Goal: Task Accomplishment & Management: Manage account settings

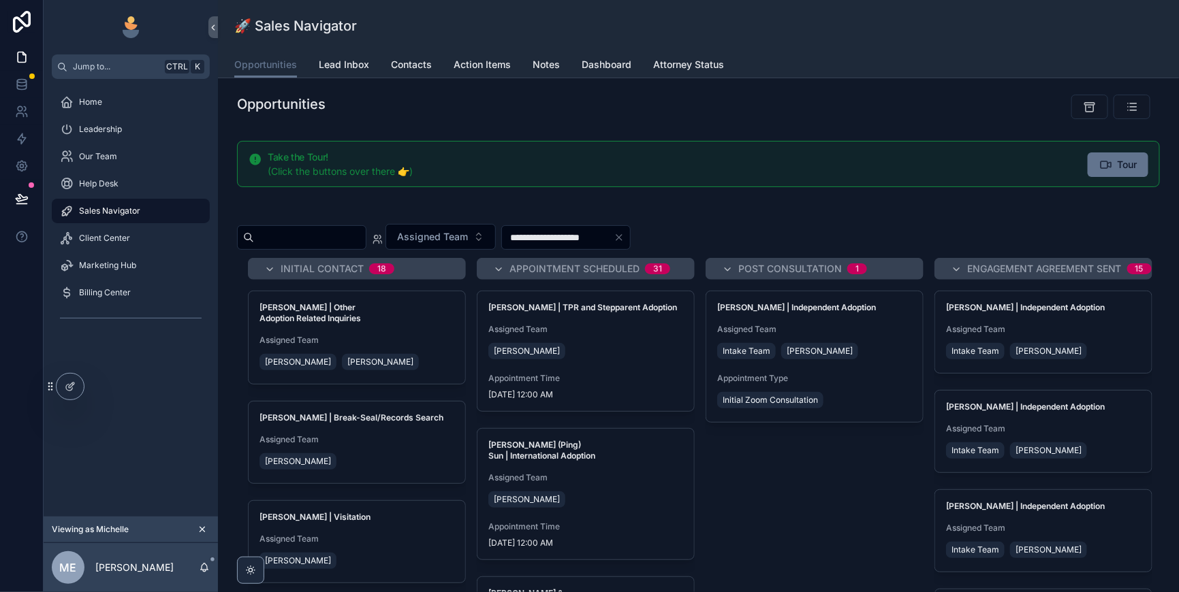
click at [369, 71] on span "Lead Inbox" at bounding box center [344, 65] width 50 height 14
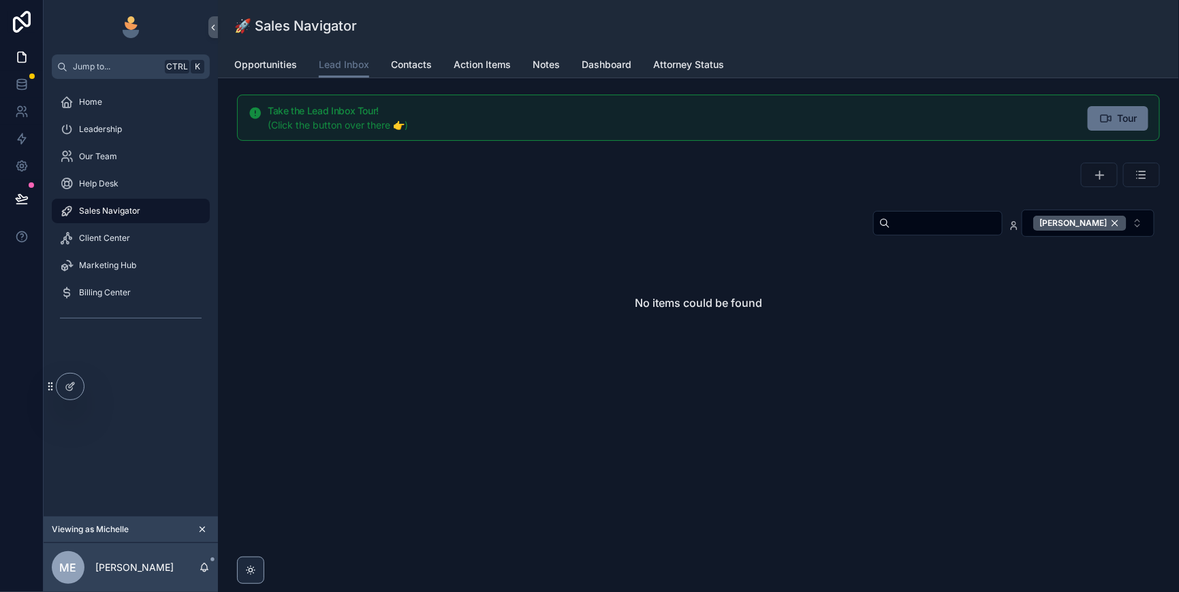
click at [1106, 231] on div "[PERSON_NAME]" at bounding box center [1079, 223] width 93 height 15
click at [890, 233] on input "scrollable content" at bounding box center [946, 223] width 112 height 19
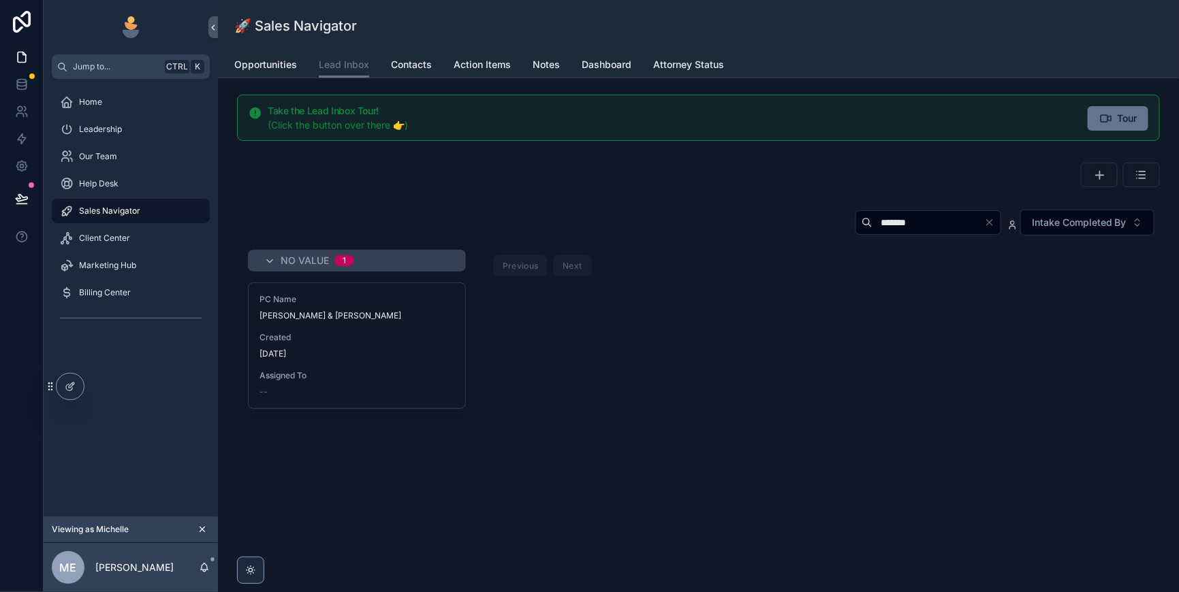
type input "*******"
click at [454, 343] on span "Created" at bounding box center [356, 337] width 195 height 11
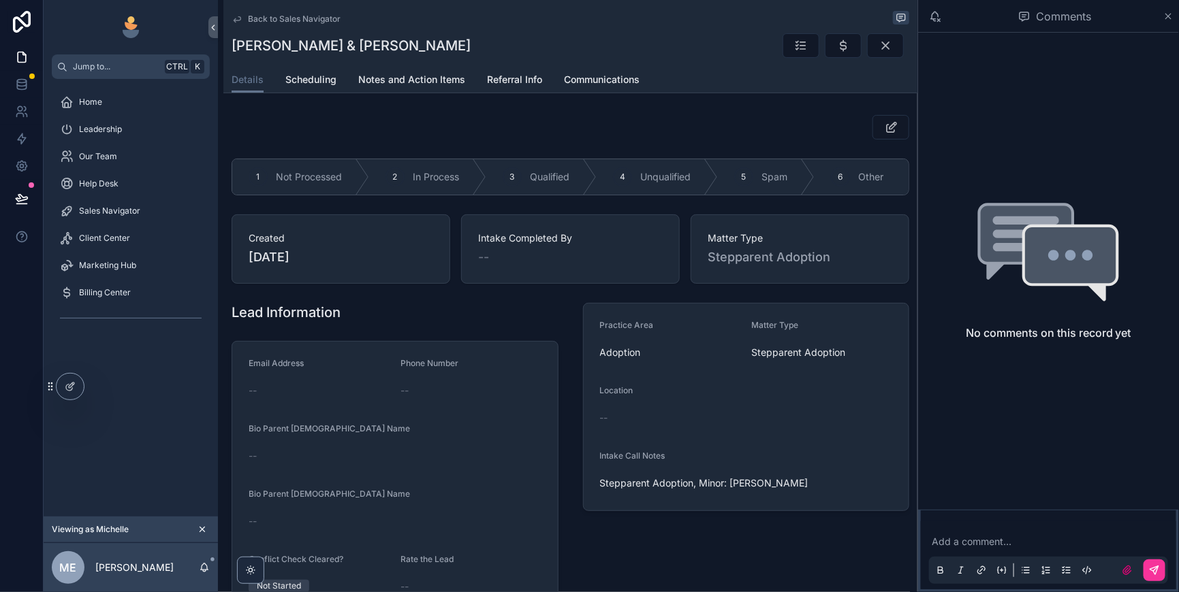
click at [522, 187] on div "3" at bounding box center [511, 176] width 19 height 19
click at [825, 54] on button "scrollable content" at bounding box center [843, 45] width 37 height 25
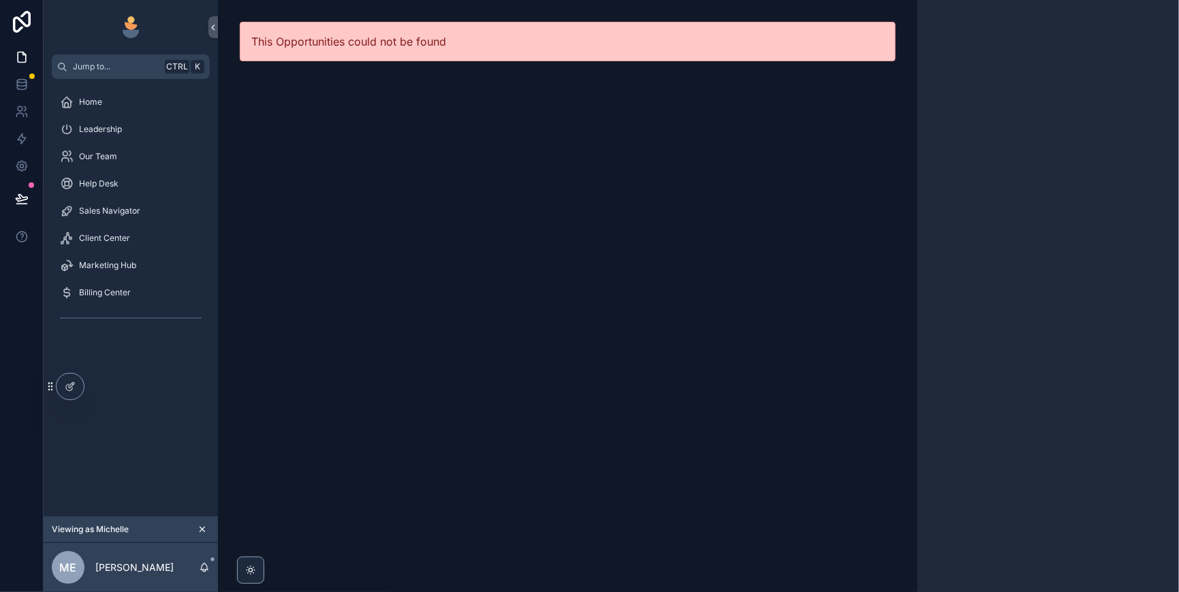
drag, startPoint x: 103, startPoint y: 238, endPoint x: 123, endPoint y: 238, distance: 20.4
click at [103, 217] on span "Sales Navigator" at bounding box center [109, 211] width 61 height 11
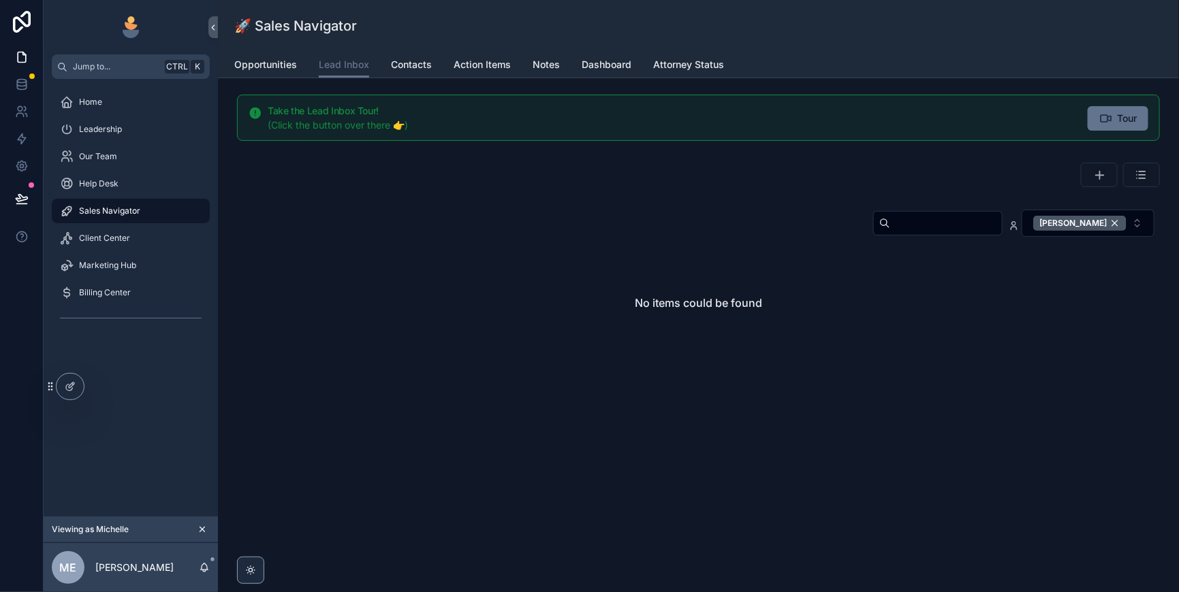
click at [890, 233] on input "scrollable content" at bounding box center [946, 223] width 112 height 19
click at [1109, 231] on div "[PERSON_NAME]" at bounding box center [1079, 223] width 93 height 15
click at [890, 233] on input "scrollable content" at bounding box center [946, 223] width 112 height 19
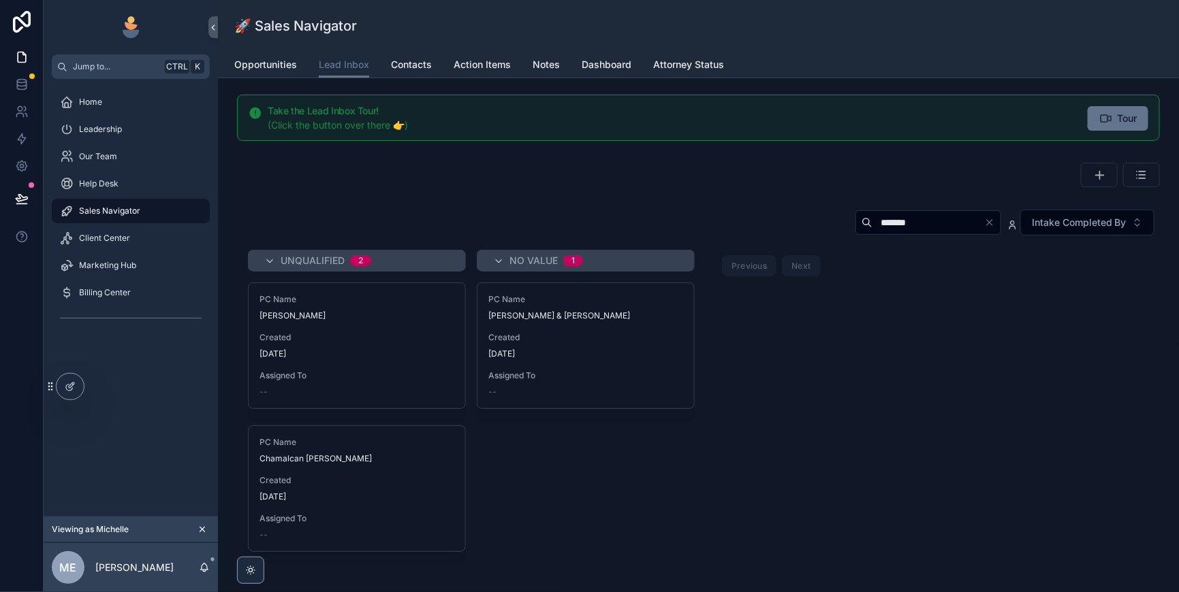
type input "*******"
click at [657, 360] on div "[DATE]" at bounding box center [585, 354] width 195 height 11
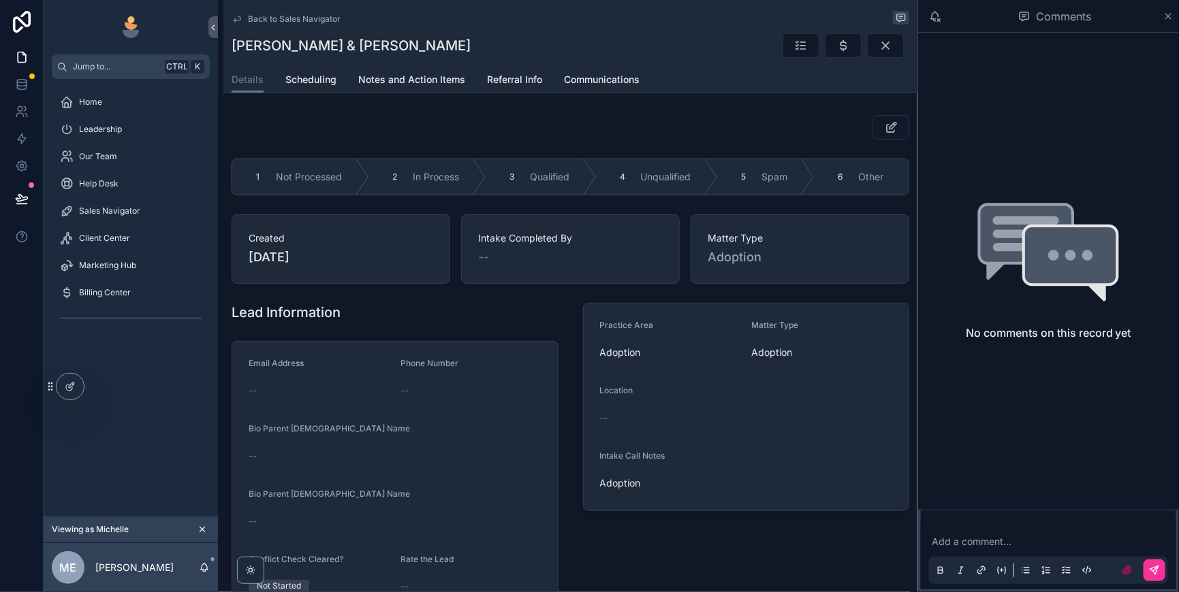
click at [569, 184] on span "Qualified" at bounding box center [549, 177] width 39 height 14
click at [825, 43] on button "scrollable content" at bounding box center [843, 45] width 37 height 25
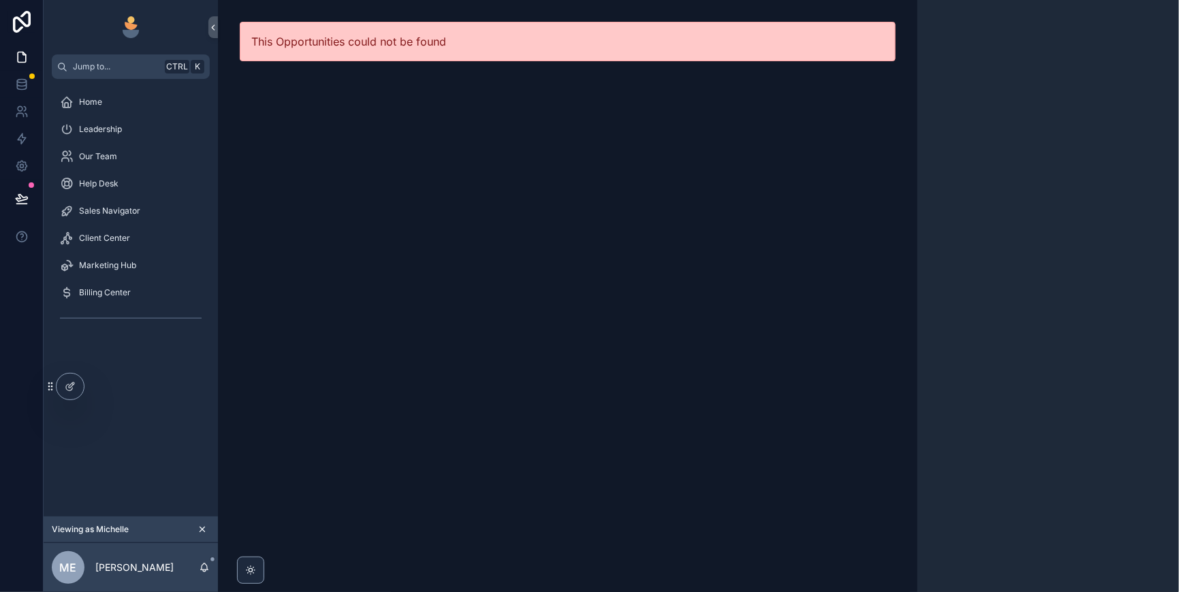
drag, startPoint x: 107, startPoint y: 238, endPoint x: 142, endPoint y: 238, distance: 35.4
click at [107, 217] on span "Sales Navigator" at bounding box center [109, 211] width 61 height 11
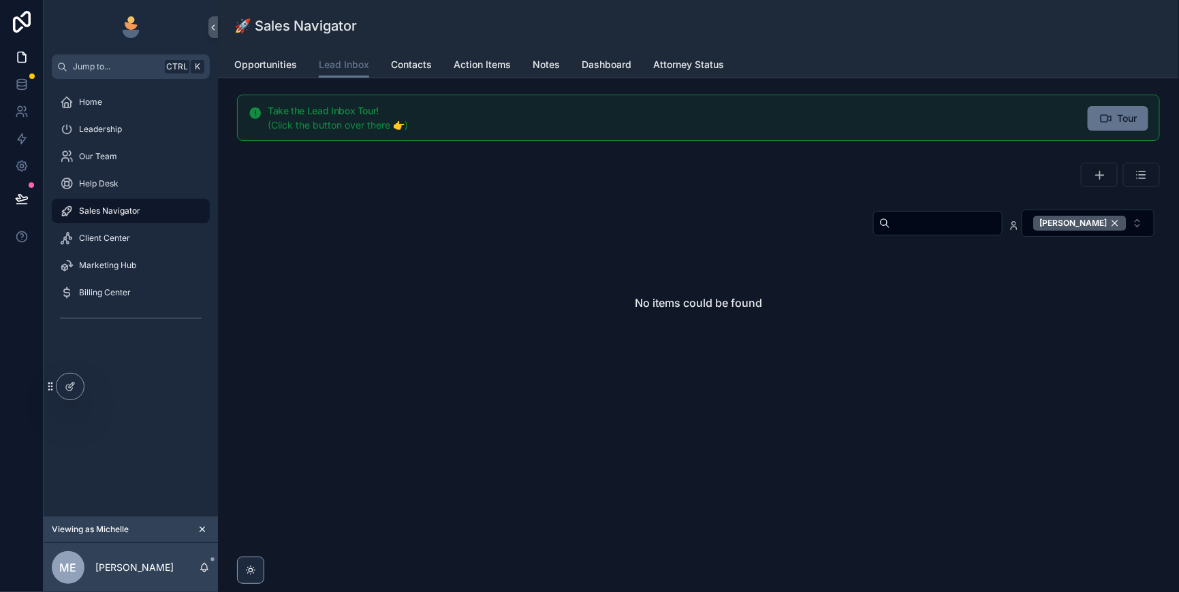
click at [1107, 231] on div "[PERSON_NAME]" at bounding box center [1079, 223] width 93 height 15
click at [890, 233] on input "scrollable content" at bounding box center [946, 223] width 112 height 19
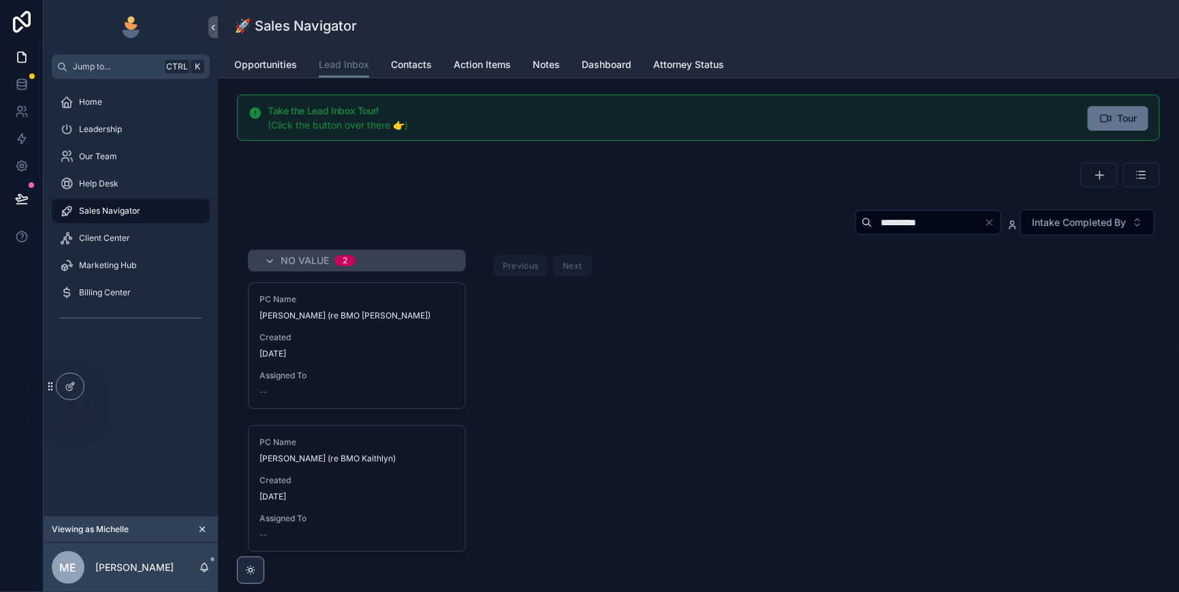
type input "**********"
click at [428, 360] on div "Created [DATE]" at bounding box center [356, 345] width 195 height 27
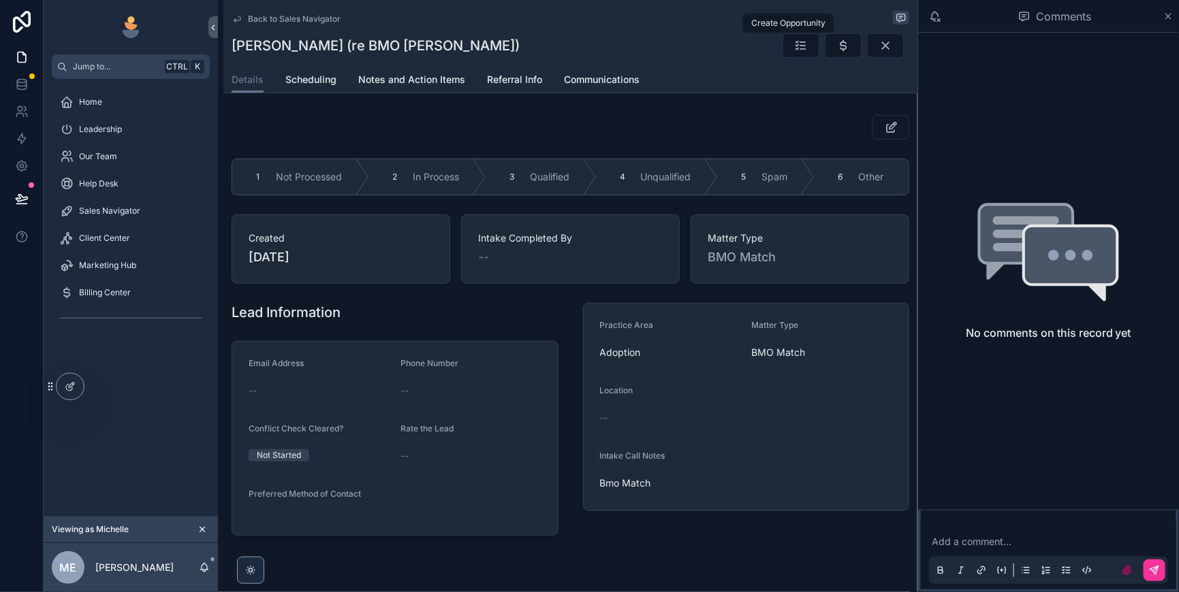
click at [836, 52] on icon "scrollable content" at bounding box center [843, 46] width 14 height 14
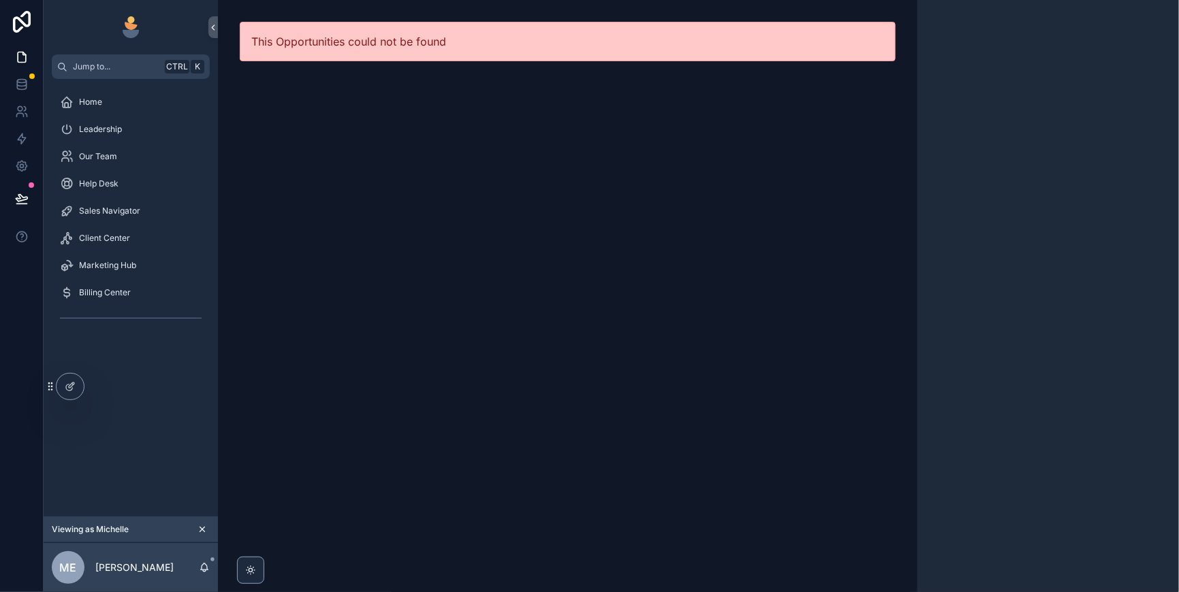
drag, startPoint x: 125, startPoint y: 237, endPoint x: 146, endPoint y: 238, distance: 20.4
click at [125, 217] on span "Sales Navigator" at bounding box center [109, 211] width 61 height 11
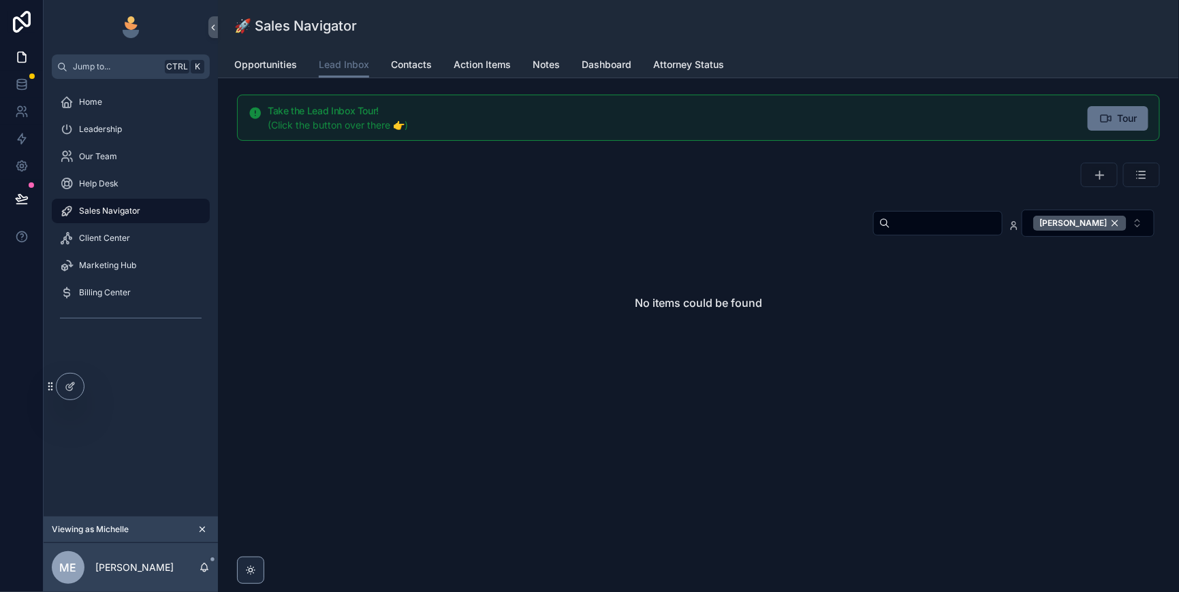
drag, startPoint x: 1104, startPoint y: 249, endPoint x: 902, endPoint y: 251, distance: 202.9
click at [1104, 231] on div "[PERSON_NAME]" at bounding box center [1079, 223] width 93 height 15
click at [890, 233] on input "scrollable content" at bounding box center [946, 223] width 112 height 19
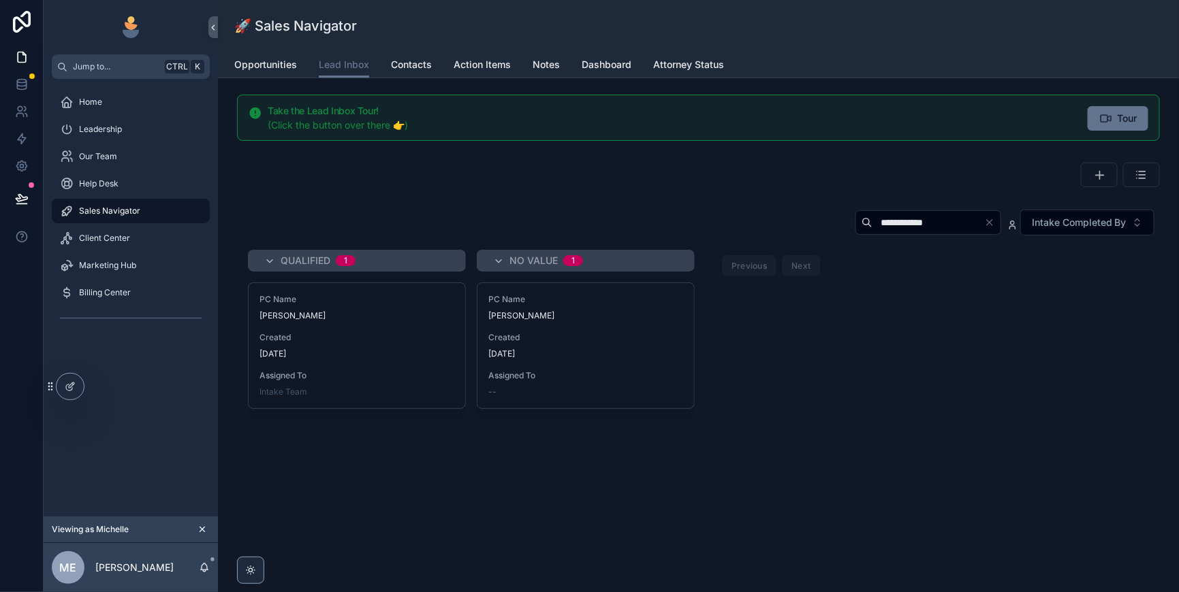
type input "**********"
click at [454, 360] on div "Created [DATE]" at bounding box center [356, 345] width 195 height 27
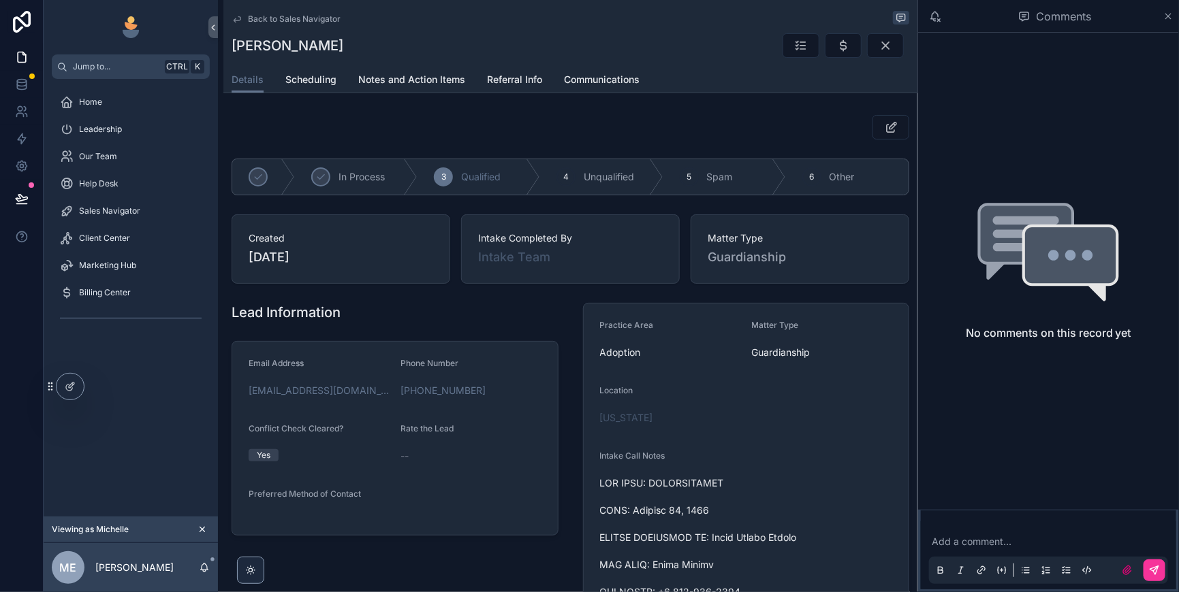
click at [287, 24] on span "Back to Sales Navigator" at bounding box center [294, 19] width 93 height 11
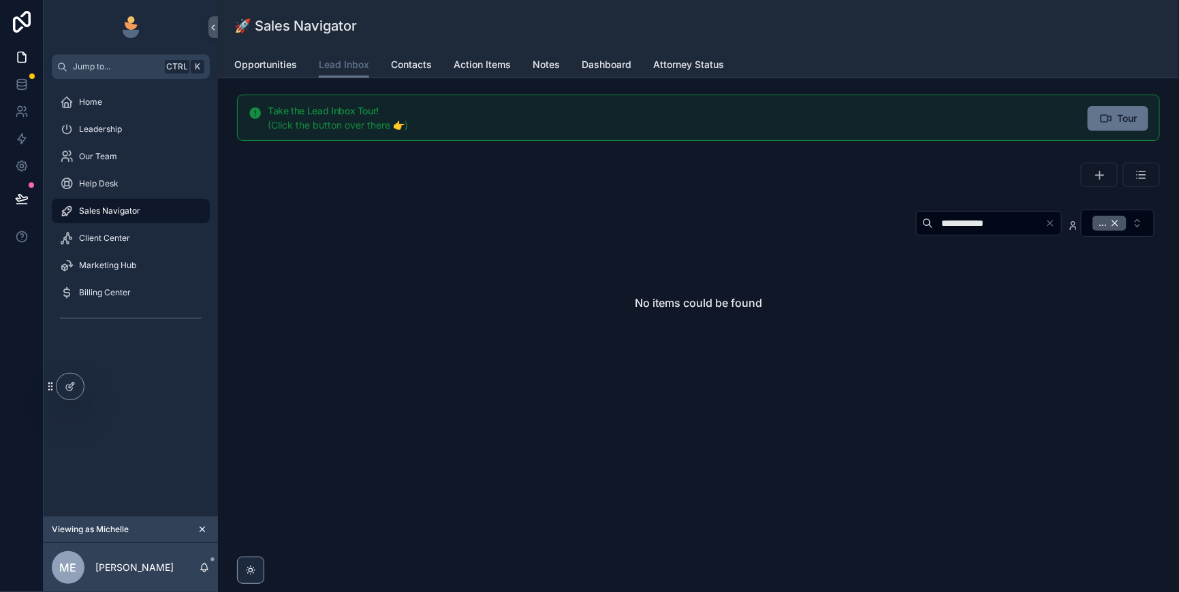
click at [1103, 231] on div "..." at bounding box center [1109, 223] width 34 height 15
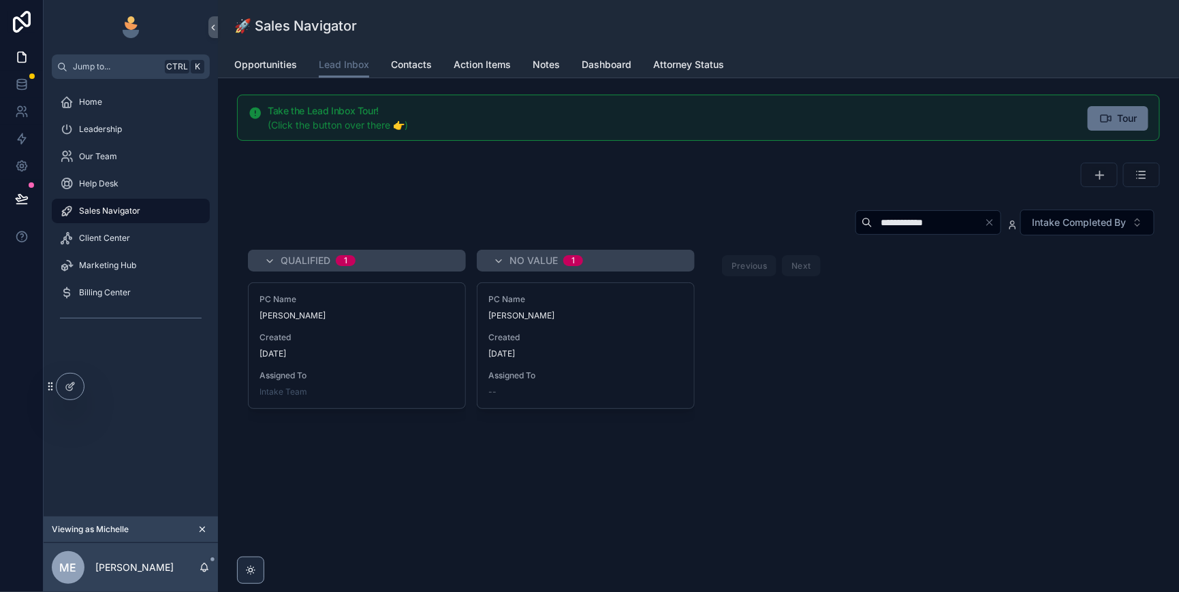
click at [664, 343] on span "Created" at bounding box center [585, 337] width 195 height 11
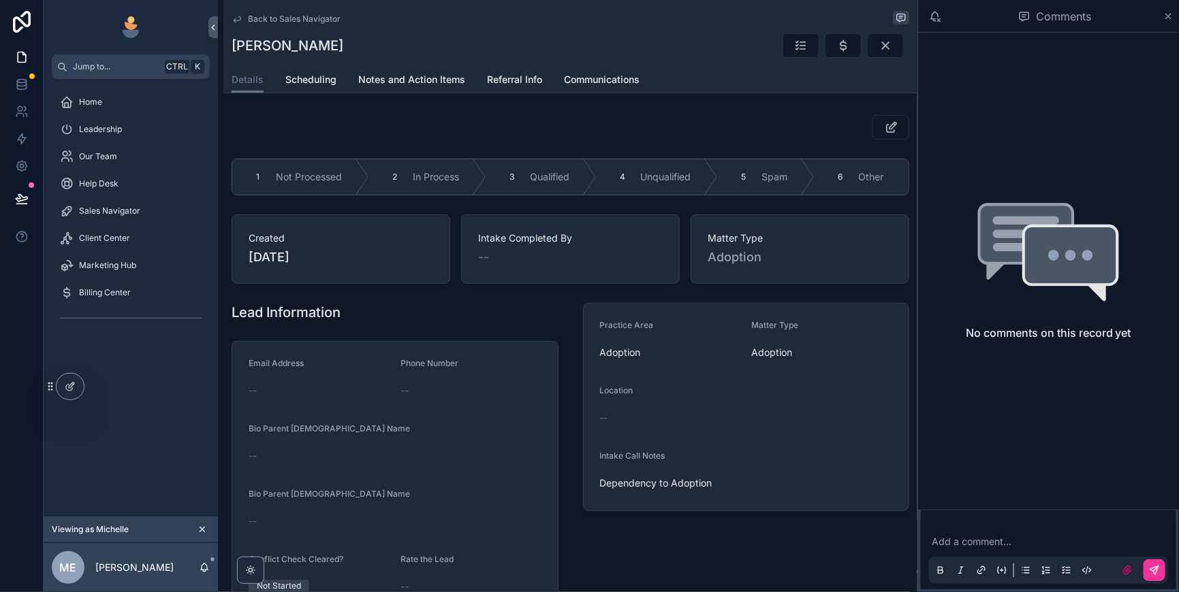
click at [596, 195] on div "3 Qualified" at bounding box center [541, 176] width 110 height 35
click at [836, 52] on icon "scrollable content" at bounding box center [843, 46] width 14 height 14
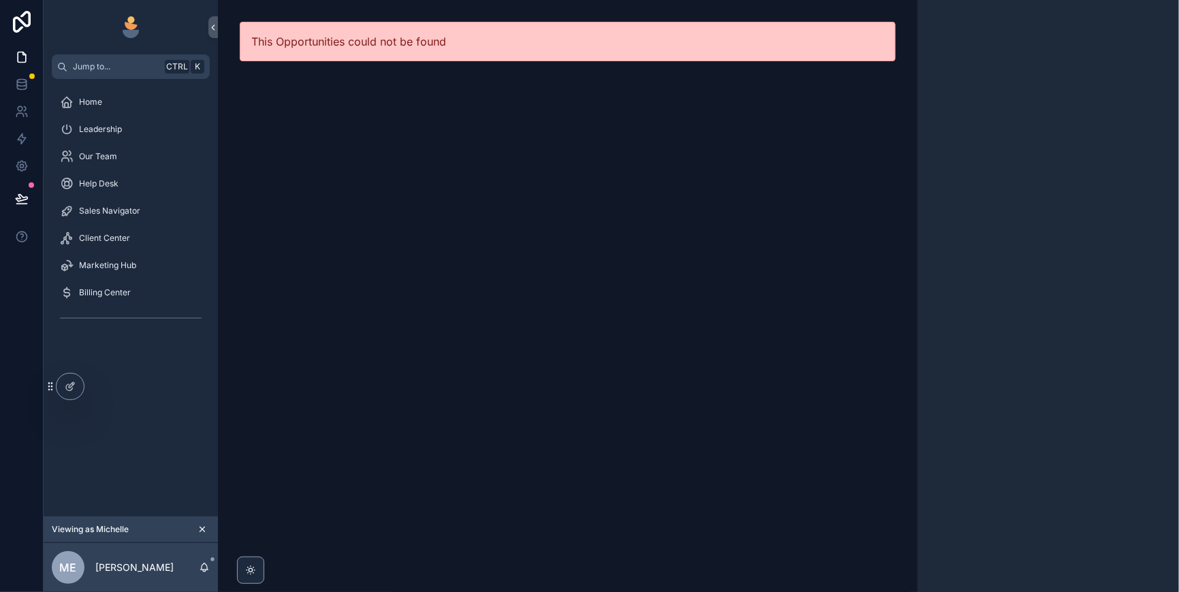
click at [119, 217] on span "Sales Navigator" at bounding box center [109, 211] width 61 height 11
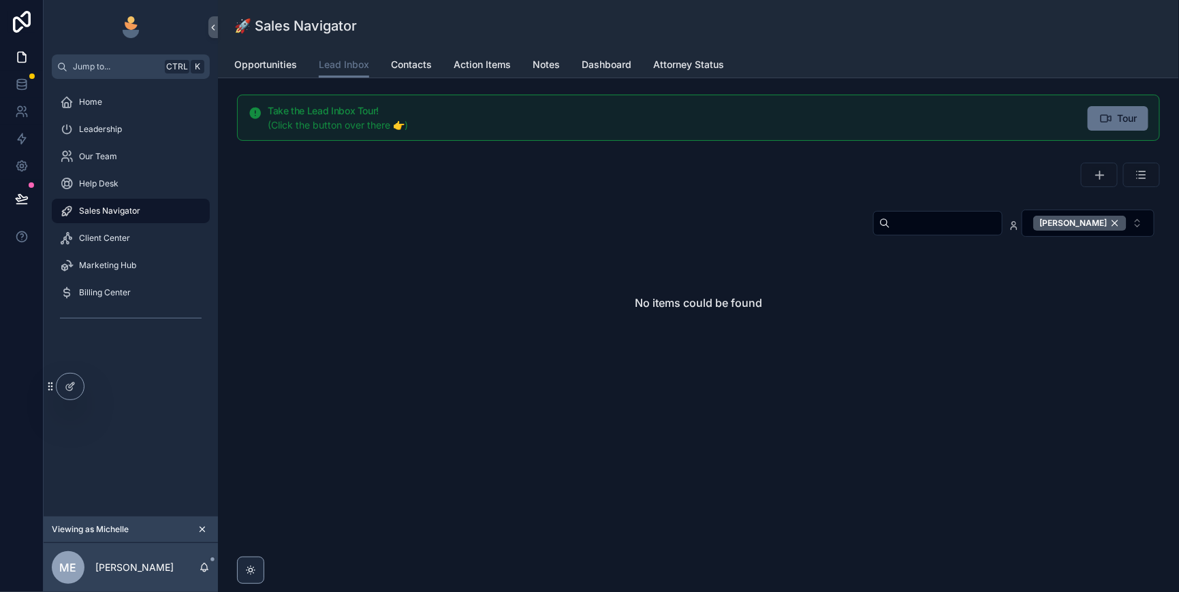
click at [1104, 231] on div "[PERSON_NAME]" at bounding box center [1079, 223] width 93 height 15
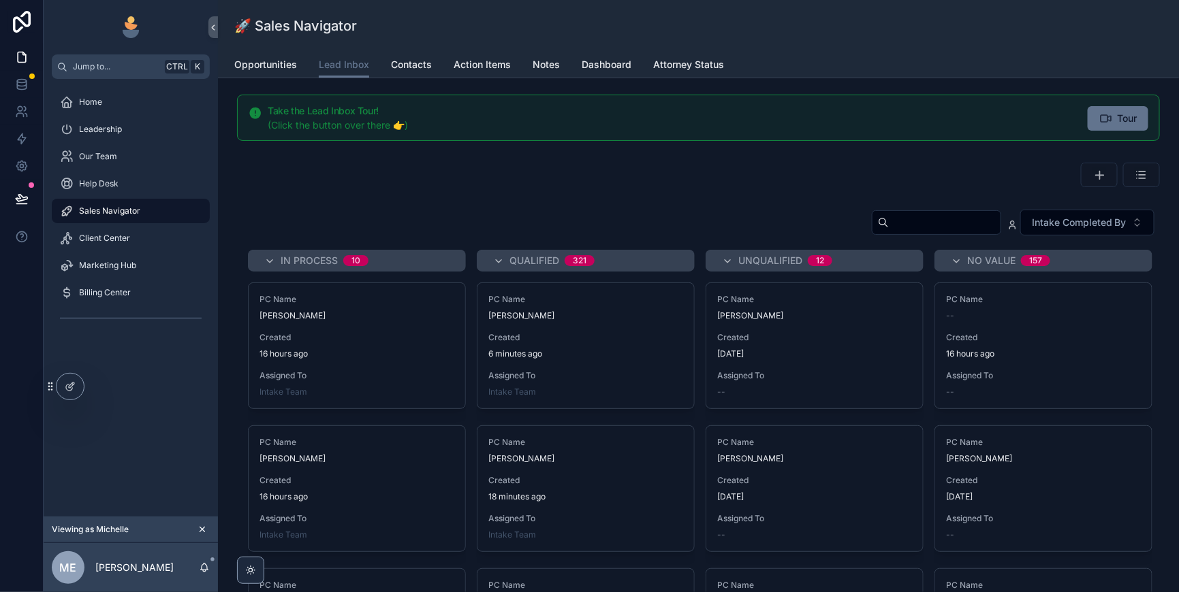
click at [889, 232] on input "scrollable content" at bounding box center [945, 222] width 112 height 19
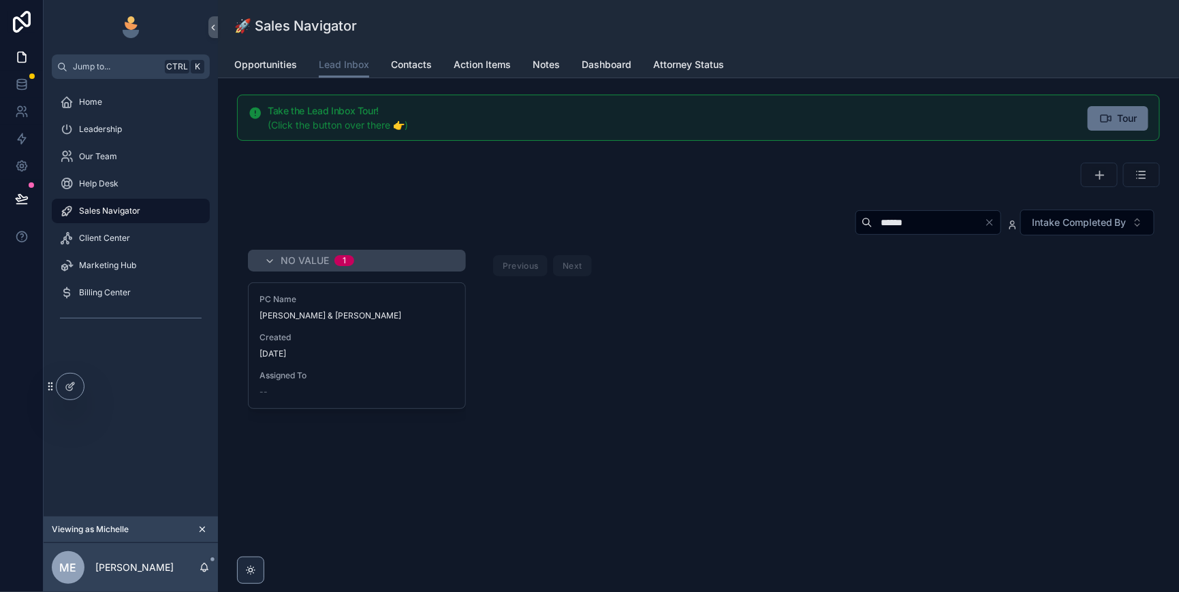
type input "******"
click at [433, 343] on span "Created" at bounding box center [356, 337] width 195 height 11
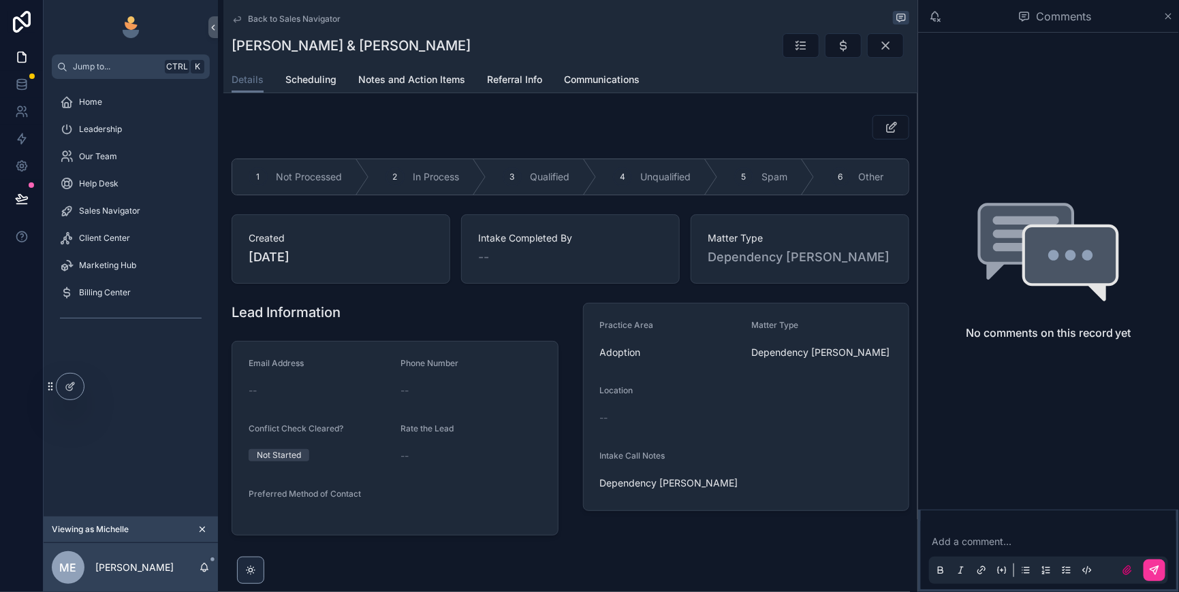
click at [596, 195] on div "3 Qualified" at bounding box center [541, 176] width 110 height 35
click at [500, 184] on span "Qualified" at bounding box center [480, 177] width 39 height 14
click at [836, 50] on icon "scrollable content" at bounding box center [843, 46] width 14 height 14
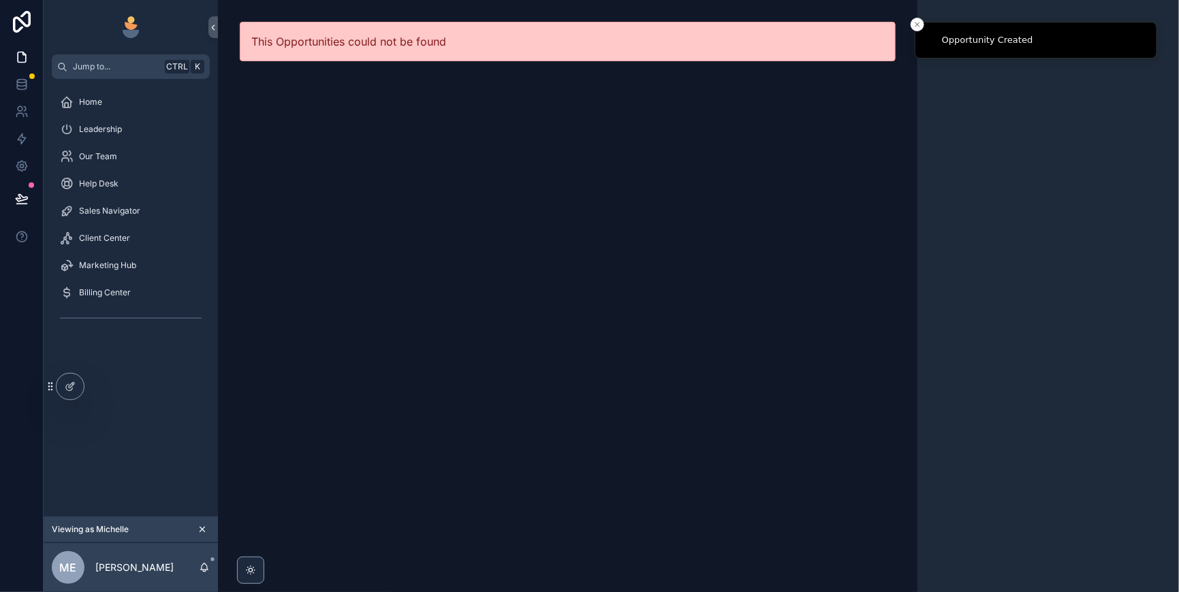
click at [133, 222] on div "Sales Navigator" at bounding box center [131, 211] width 142 height 22
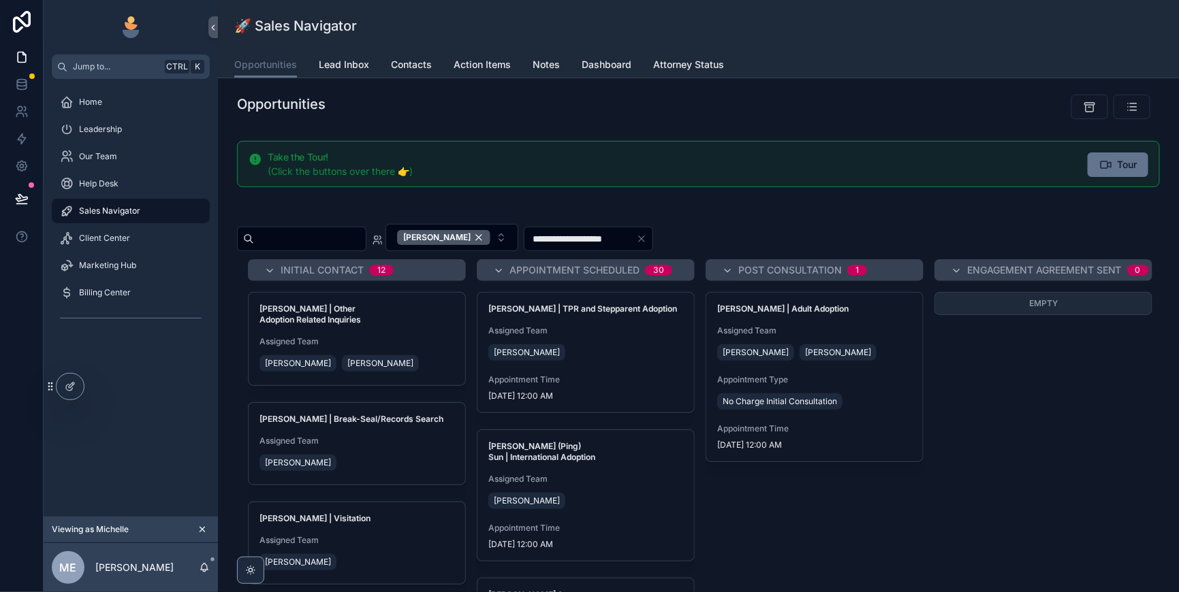
drag, startPoint x: 567, startPoint y: 264, endPoint x: 389, endPoint y: 76, distance: 259.1
click at [490, 245] on div "[PERSON_NAME]" at bounding box center [443, 237] width 93 height 15
click at [369, 71] on span "Lead Inbox" at bounding box center [344, 65] width 50 height 14
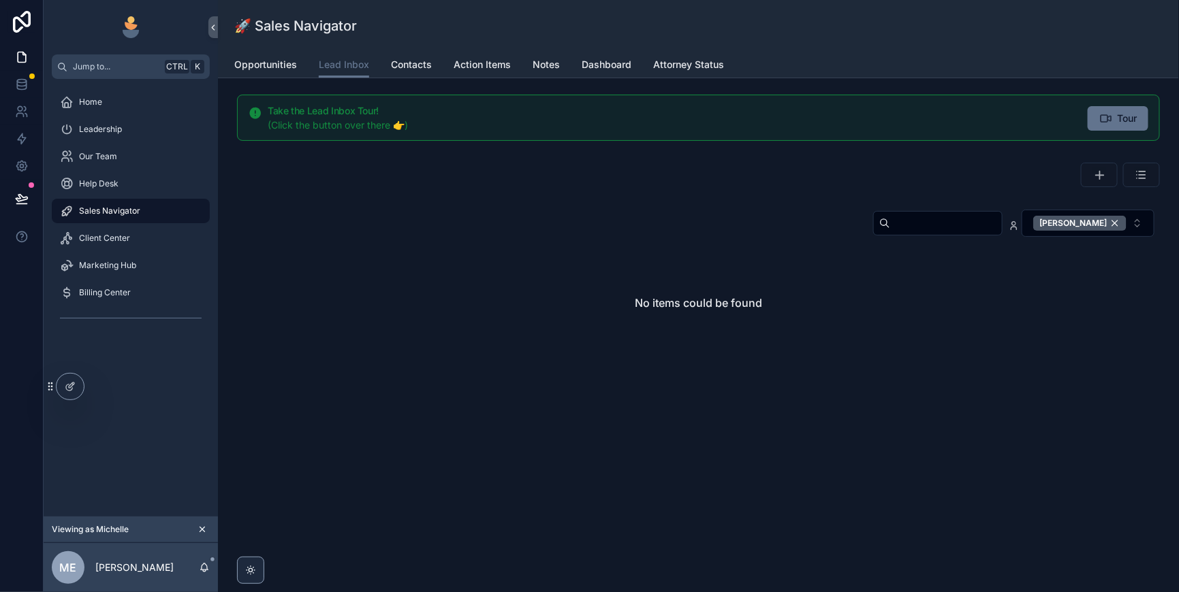
drag, startPoint x: 1106, startPoint y: 249, endPoint x: 864, endPoint y: 249, distance: 242.4
click at [1106, 231] on div "[PERSON_NAME]" at bounding box center [1079, 223] width 93 height 15
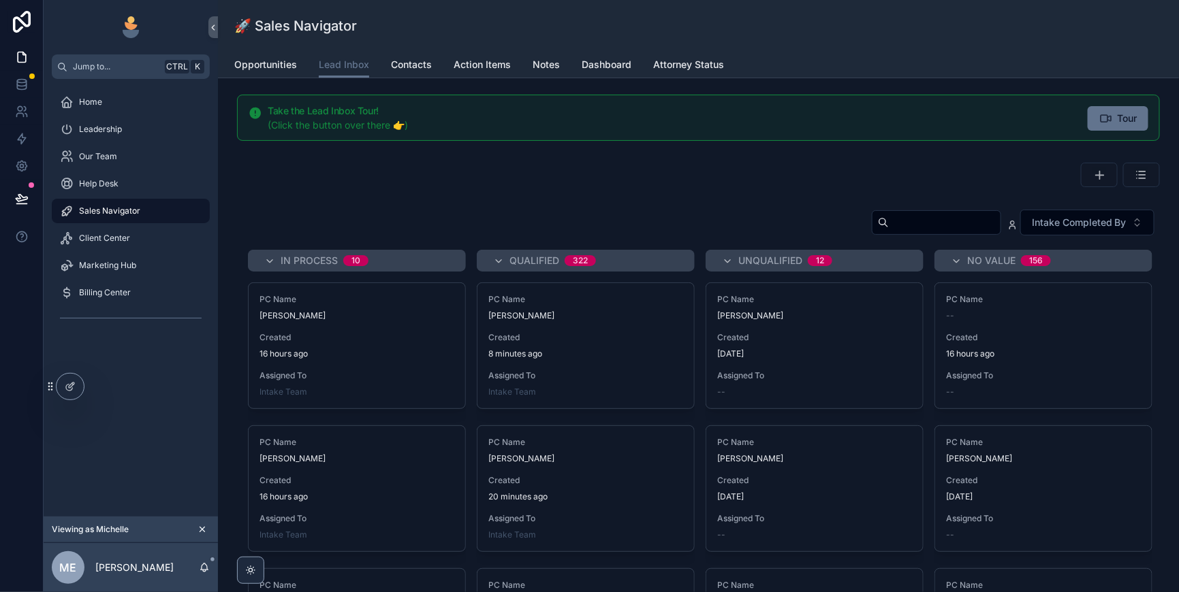
click at [889, 232] on input "scrollable content" at bounding box center [945, 222] width 112 height 19
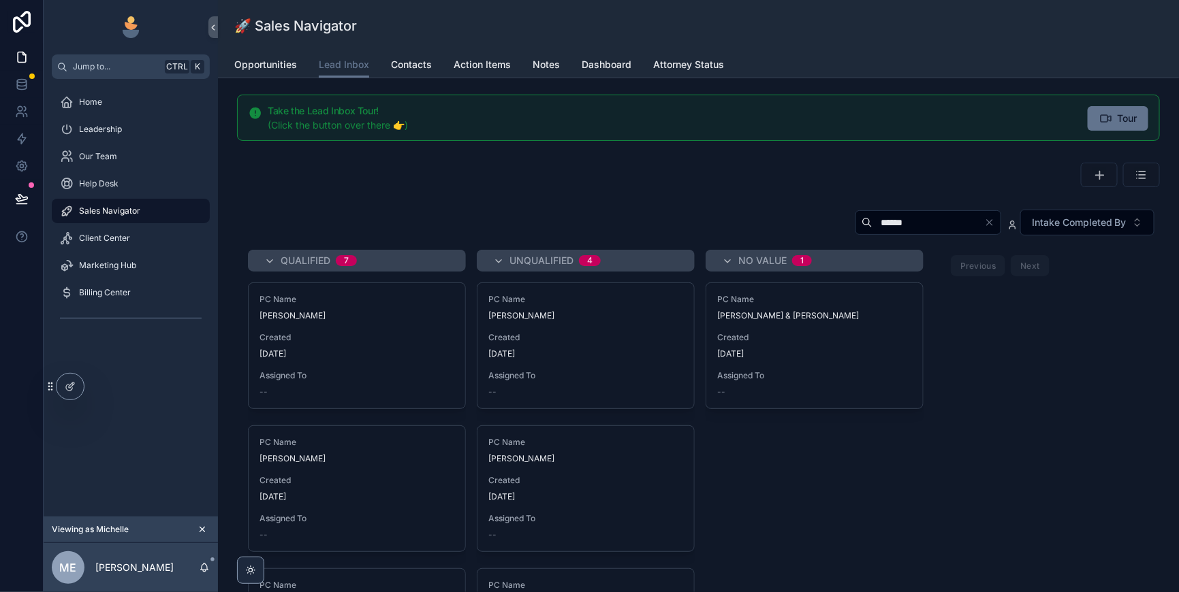
type input "*****"
click at [912, 360] on div "[DATE]" at bounding box center [814, 354] width 195 height 11
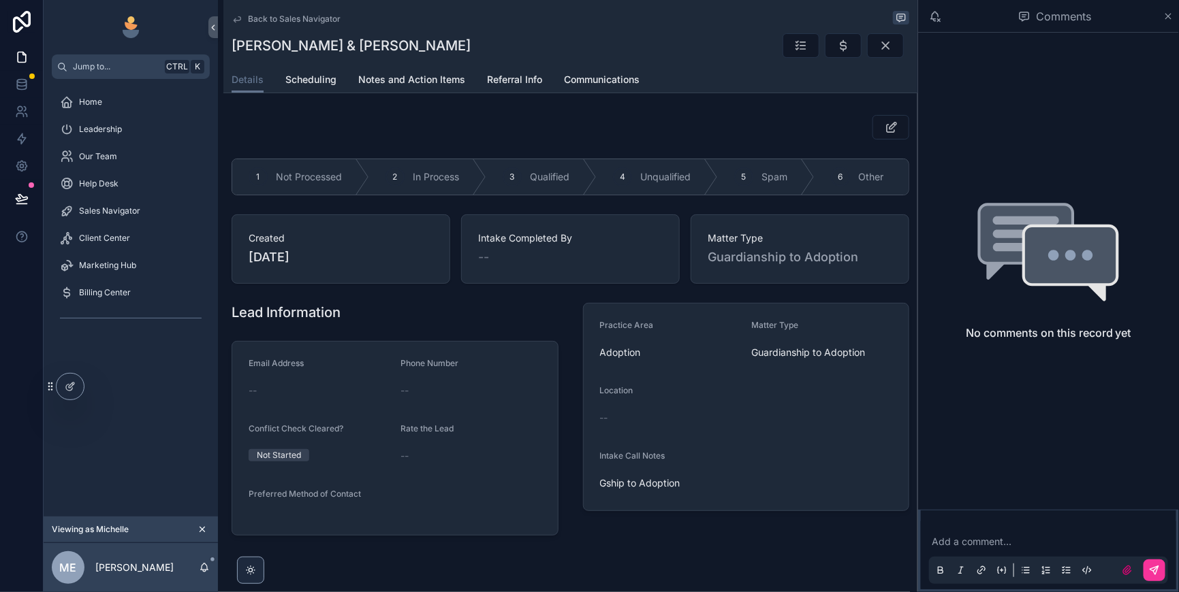
click at [1164, 20] on icon "scrollable content" at bounding box center [1168, 16] width 10 height 11
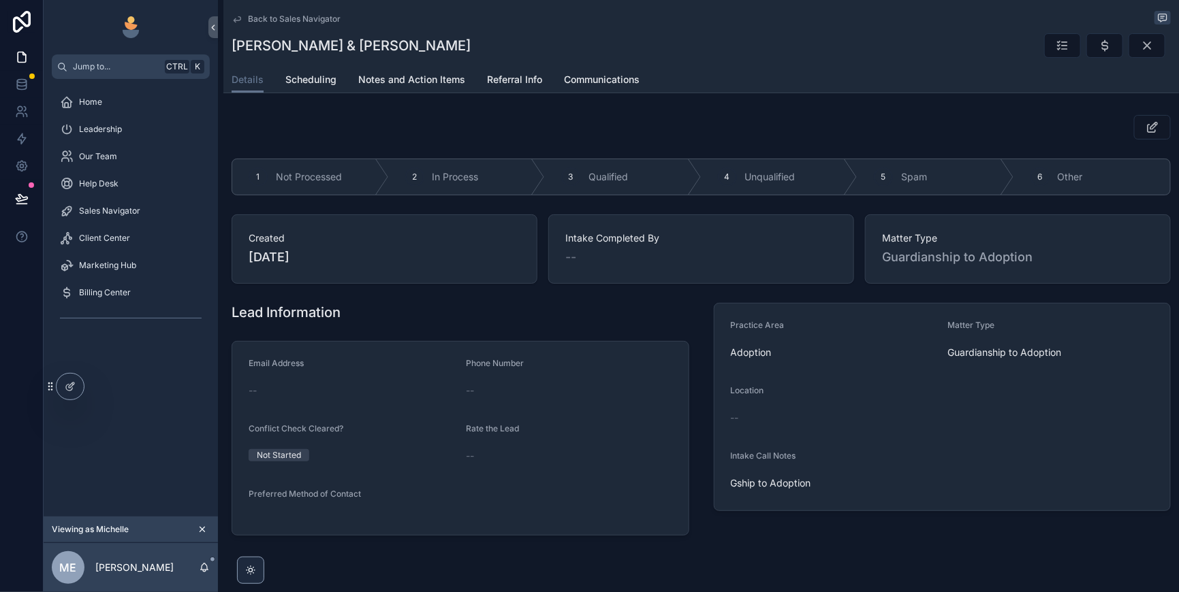
click at [628, 184] on span "Qualified" at bounding box center [607, 177] width 39 height 14
click at [1098, 52] on icon "scrollable content" at bounding box center [1105, 46] width 14 height 14
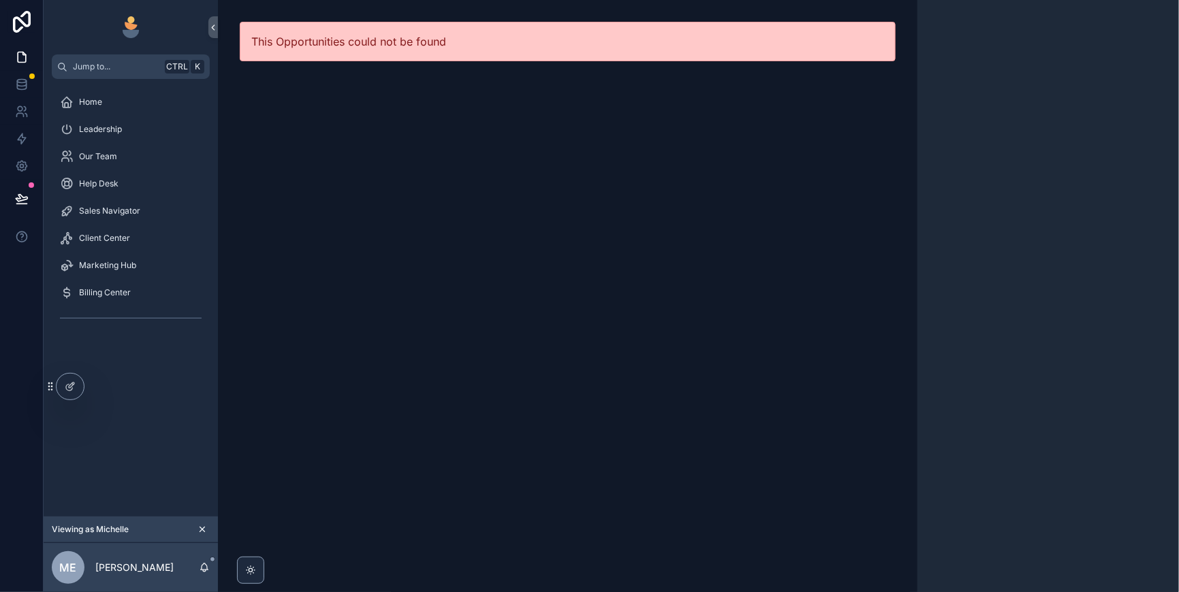
click at [127, 217] on span "Sales Navigator" at bounding box center [109, 211] width 61 height 11
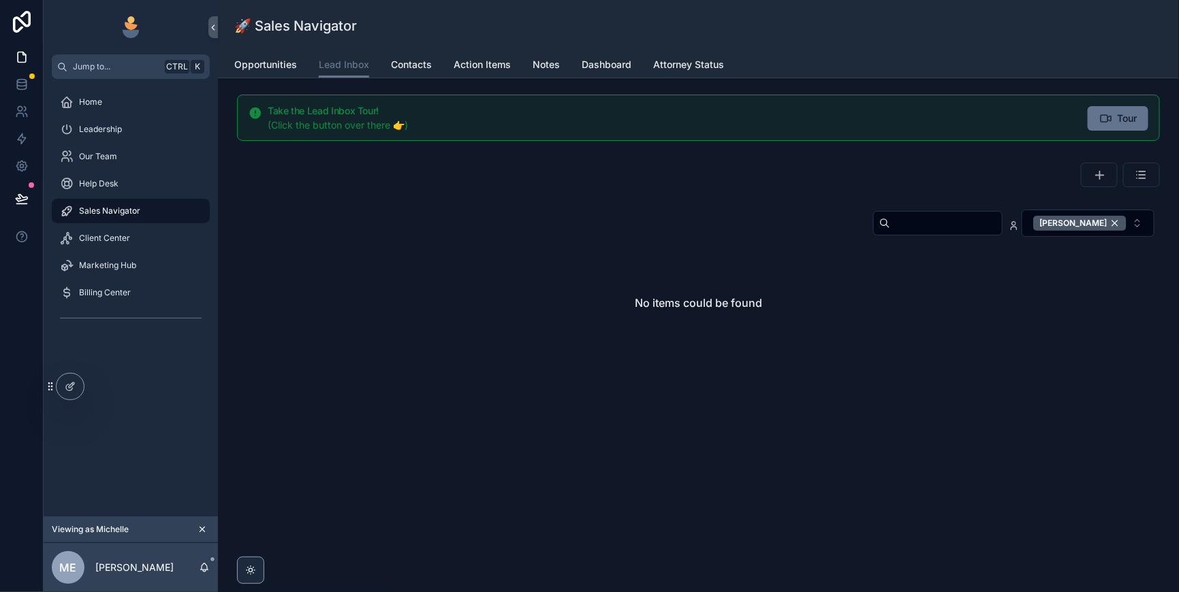
click at [1106, 231] on div "[PERSON_NAME]" at bounding box center [1079, 223] width 93 height 15
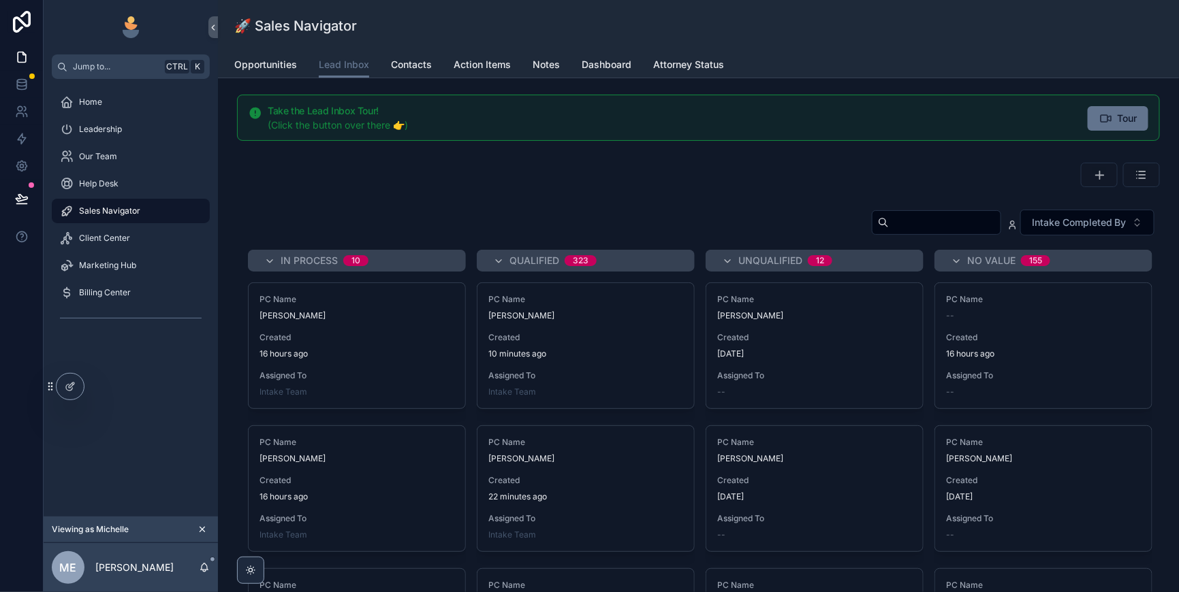
click at [889, 232] on input "scrollable content" at bounding box center [945, 222] width 112 height 19
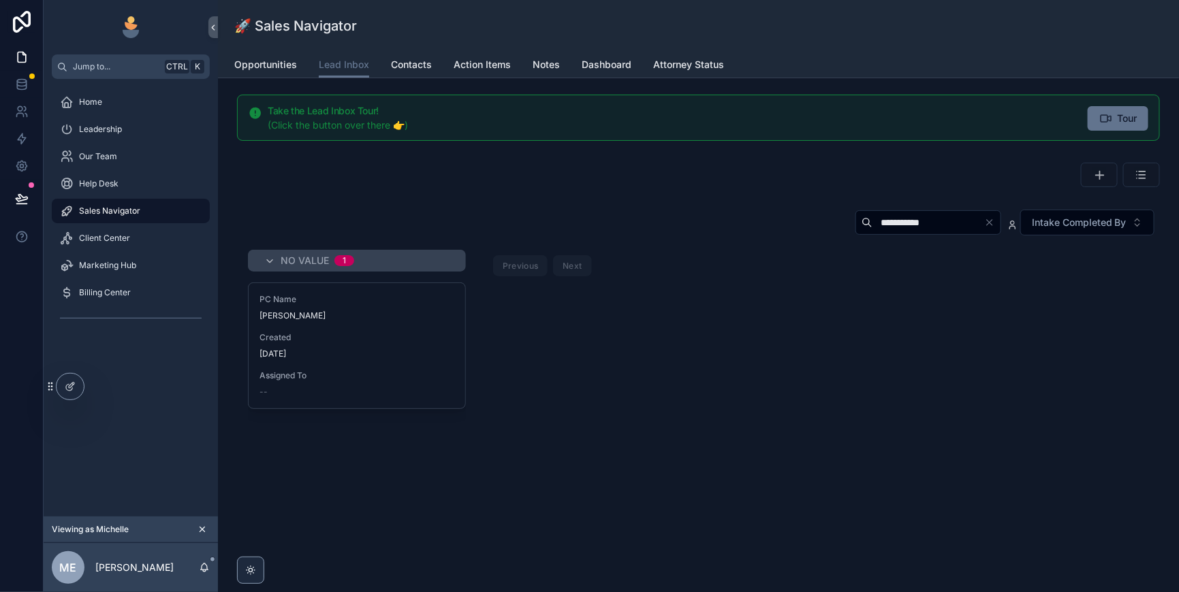
type input "**********"
click at [415, 365] on div "PC Name [PERSON_NAME] Created [DATE] Assigned To --" at bounding box center [357, 345] width 217 height 125
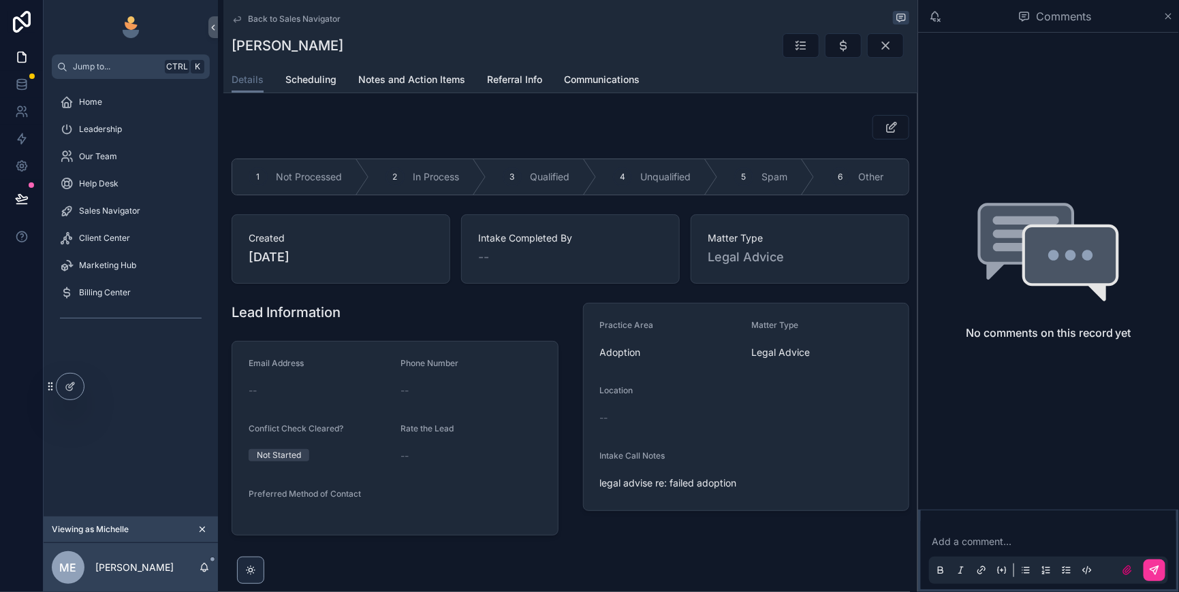
click at [569, 184] on span "Qualified" at bounding box center [549, 177] width 39 height 14
click at [836, 50] on icon "scrollable content" at bounding box center [843, 46] width 14 height 14
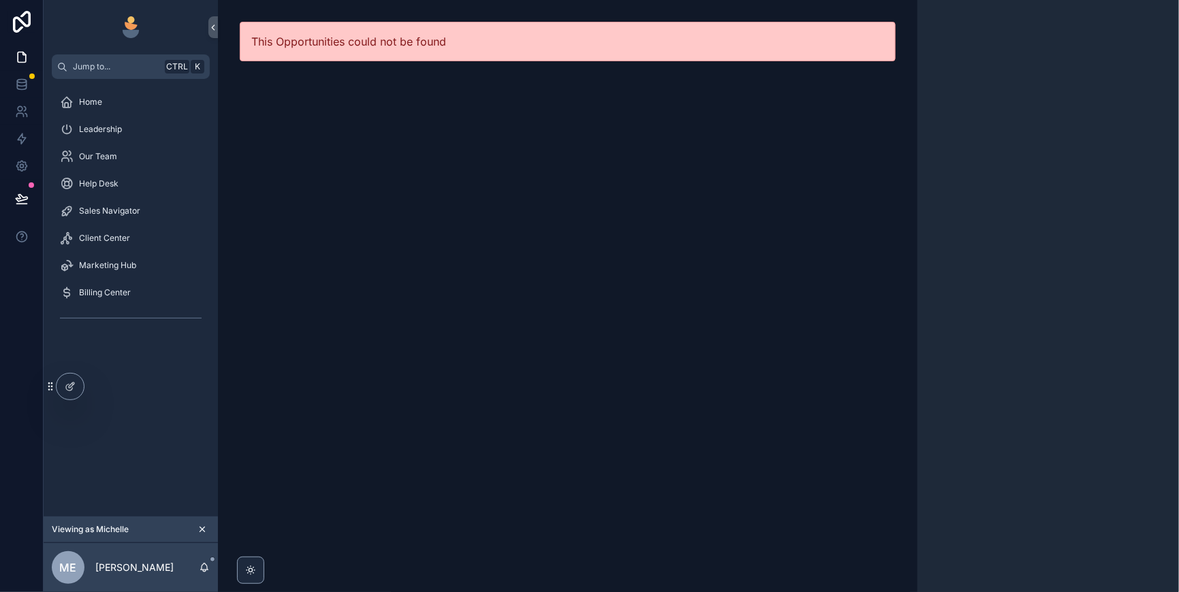
drag, startPoint x: 121, startPoint y: 232, endPoint x: 184, endPoint y: 234, distance: 63.3
click at [121, 217] on span "Sales Navigator" at bounding box center [109, 211] width 61 height 11
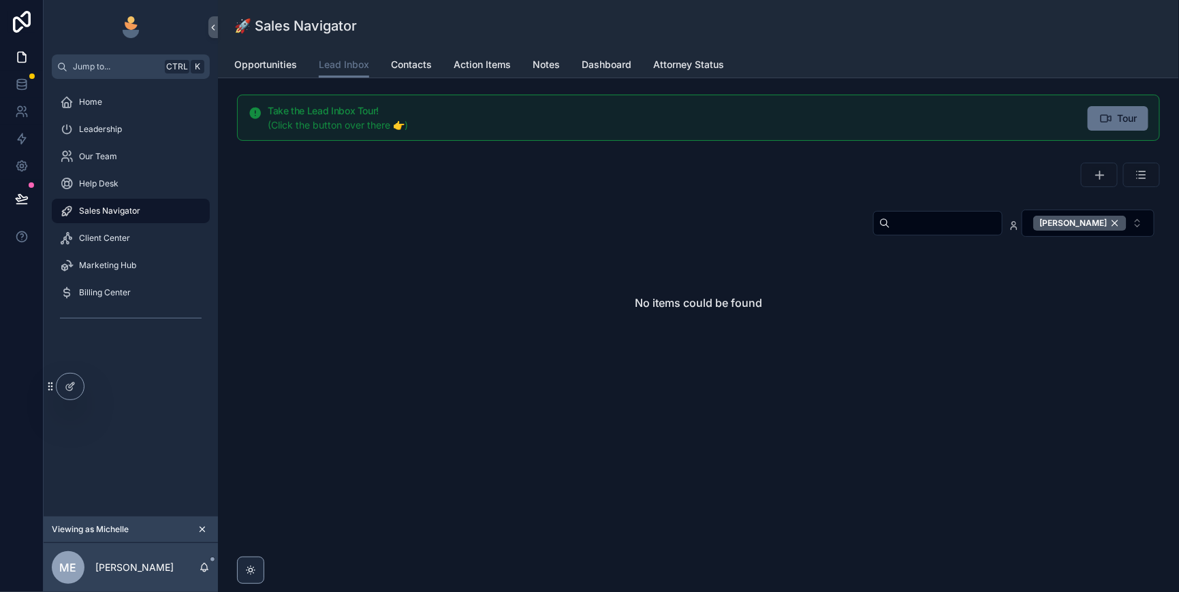
click at [1108, 231] on div "[PERSON_NAME]" at bounding box center [1079, 223] width 93 height 15
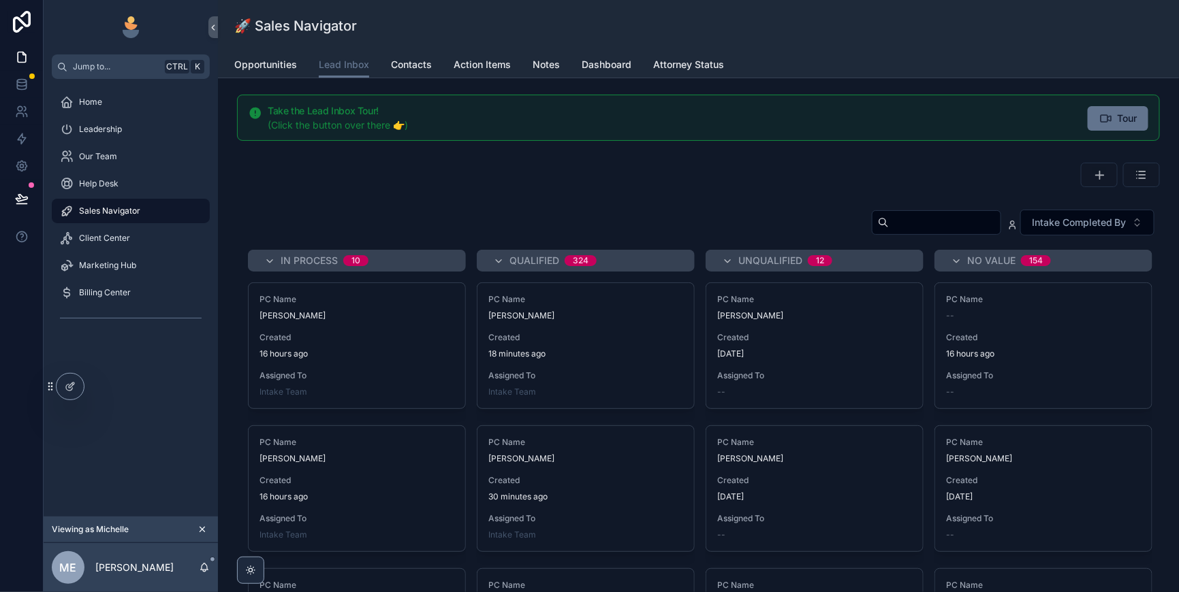
click at [889, 232] on input "scrollable content" at bounding box center [945, 222] width 112 height 19
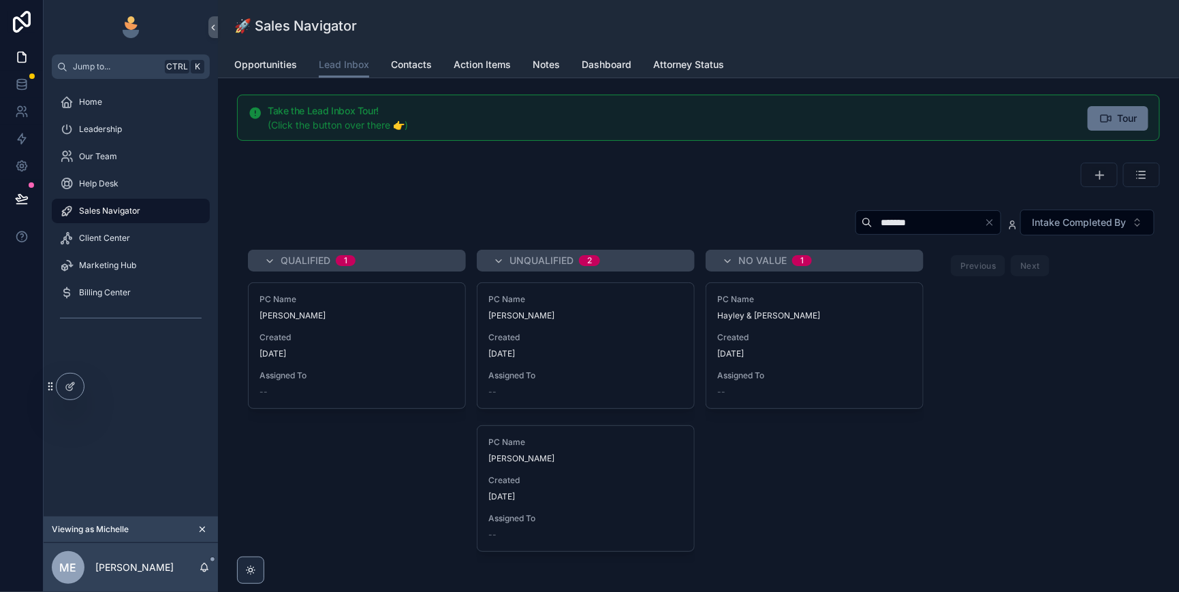
type input "******"
click at [885, 360] on div "Created [DATE]" at bounding box center [814, 345] width 195 height 27
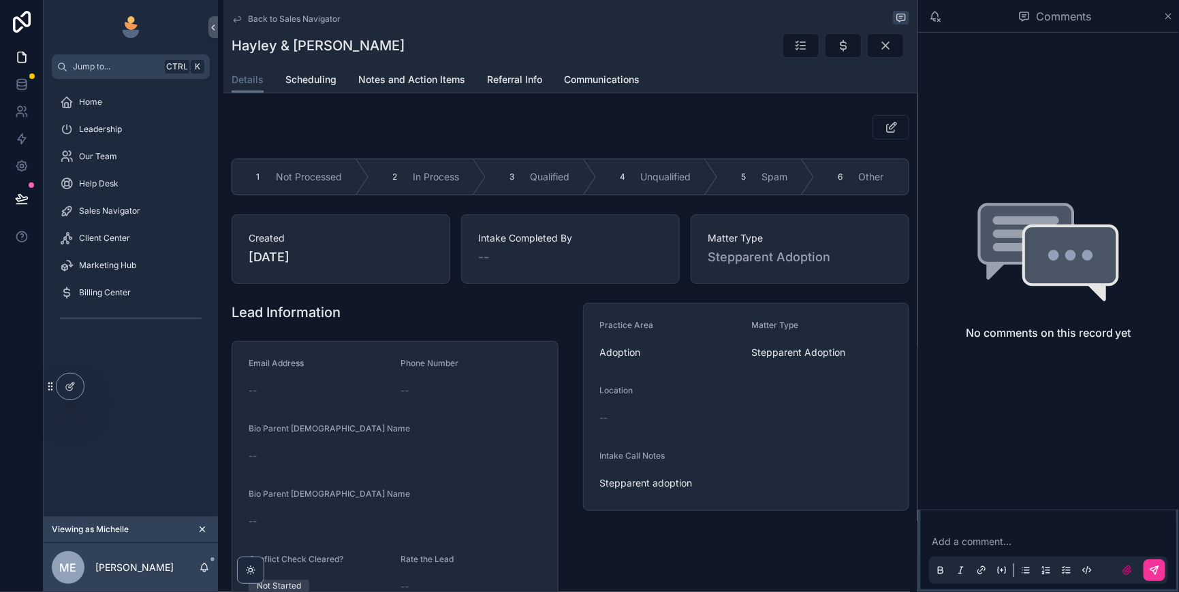
click at [569, 184] on span "Qualified" at bounding box center [549, 177] width 39 height 14
click at [836, 52] on icon "scrollable content" at bounding box center [843, 46] width 14 height 14
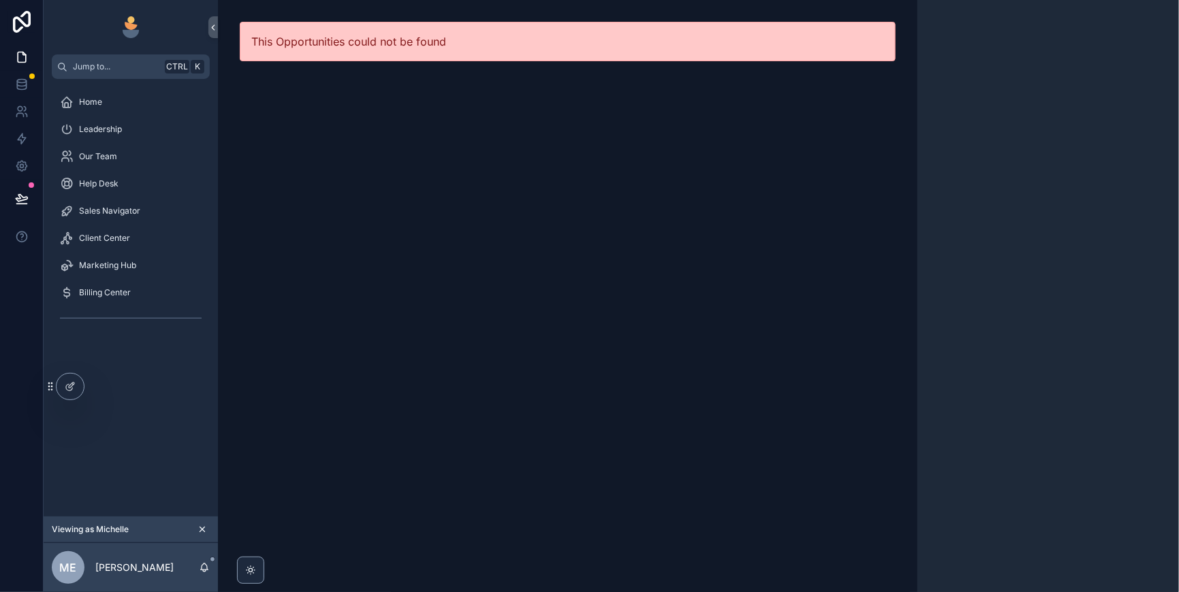
drag, startPoint x: 120, startPoint y: 236, endPoint x: 175, endPoint y: 234, distance: 55.2
click at [120, 217] on span "Sales Navigator" at bounding box center [109, 211] width 61 height 11
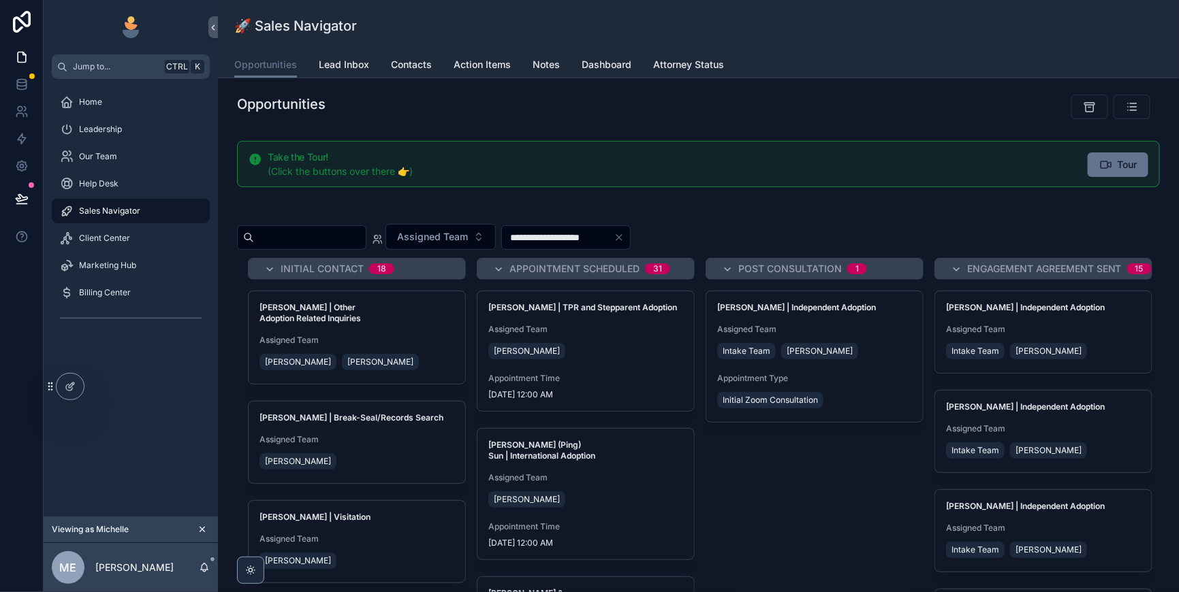
click at [369, 71] on span "Lead Inbox" at bounding box center [344, 65] width 50 height 14
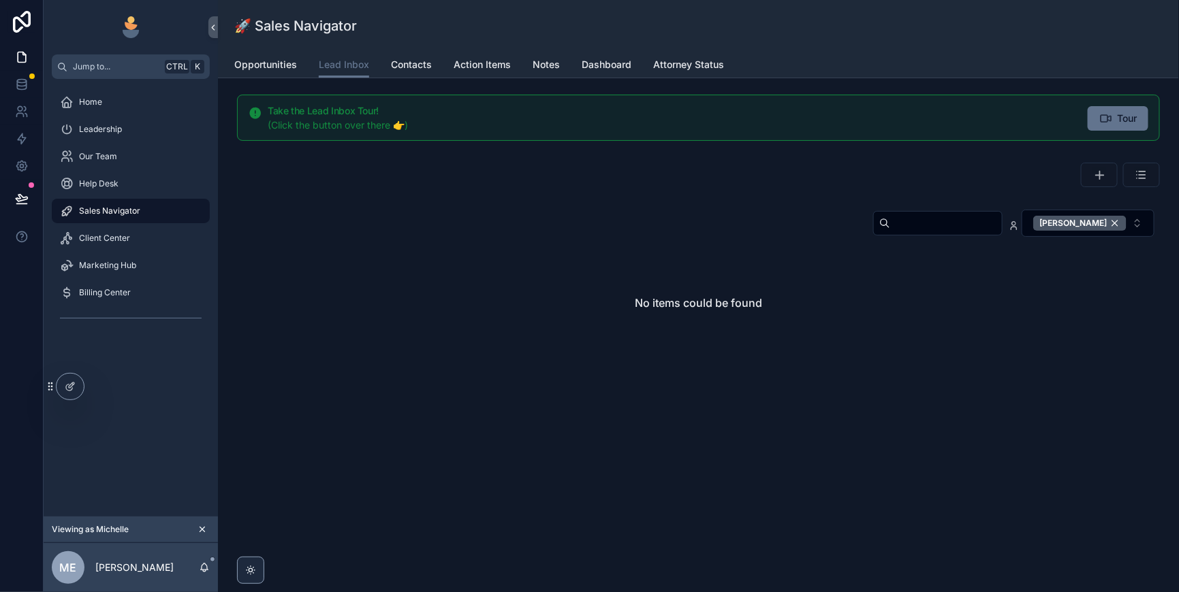
click at [1110, 231] on div "[PERSON_NAME]" at bounding box center [1079, 223] width 93 height 15
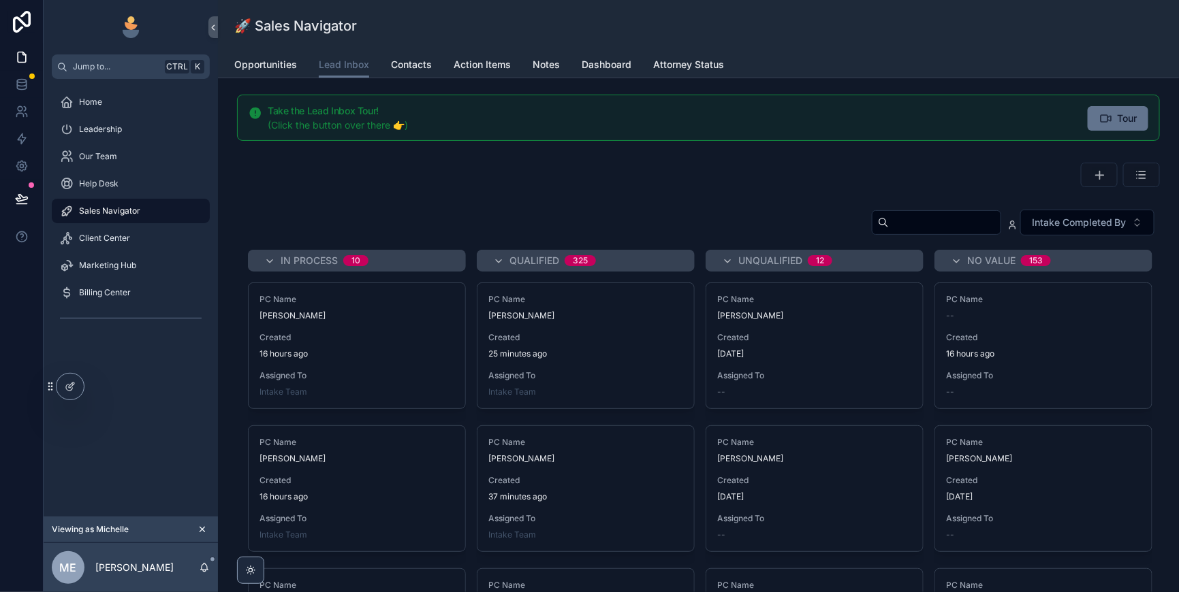
click at [889, 232] on input "scrollable content" at bounding box center [945, 222] width 112 height 19
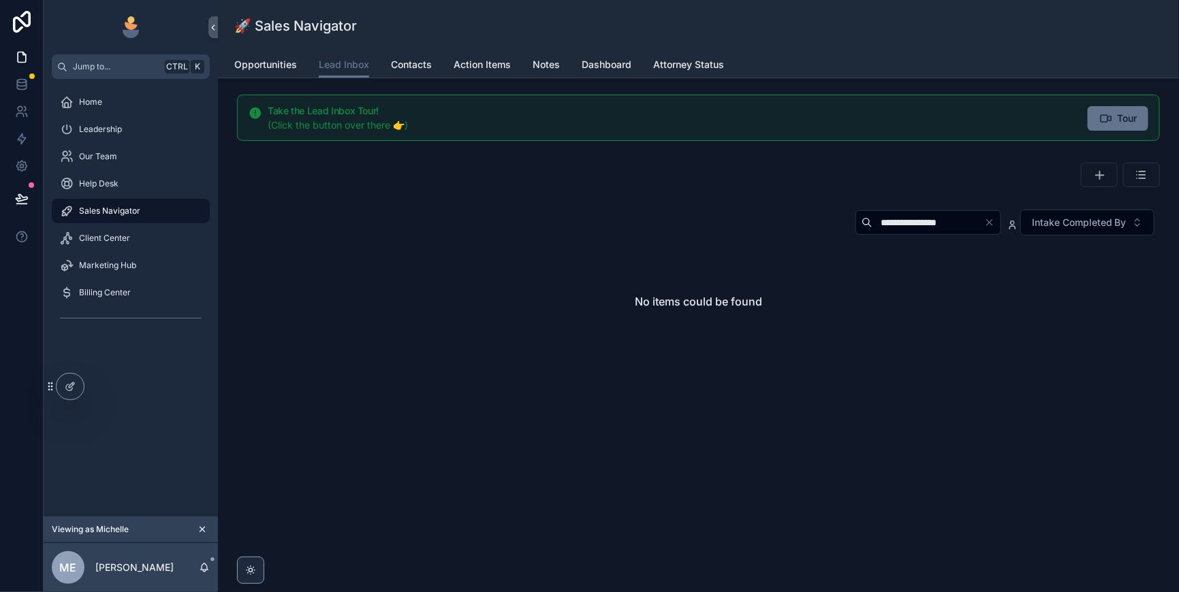
drag, startPoint x: 921, startPoint y: 247, endPoint x: 800, endPoint y: 248, distance: 121.2
click at [872, 232] on input "**********" at bounding box center [928, 222] width 112 height 19
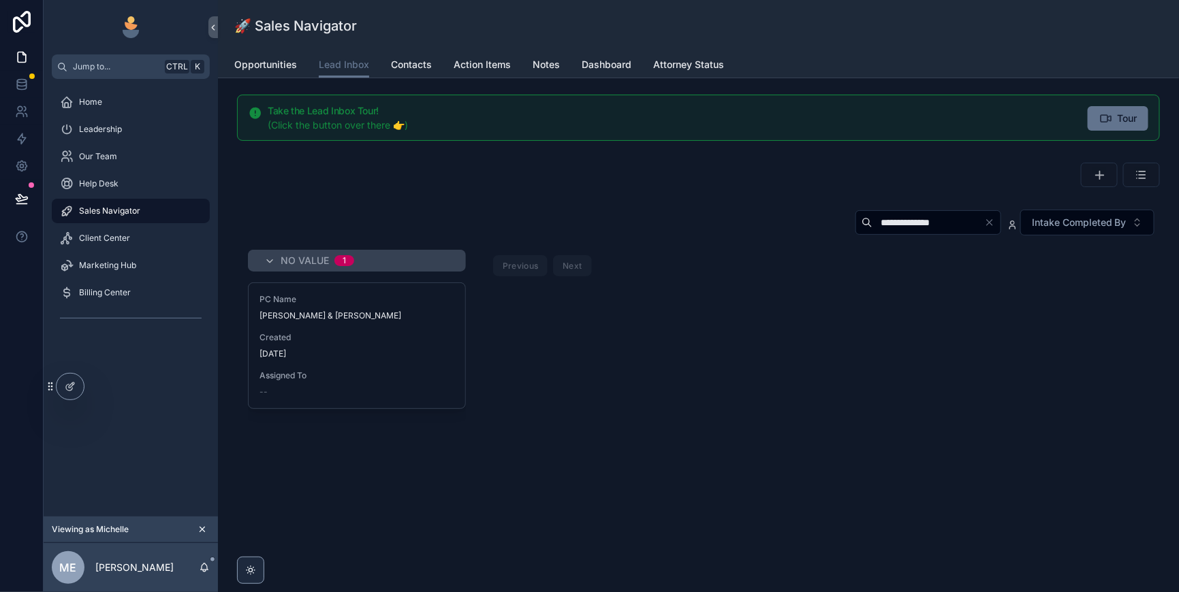
type input "**********"
click at [454, 360] on div "Created [DATE]" at bounding box center [356, 345] width 195 height 27
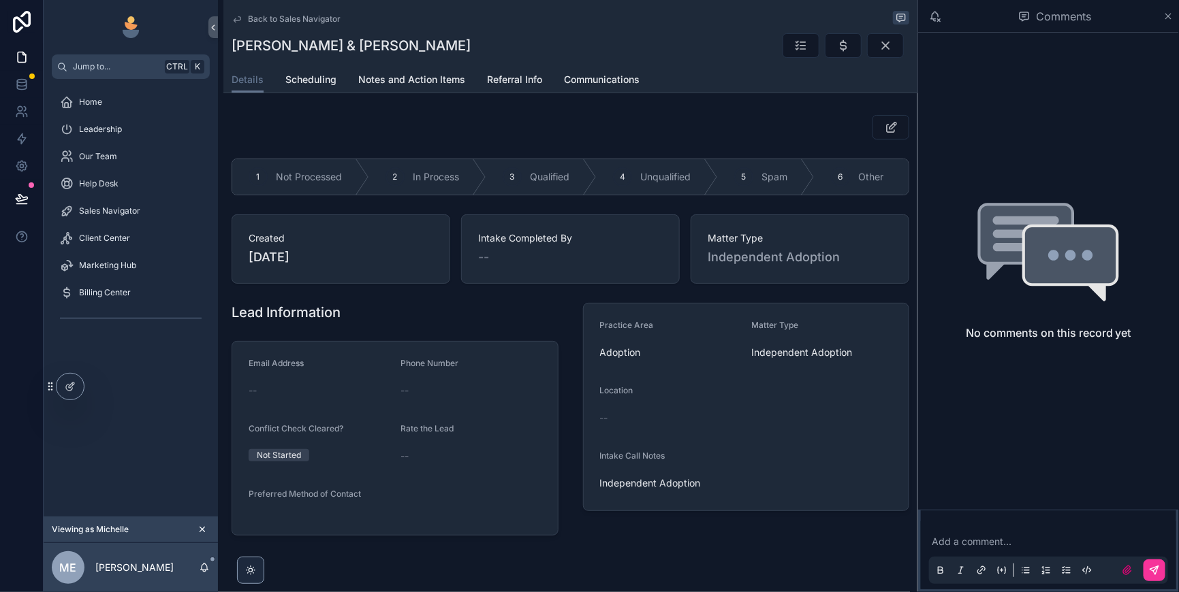
click at [596, 195] on div "3 Qualified" at bounding box center [541, 176] width 110 height 35
click at [836, 52] on icon "scrollable content" at bounding box center [843, 46] width 14 height 14
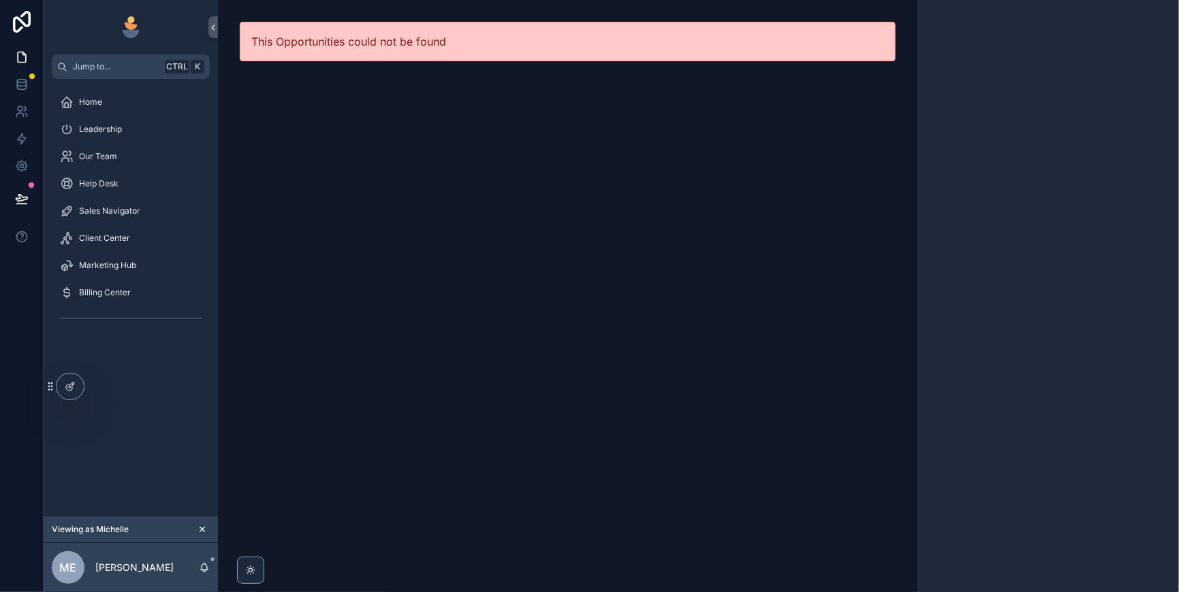
drag, startPoint x: 116, startPoint y: 238, endPoint x: 126, endPoint y: 238, distance: 10.2
click at [116, 217] on span "Sales Navigator" at bounding box center [109, 211] width 61 height 11
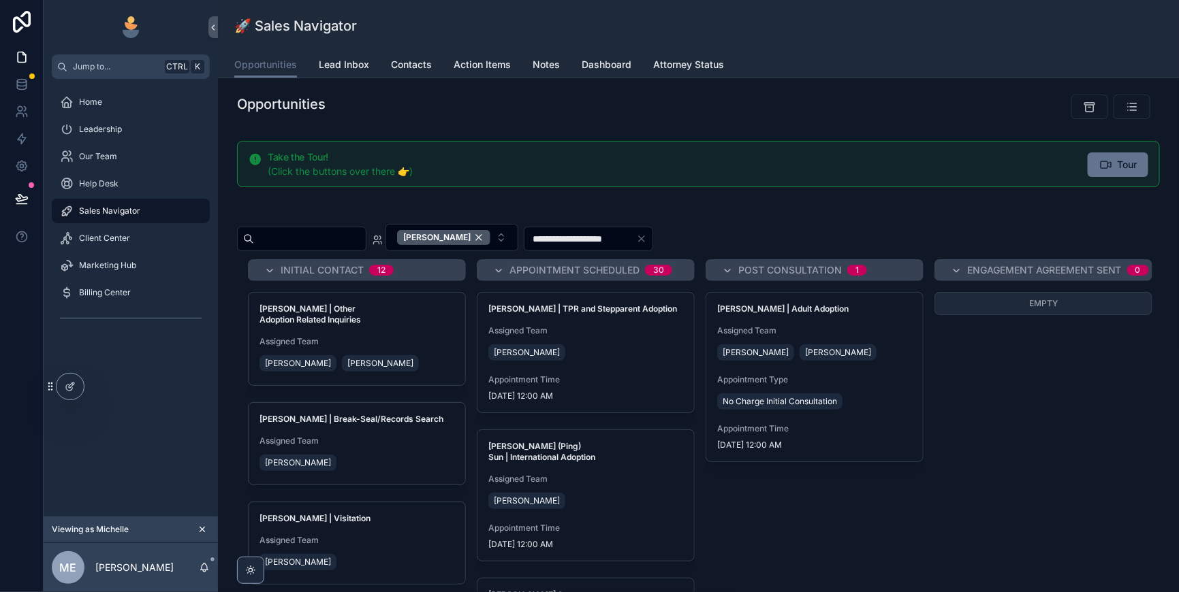
click at [369, 71] on span "Lead Inbox" at bounding box center [344, 65] width 50 height 14
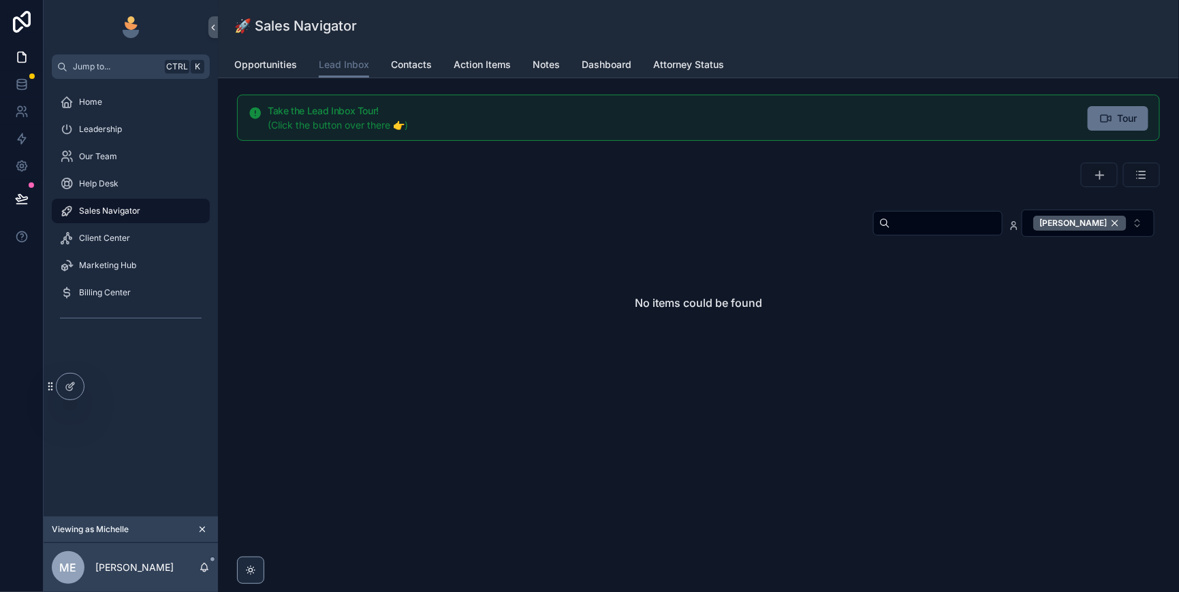
click at [1108, 231] on div "[PERSON_NAME]" at bounding box center [1079, 223] width 93 height 15
click at [890, 233] on input "scrollable content" at bounding box center [946, 223] width 112 height 19
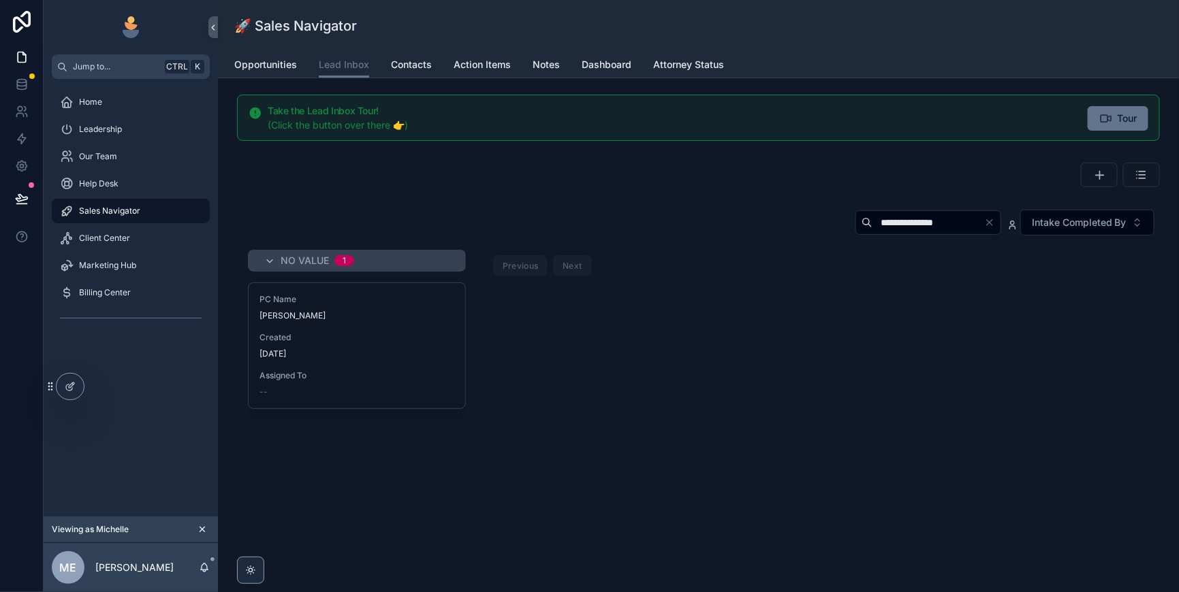
type input "**********"
click at [430, 363] on div "PC Name [PERSON_NAME] Created [DATE] Assigned To --" at bounding box center [357, 345] width 217 height 125
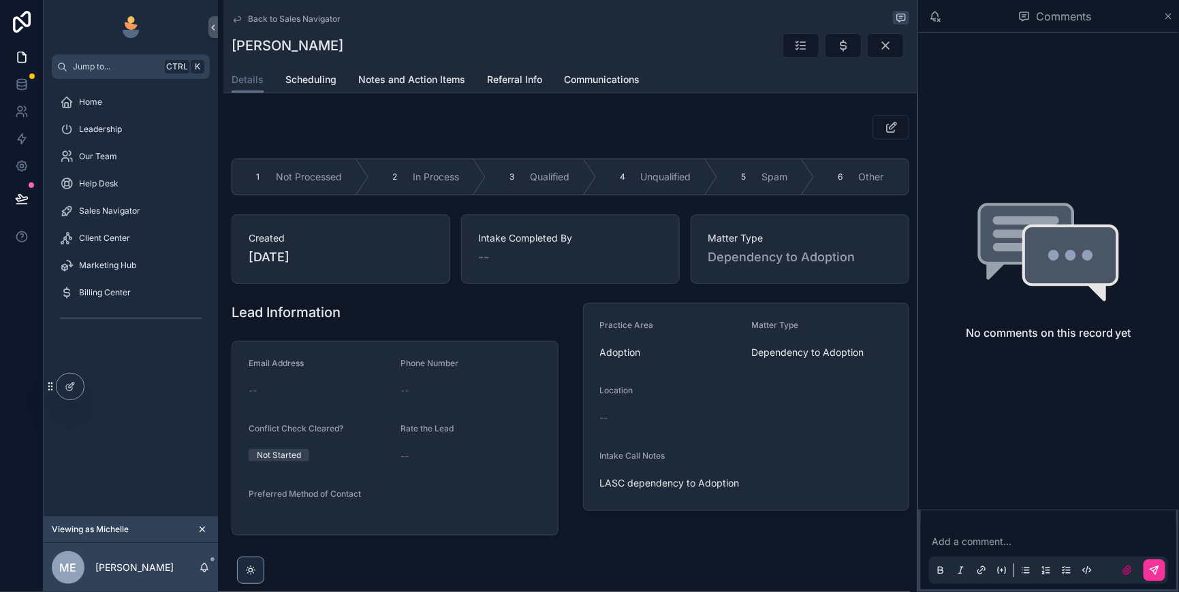
click at [596, 195] on div "3 Qualified" at bounding box center [541, 176] width 110 height 35
click at [836, 52] on icon "scrollable content" at bounding box center [843, 46] width 14 height 14
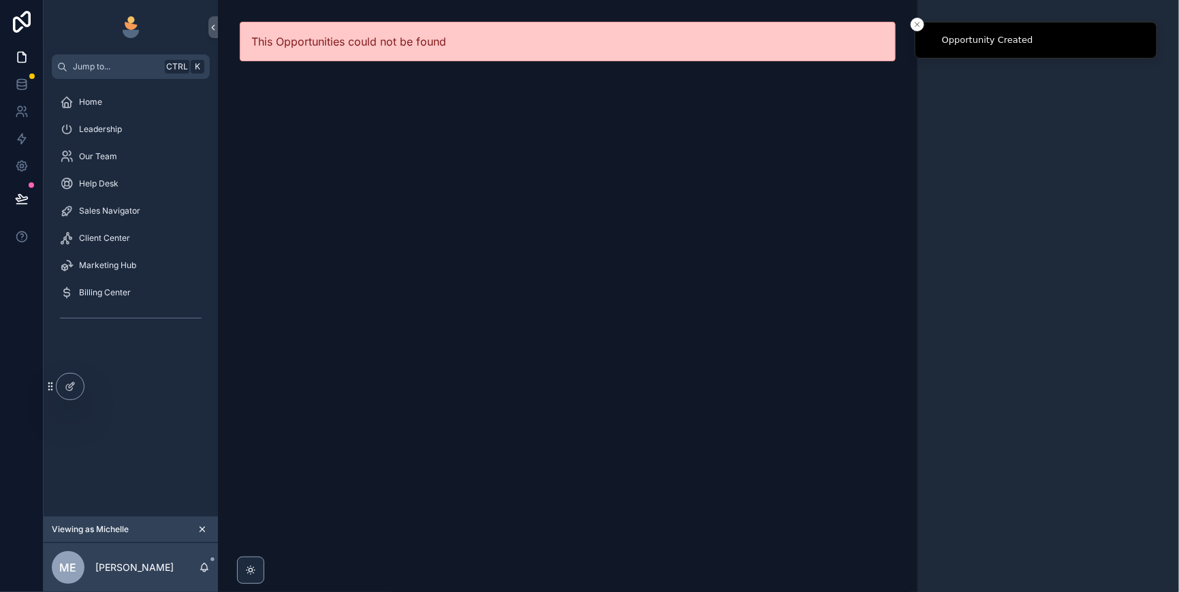
drag, startPoint x: 129, startPoint y: 241, endPoint x: 144, endPoint y: 241, distance: 15.0
click at [129, 217] on span "Sales Navigator" at bounding box center [109, 211] width 61 height 11
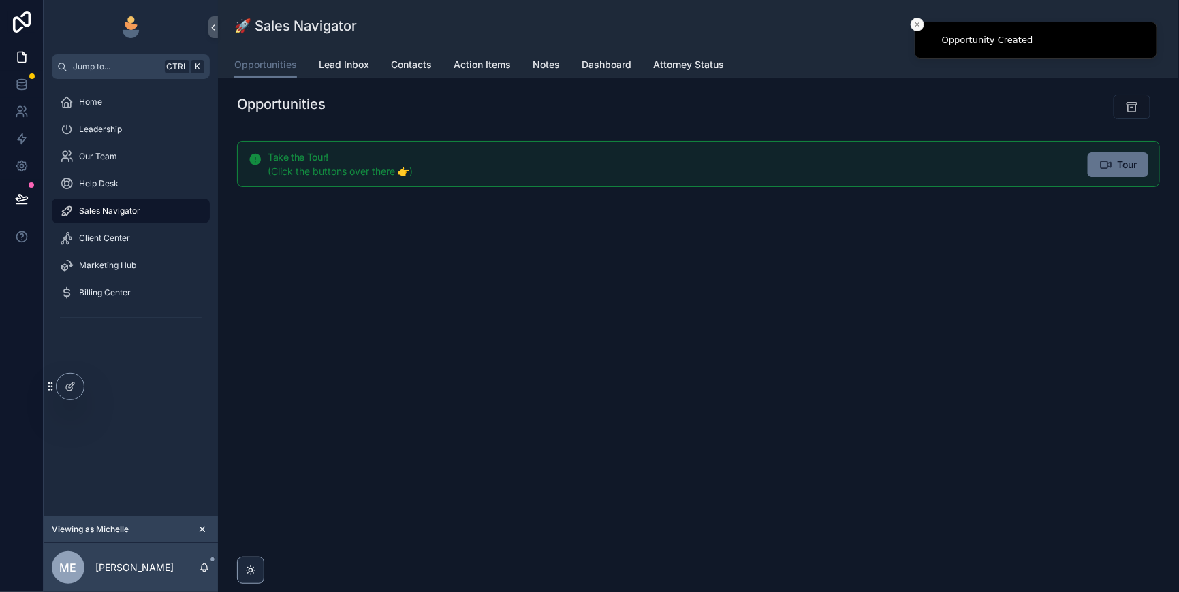
click at [914, 22] on icon "Close toast" at bounding box center [917, 24] width 8 height 8
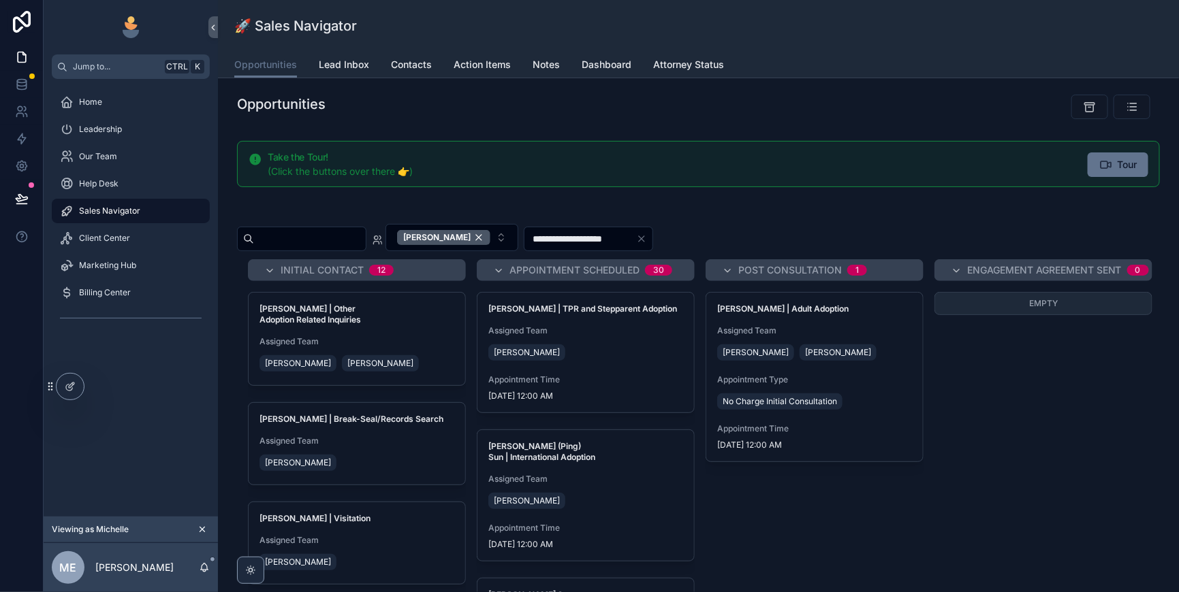
click at [369, 71] on span "Lead Inbox" at bounding box center [344, 65] width 50 height 14
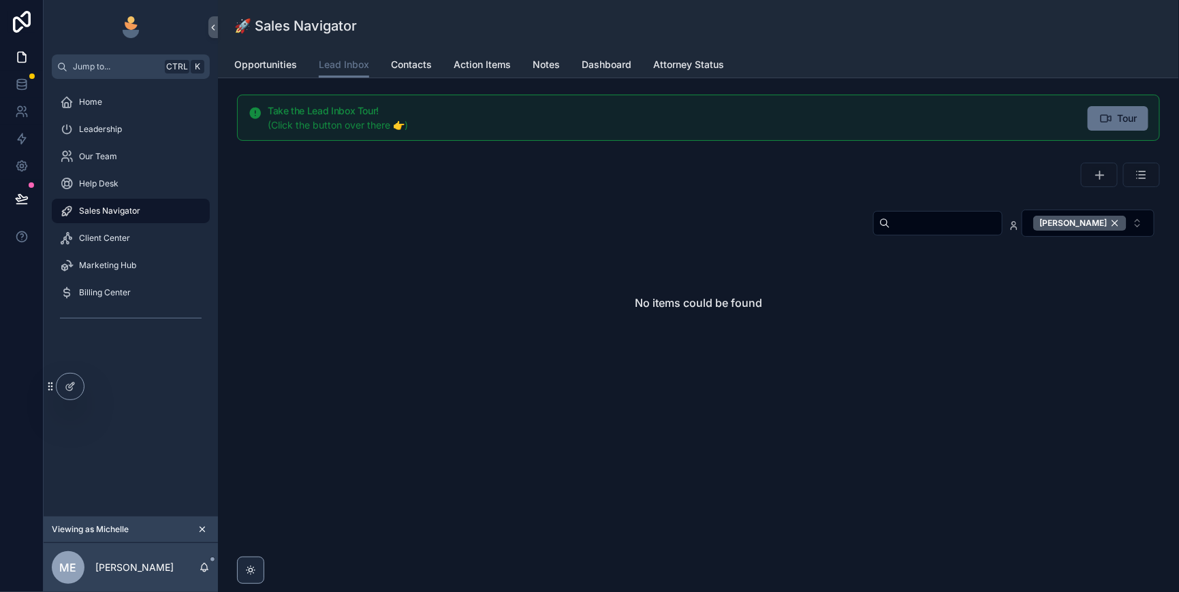
drag, startPoint x: 1109, startPoint y: 249, endPoint x: 926, endPoint y: 254, distance: 183.2
click at [1109, 231] on div "[PERSON_NAME]" at bounding box center [1079, 223] width 93 height 15
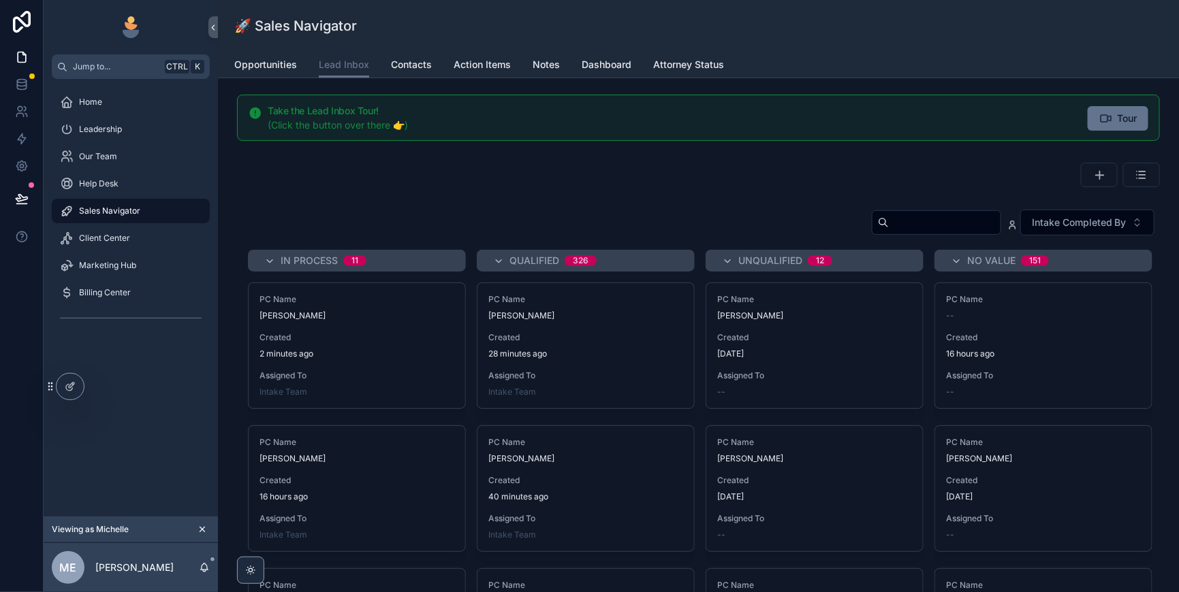
click at [889, 232] on input "scrollable content" at bounding box center [945, 222] width 112 height 19
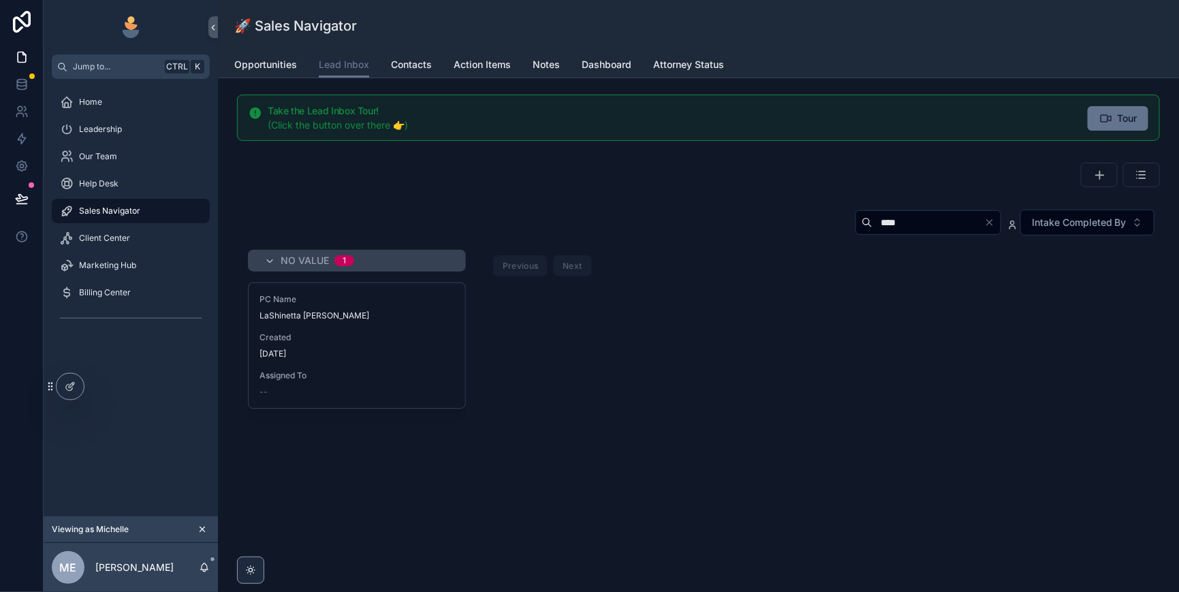
type input "****"
click at [447, 369] on div "PC Name [PERSON_NAME] Created [DATE] Assigned To --" at bounding box center [357, 345] width 217 height 125
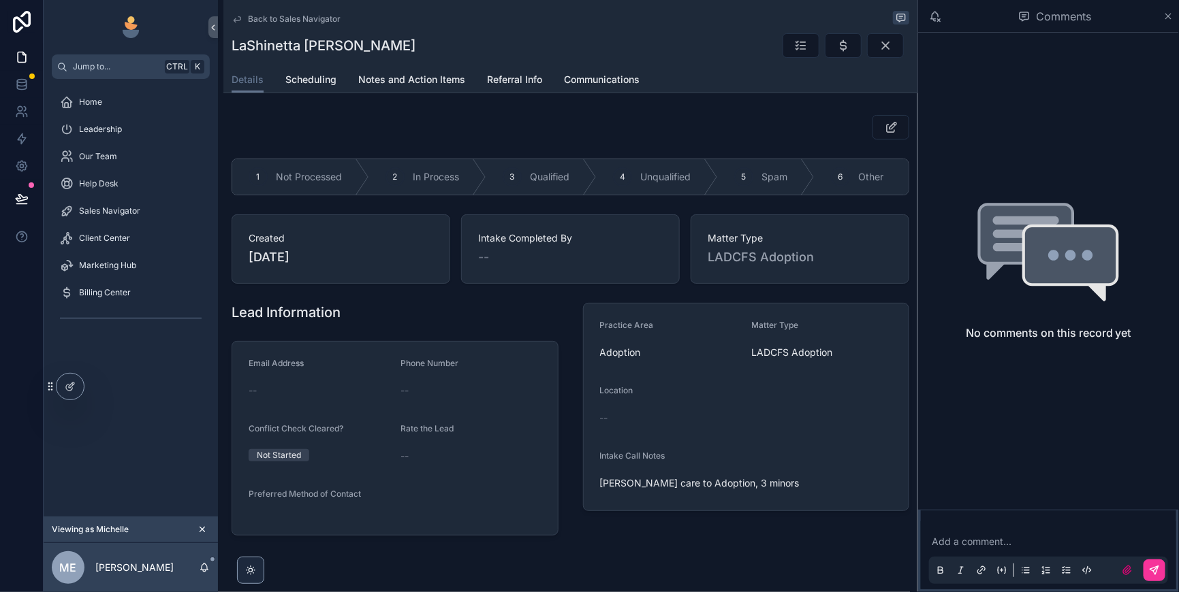
click at [592, 195] on div "3 Qualified" at bounding box center [541, 176] width 110 height 35
click at [836, 52] on icon "scrollable content" at bounding box center [843, 46] width 14 height 14
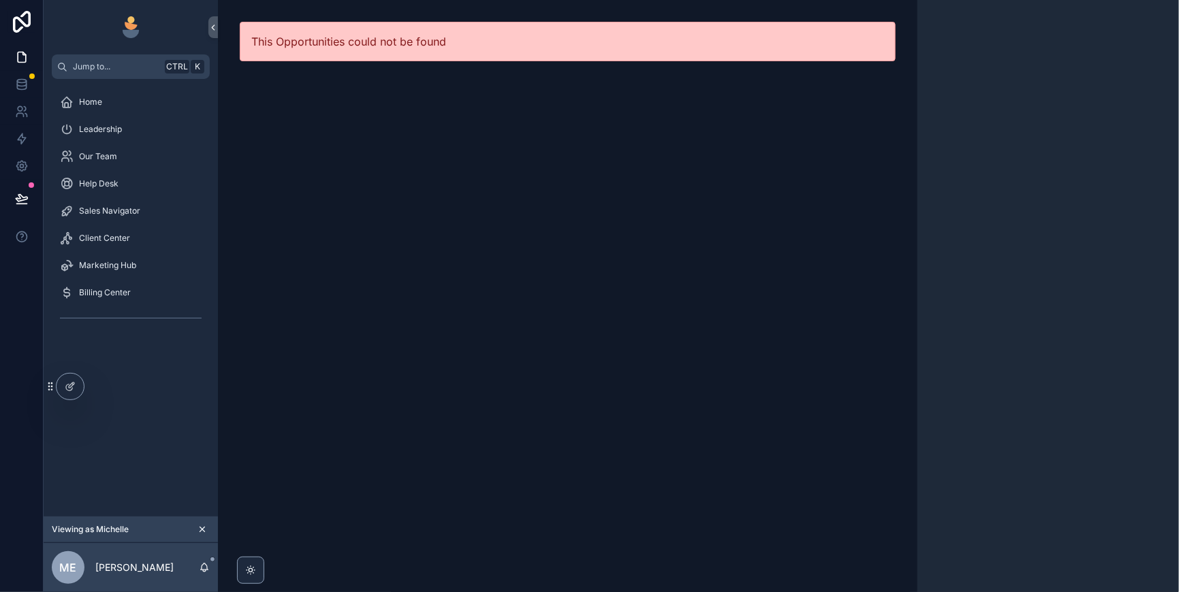
drag, startPoint x: 112, startPoint y: 232, endPoint x: 236, endPoint y: 241, distance: 123.6
click at [112, 217] on span "Sales Navigator" at bounding box center [109, 211] width 61 height 11
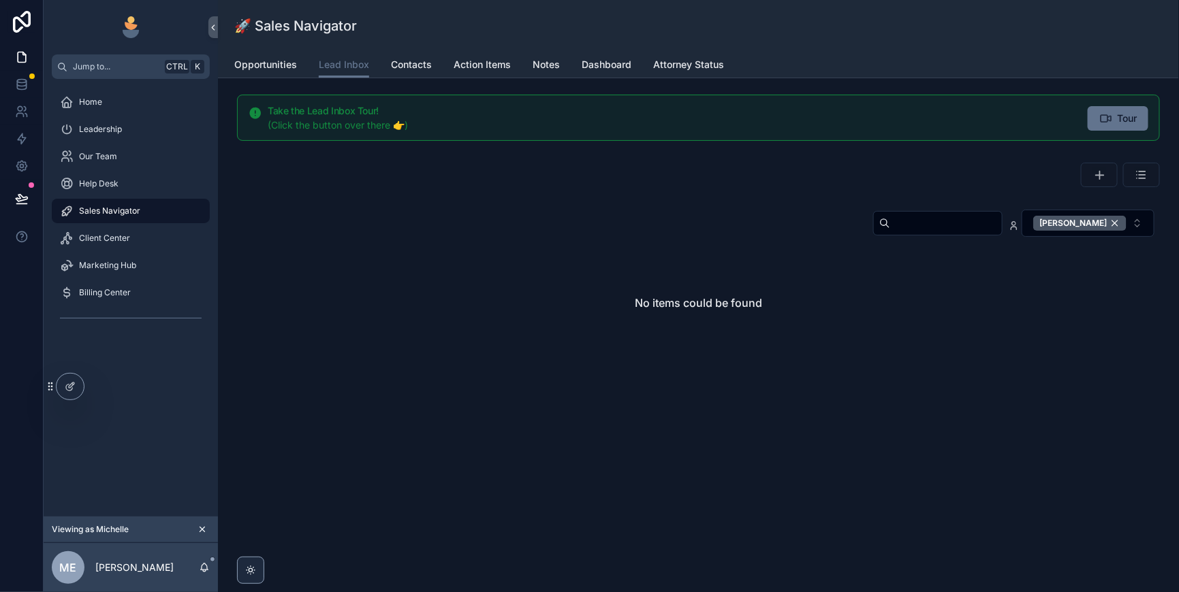
click at [1106, 231] on div "[PERSON_NAME]" at bounding box center [1079, 223] width 93 height 15
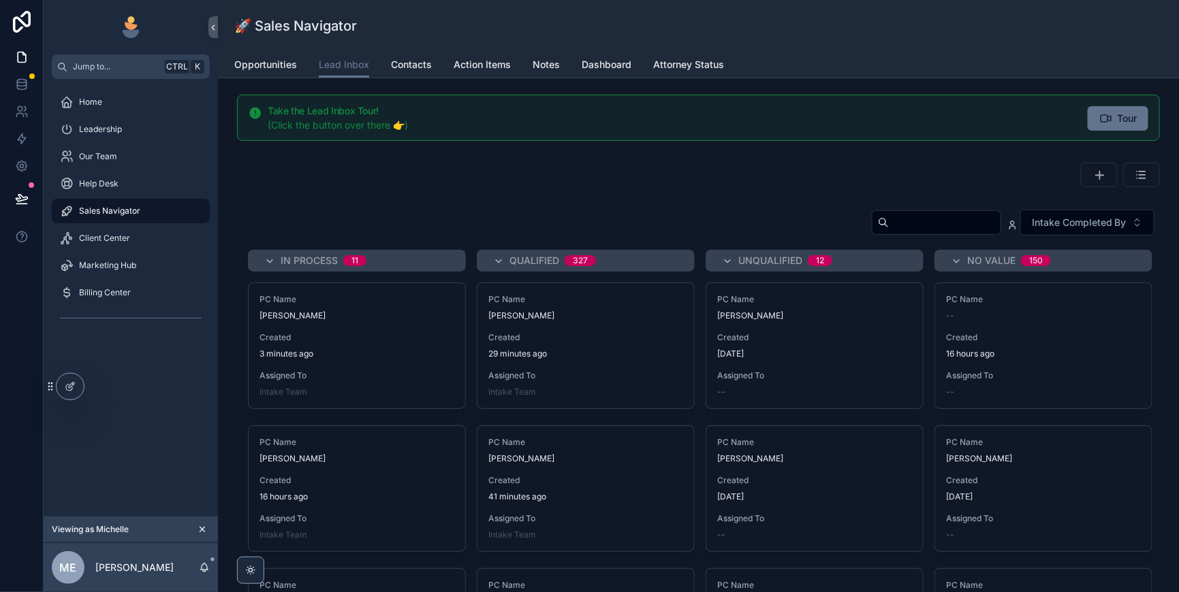
click at [889, 232] on input "scrollable content" at bounding box center [945, 222] width 112 height 19
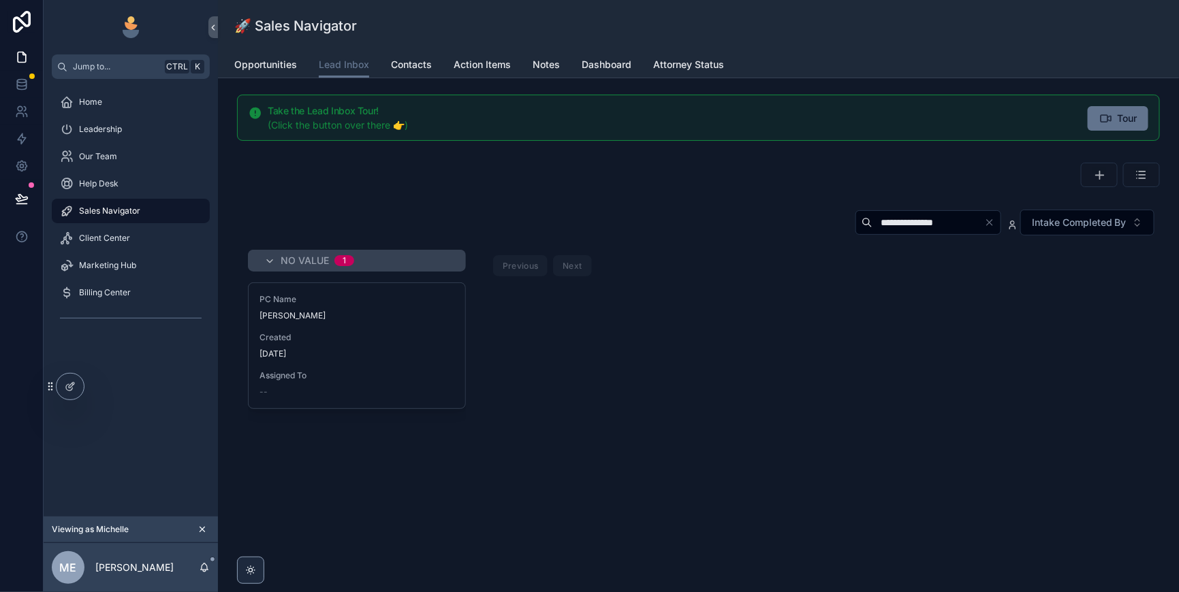
type input "**********"
click at [383, 368] on div "PC Name [PERSON_NAME] Created [DATE] Assigned To --" at bounding box center [357, 345] width 217 height 125
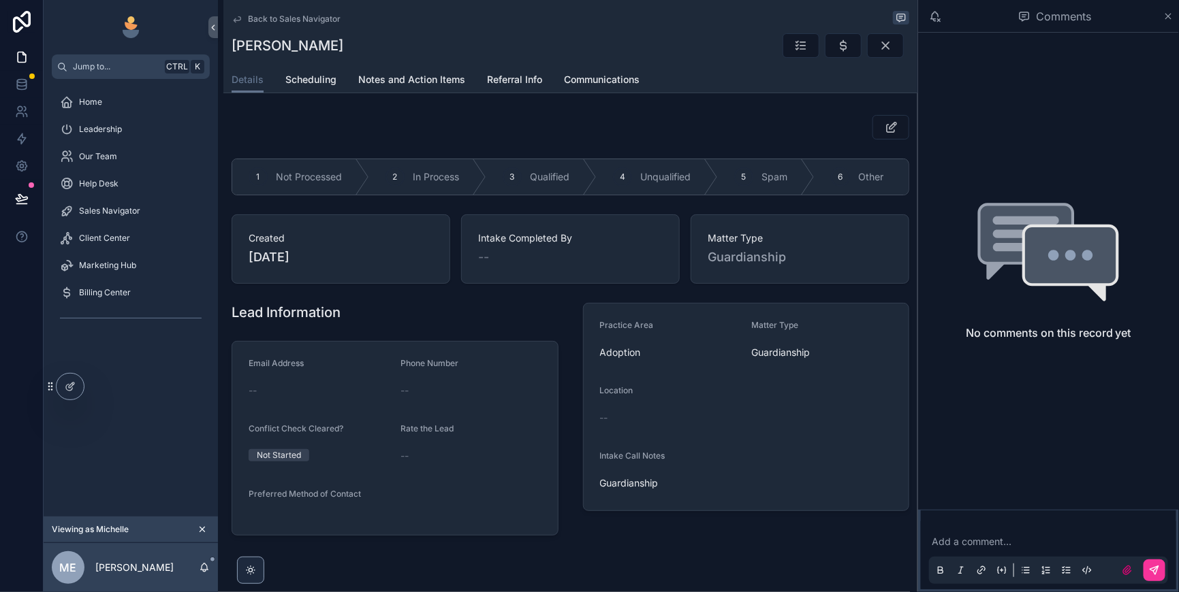
click at [569, 184] on span "Qualified" at bounding box center [549, 177] width 39 height 14
click at [836, 52] on icon "scrollable content" at bounding box center [843, 46] width 14 height 14
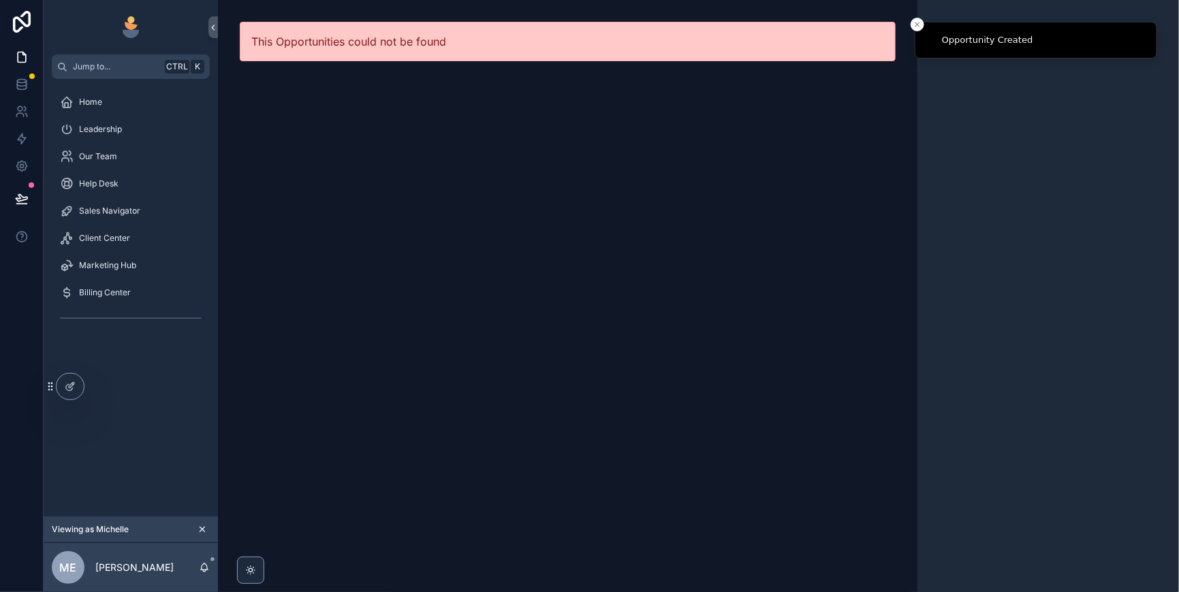
click at [123, 217] on span "Sales Navigator" at bounding box center [109, 211] width 61 height 11
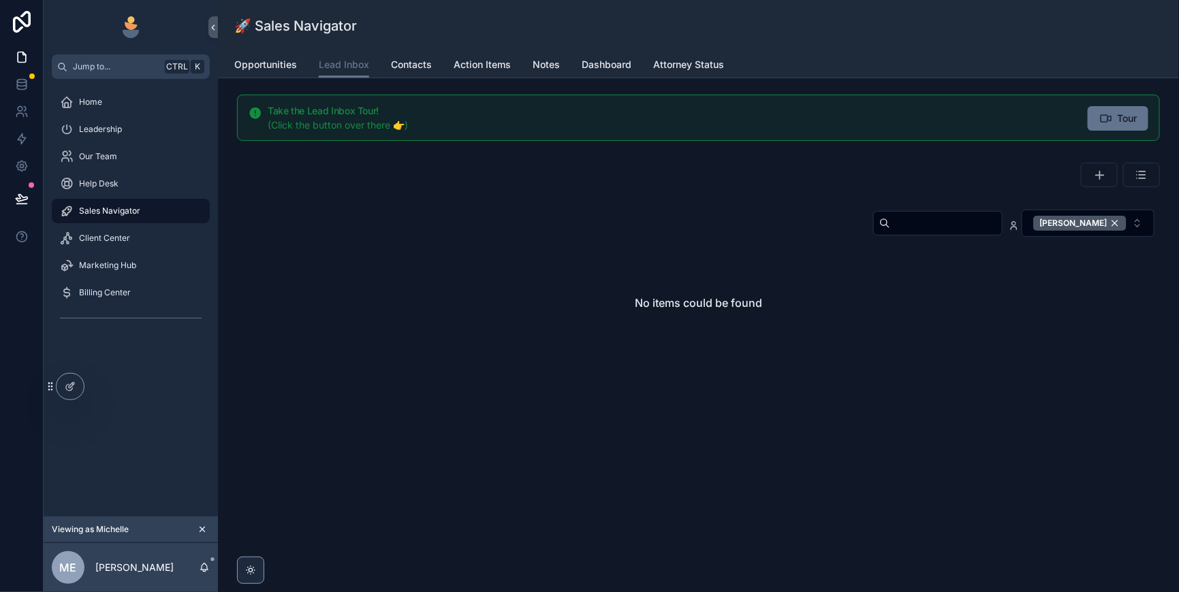
click at [1108, 231] on div "[PERSON_NAME]" at bounding box center [1079, 223] width 93 height 15
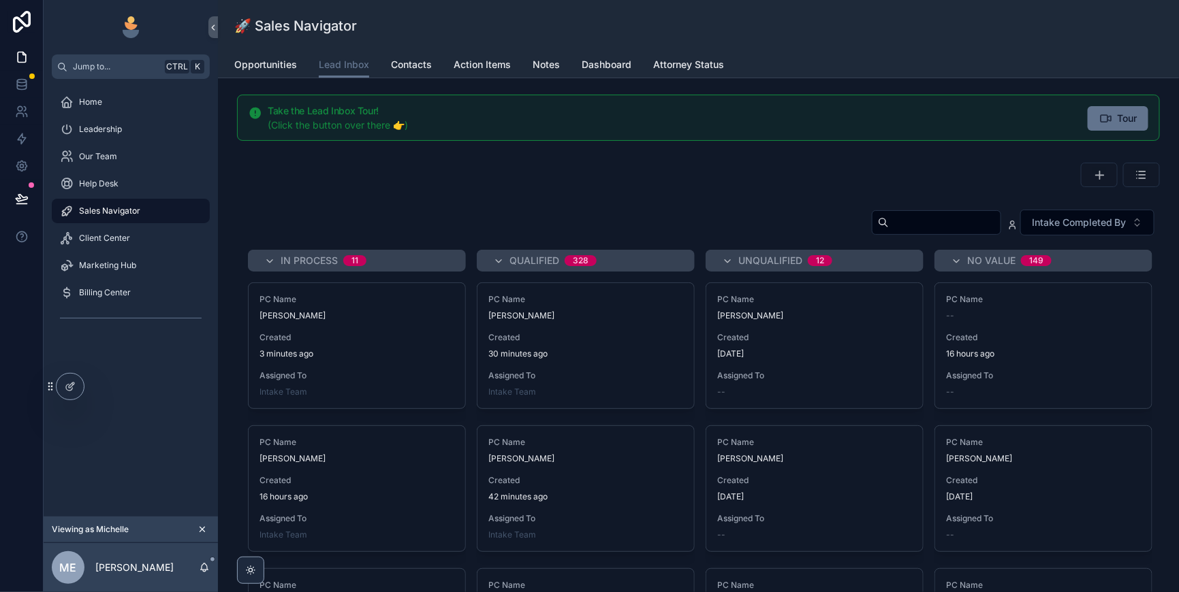
click at [889, 232] on input "scrollable content" at bounding box center [945, 222] width 112 height 19
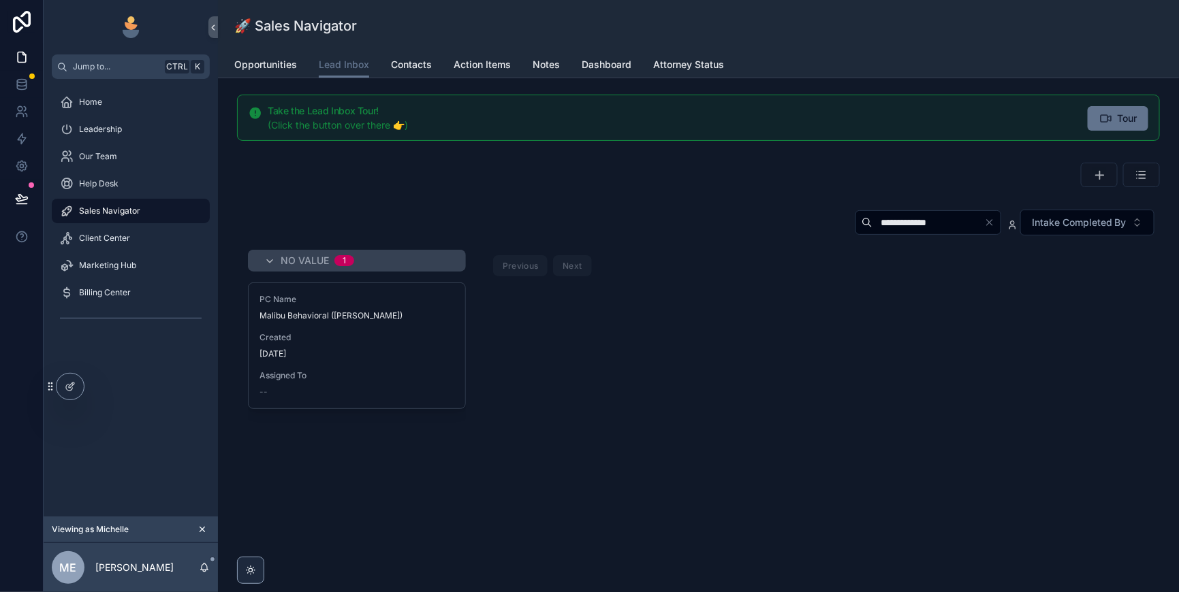
type input "**********"
click at [454, 360] on div "[DATE]" at bounding box center [356, 354] width 195 height 11
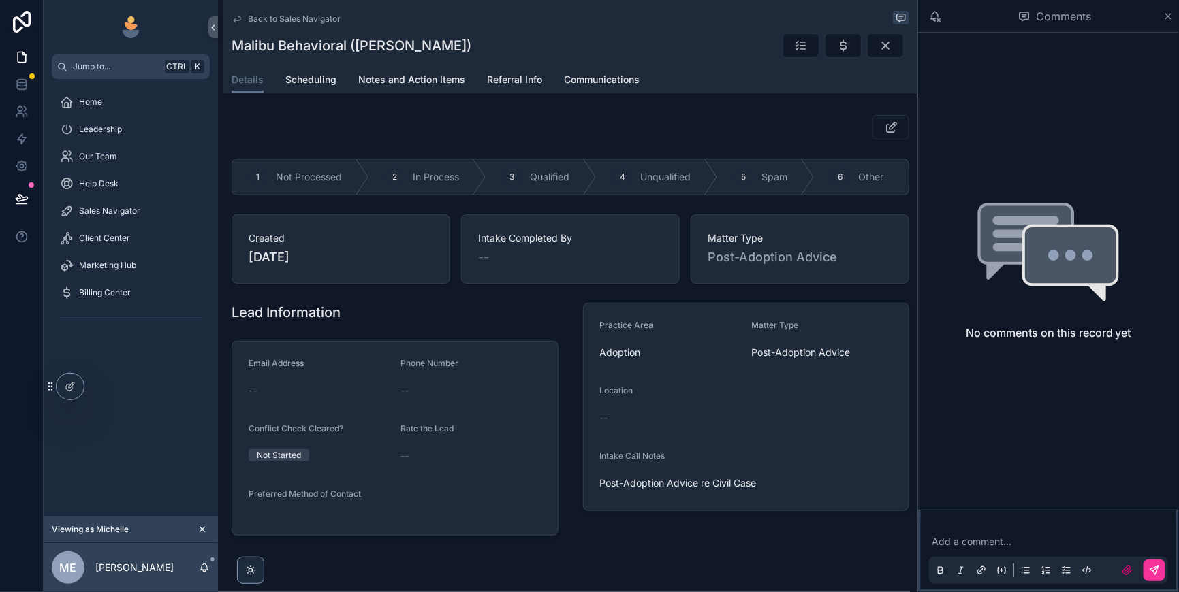
click at [522, 187] on div "3" at bounding box center [511, 176] width 19 height 19
click at [836, 52] on icon "scrollable content" at bounding box center [843, 46] width 14 height 14
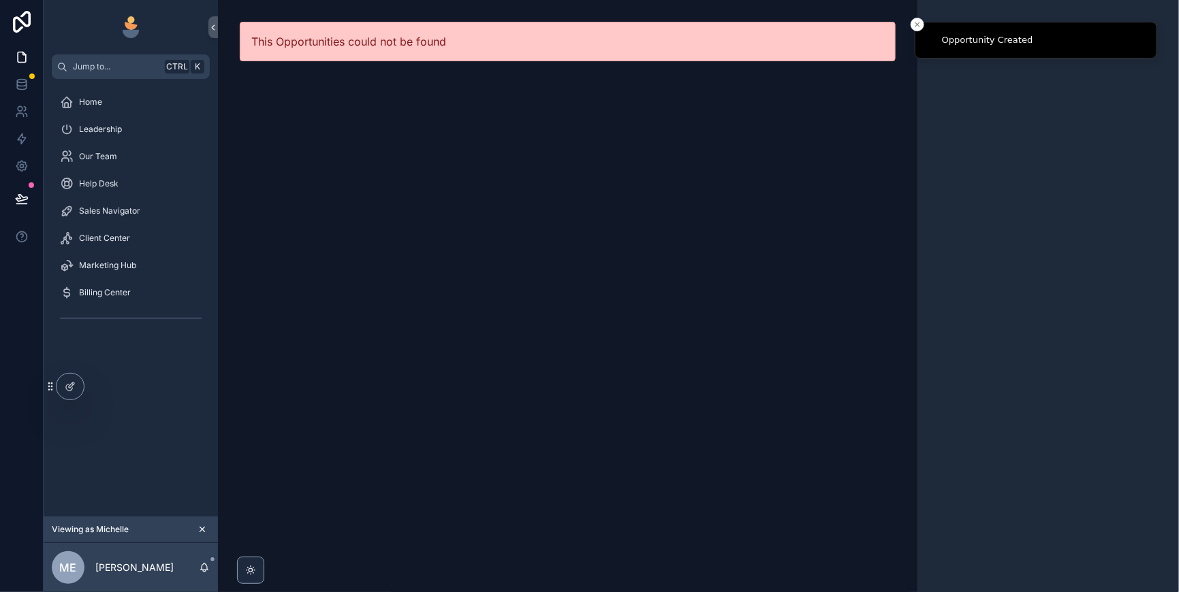
click at [121, 217] on span "Sales Navigator" at bounding box center [109, 211] width 61 height 11
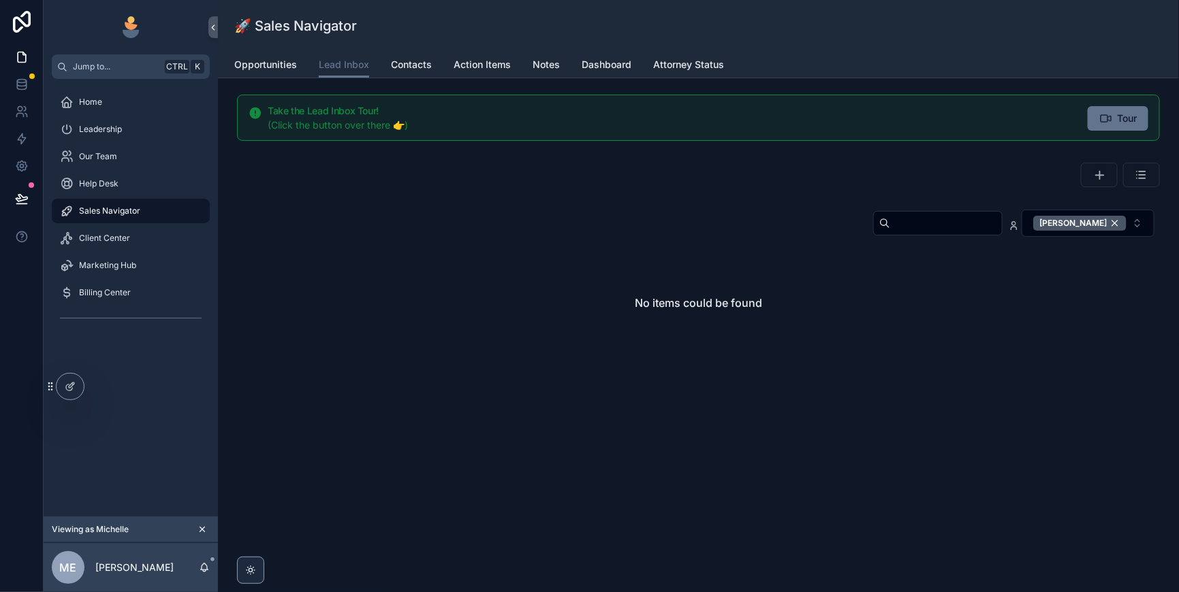
click at [1108, 231] on div "[PERSON_NAME]" at bounding box center [1079, 223] width 93 height 15
click at [890, 233] on input "scrollable content" at bounding box center [946, 223] width 112 height 19
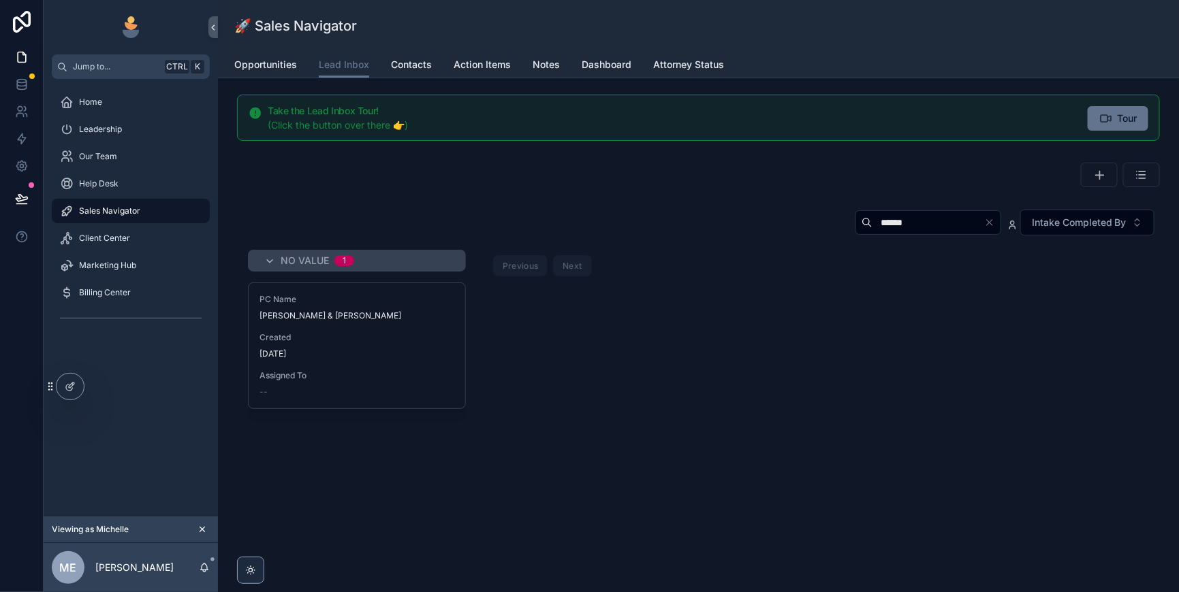
type input "******"
click at [454, 360] on div "[DATE]" at bounding box center [356, 354] width 195 height 11
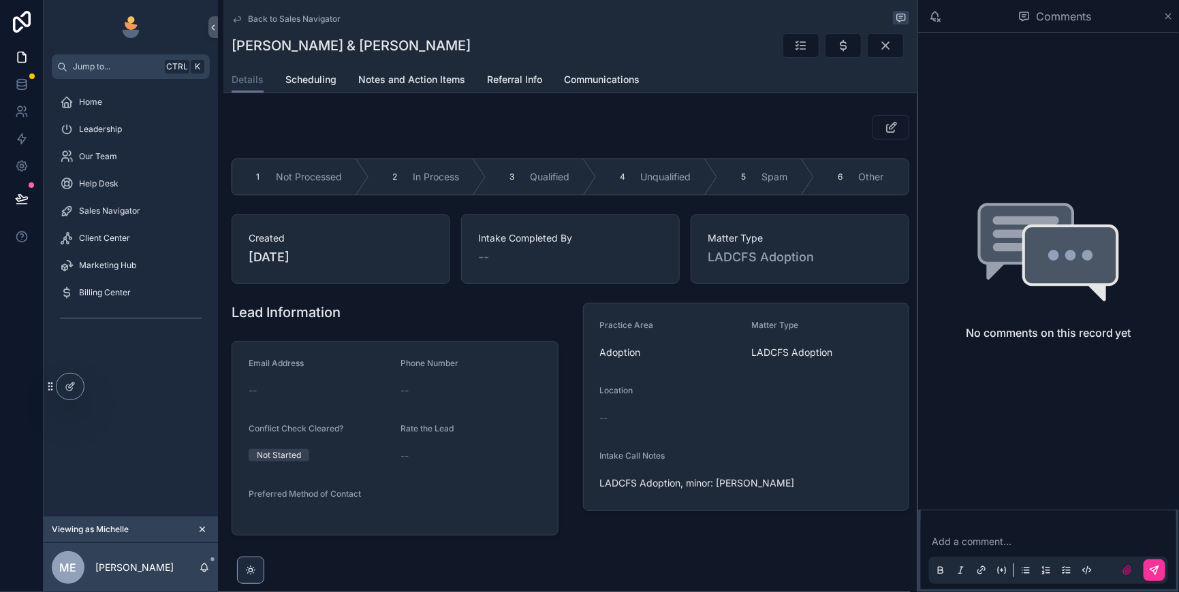
click at [569, 184] on span "Qualified" at bounding box center [549, 177] width 39 height 14
click at [836, 48] on icon "scrollable content" at bounding box center [843, 46] width 14 height 14
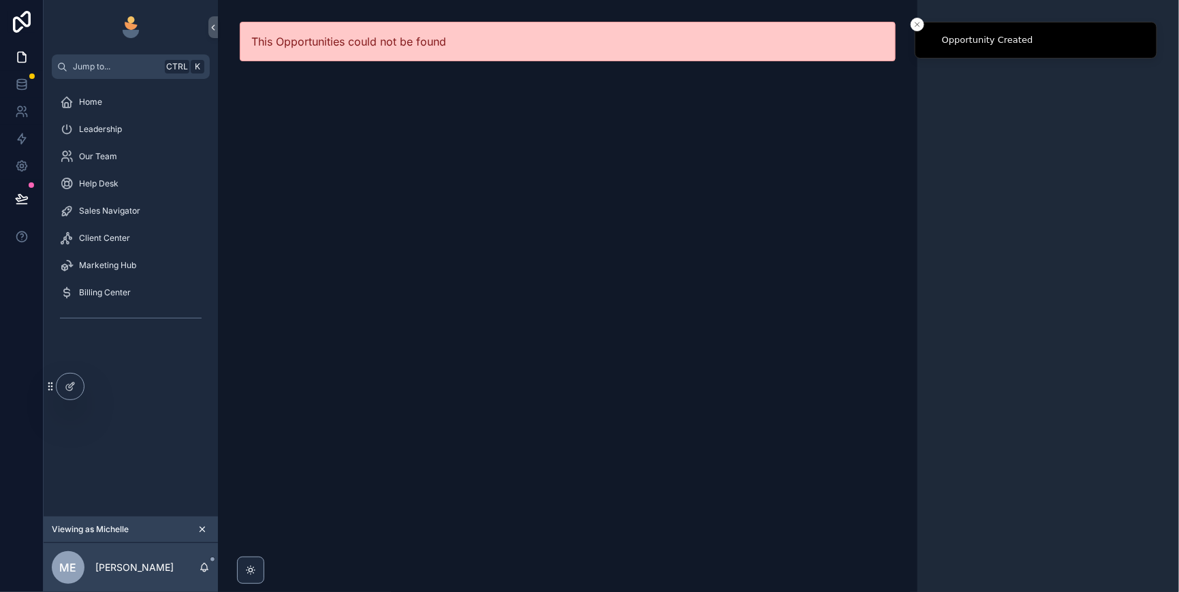
drag, startPoint x: 120, startPoint y: 238, endPoint x: 151, endPoint y: 241, distance: 31.5
click at [120, 217] on span "Sales Navigator" at bounding box center [109, 211] width 61 height 11
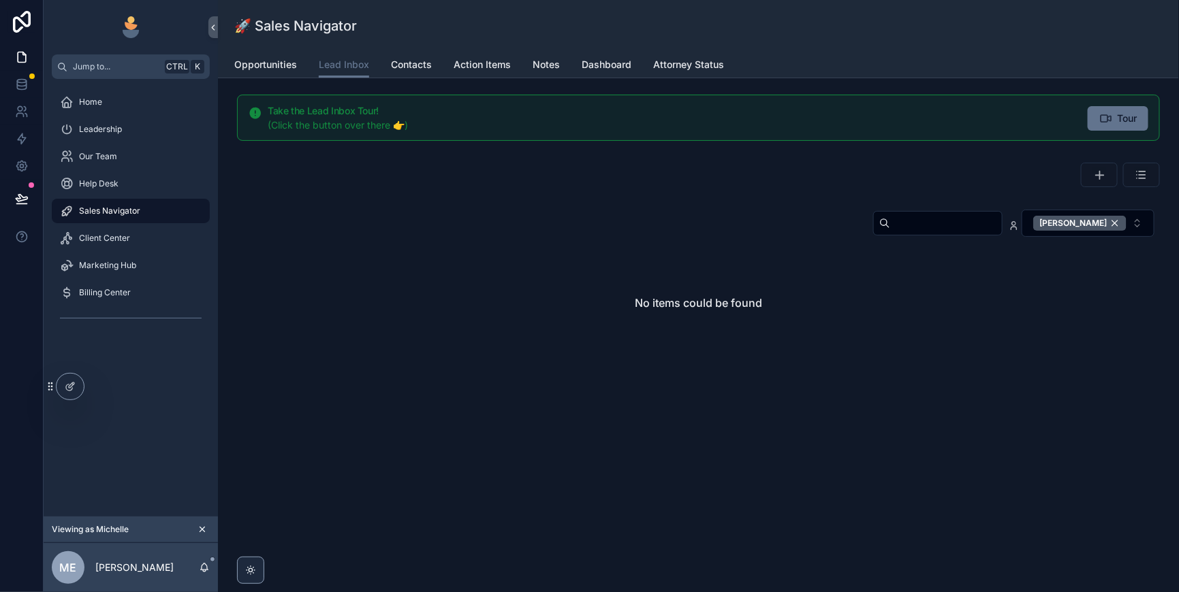
click at [1107, 231] on div "[PERSON_NAME]" at bounding box center [1079, 223] width 93 height 15
click at [890, 233] on input "scrollable content" at bounding box center [946, 223] width 112 height 19
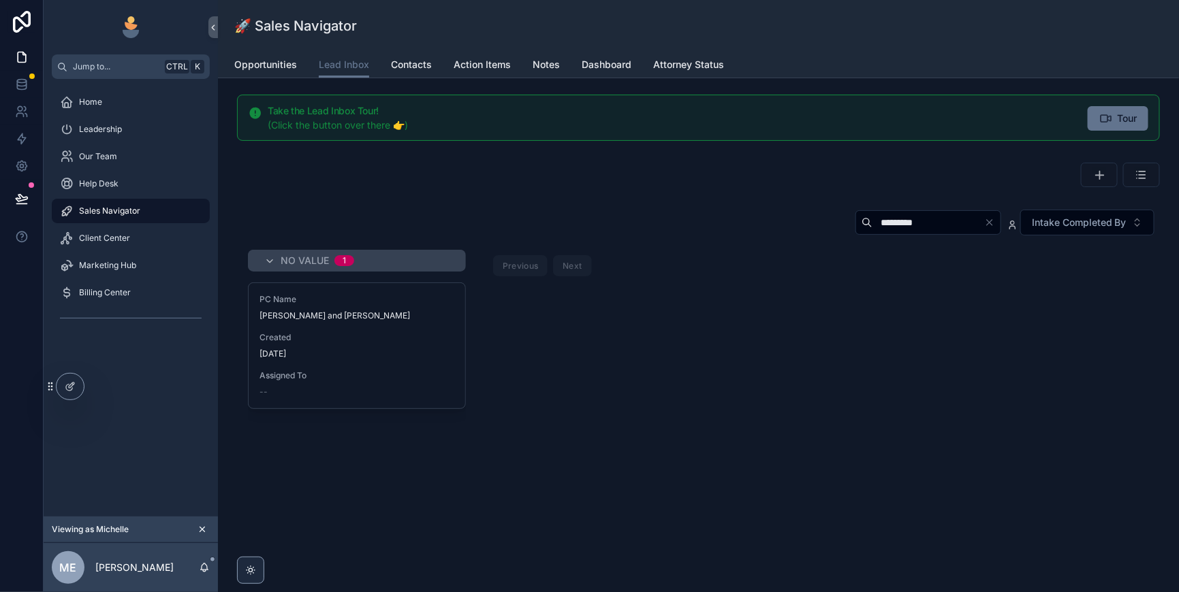
type input "*********"
click at [406, 343] on span "Created" at bounding box center [356, 337] width 195 height 11
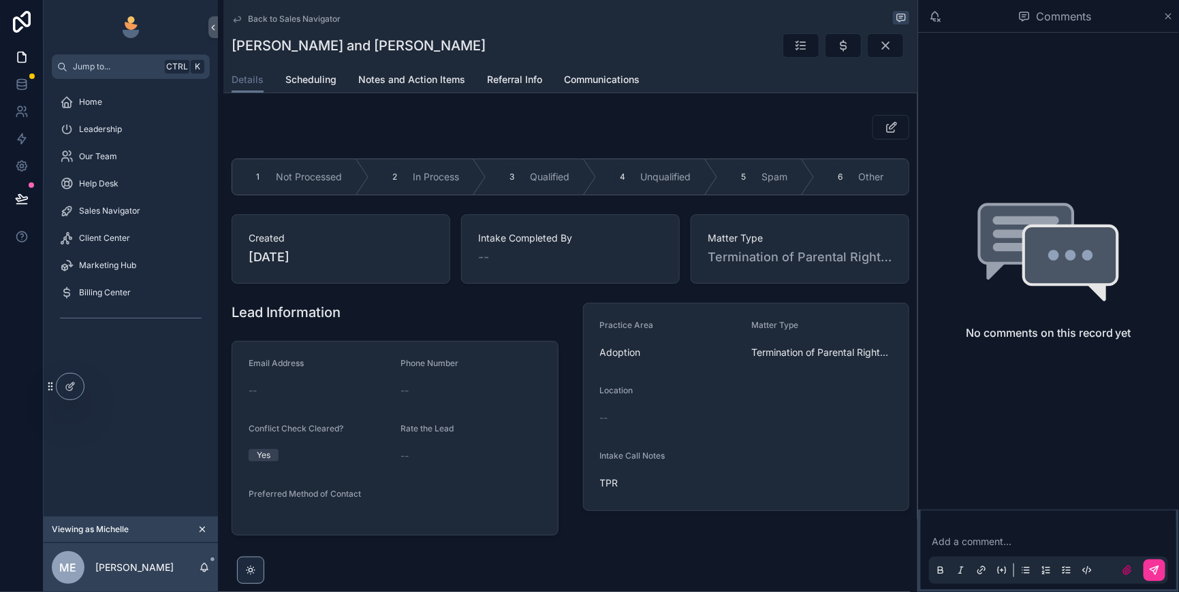
click at [0, 0] on icon "scrollable content" at bounding box center [0, 0] width 0 height 0
click at [836, 52] on icon "scrollable content" at bounding box center [843, 46] width 14 height 14
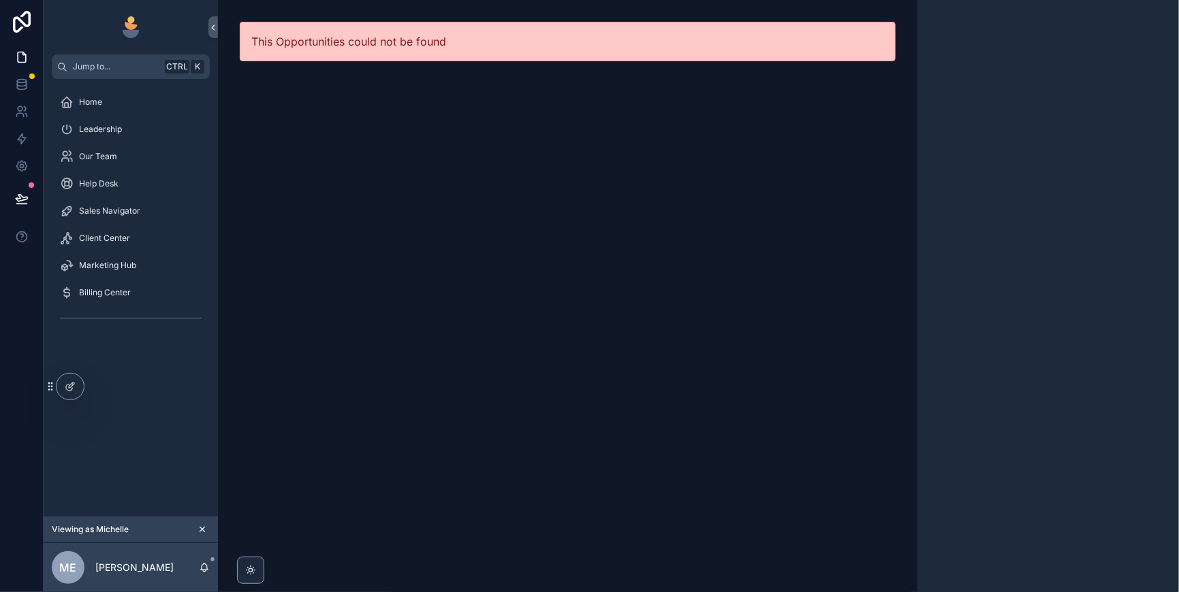
click at [127, 217] on span "Sales Navigator" at bounding box center [109, 211] width 61 height 11
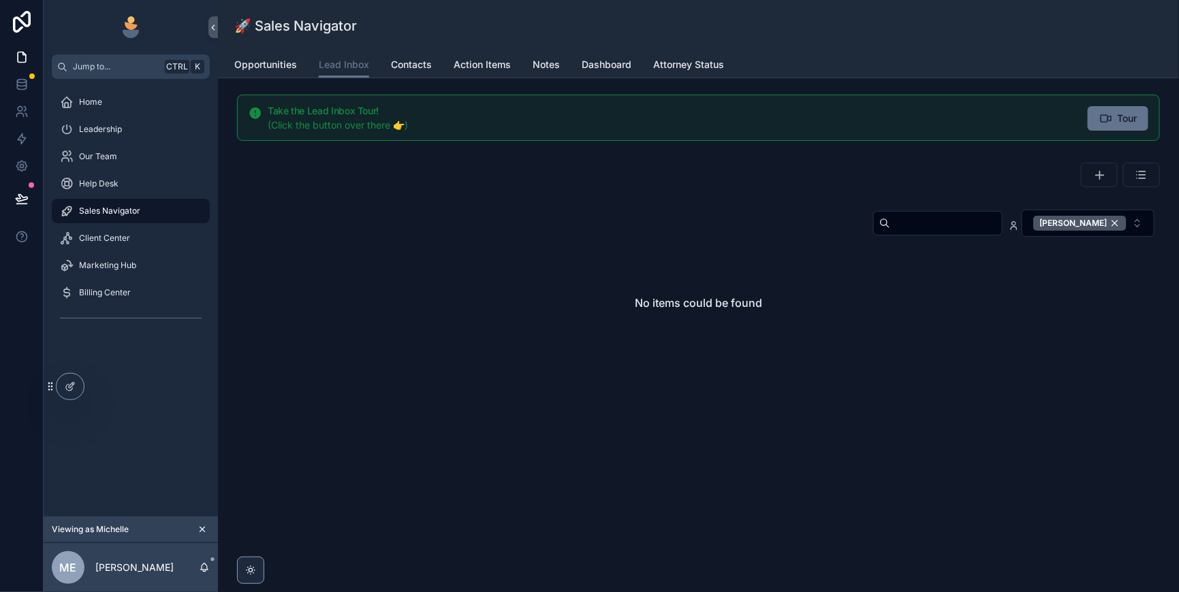
click at [1107, 231] on div "[PERSON_NAME]" at bounding box center [1079, 223] width 93 height 15
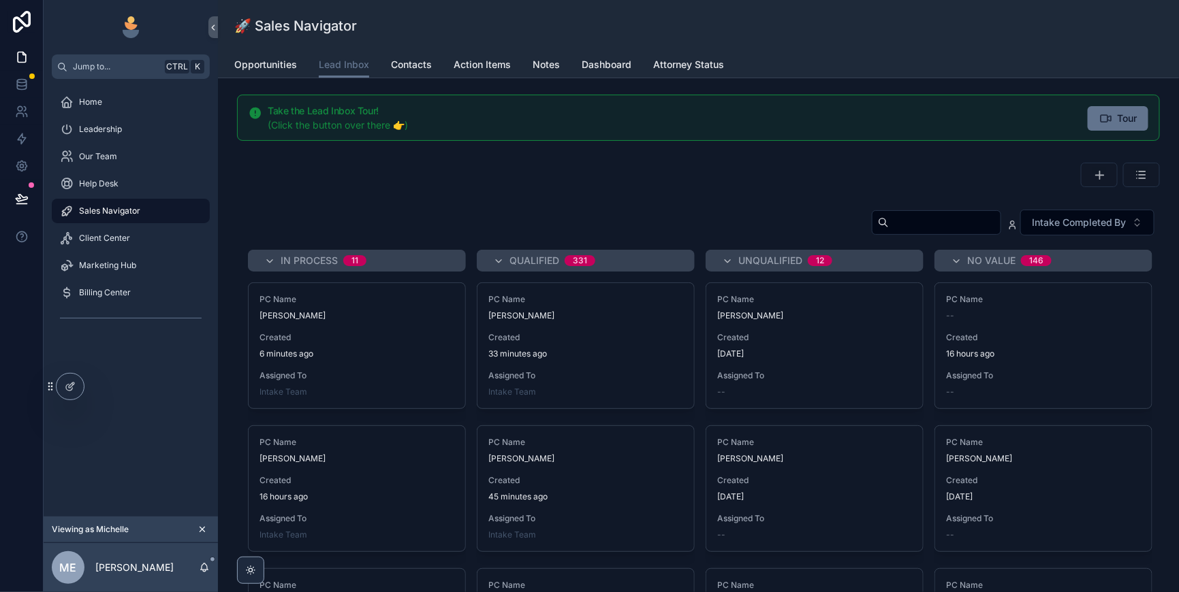
click at [889, 232] on input "scrollable content" at bounding box center [945, 222] width 112 height 19
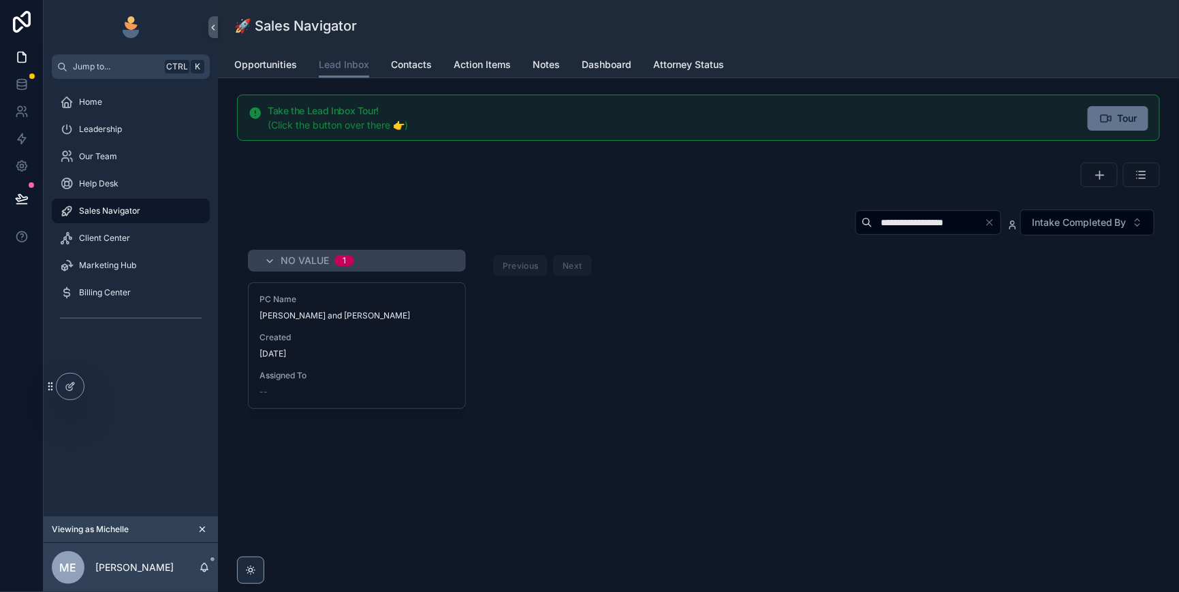
type input "**********"
click at [413, 321] on span "[PERSON_NAME] and [PERSON_NAME]" at bounding box center [356, 315] width 195 height 11
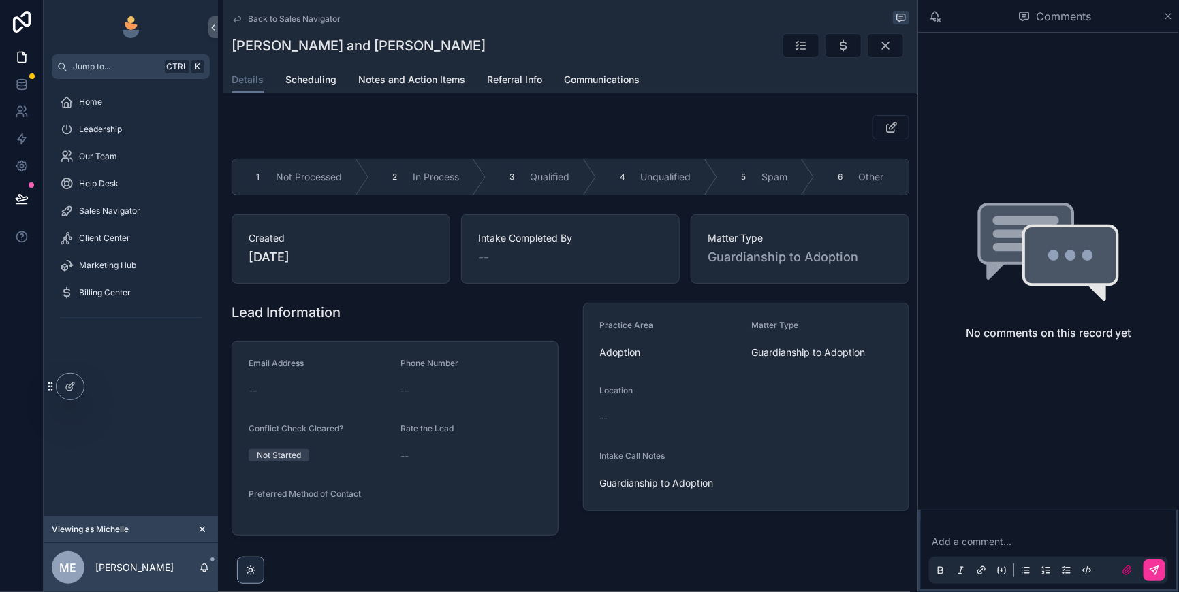
click at [592, 195] on div "3 Qualified" at bounding box center [541, 176] width 110 height 35
click at [836, 52] on icon "scrollable content" at bounding box center [843, 46] width 14 height 14
click at [1167, 20] on icon "scrollable content" at bounding box center [1168, 16] width 10 height 11
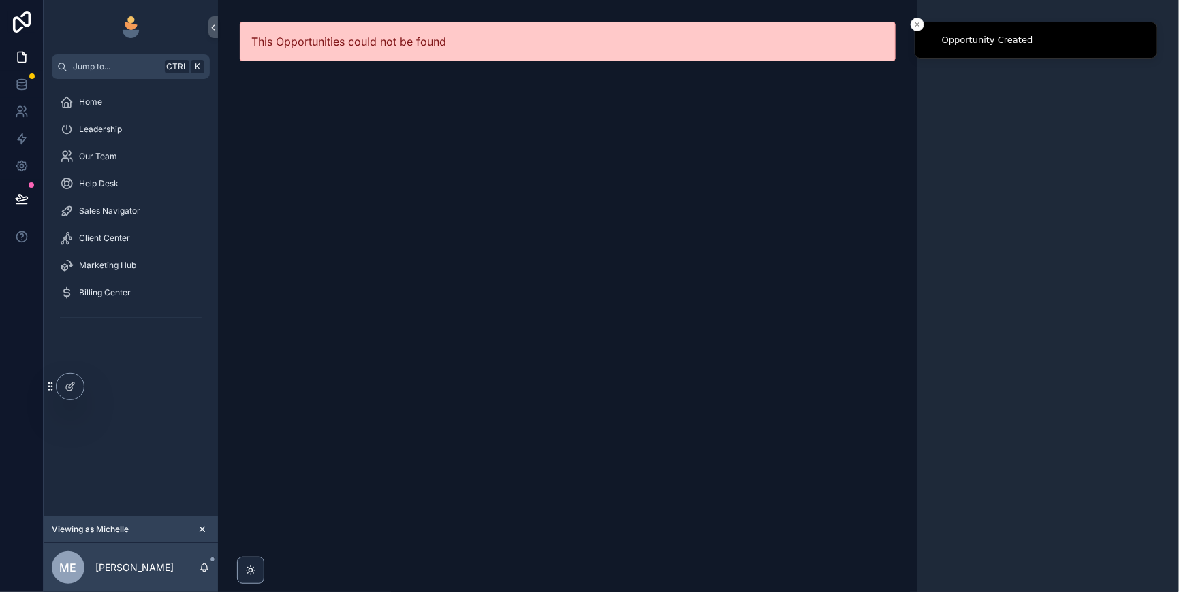
click at [116, 217] on span "Sales Navigator" at bounding box center [109, 211] width 61 height 11
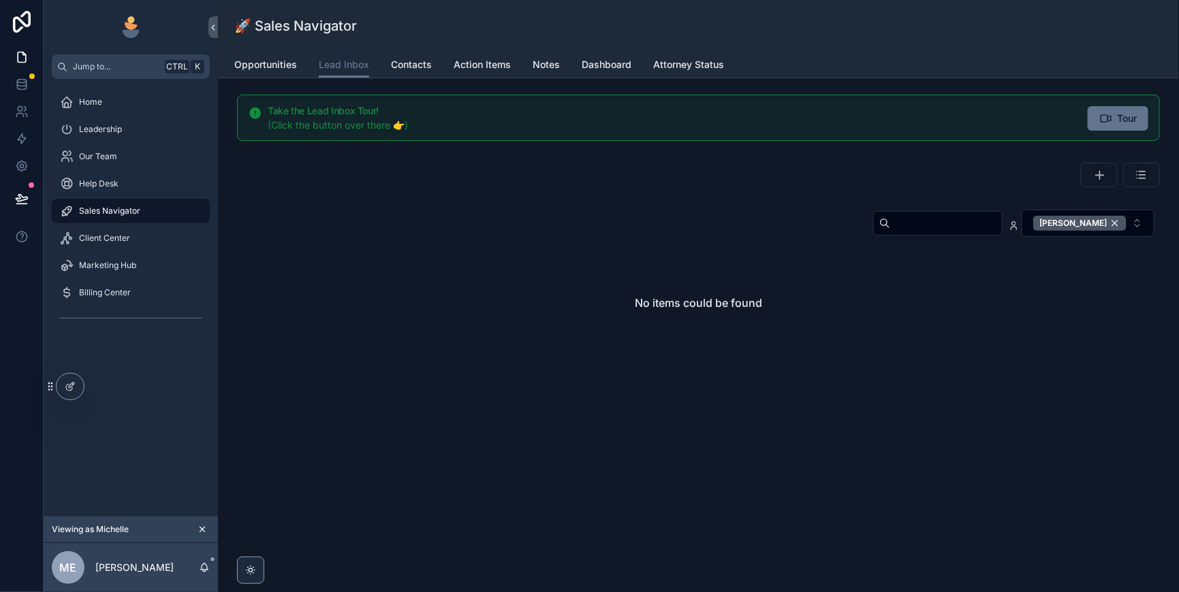
click at [1106, 231] on div "[PERSON_NAME]" at bounding box center [1079, 223] width 93 height 15
click at [890, 233] on input "scrollable content" at bounding box center [946, 223] width 112 height 19
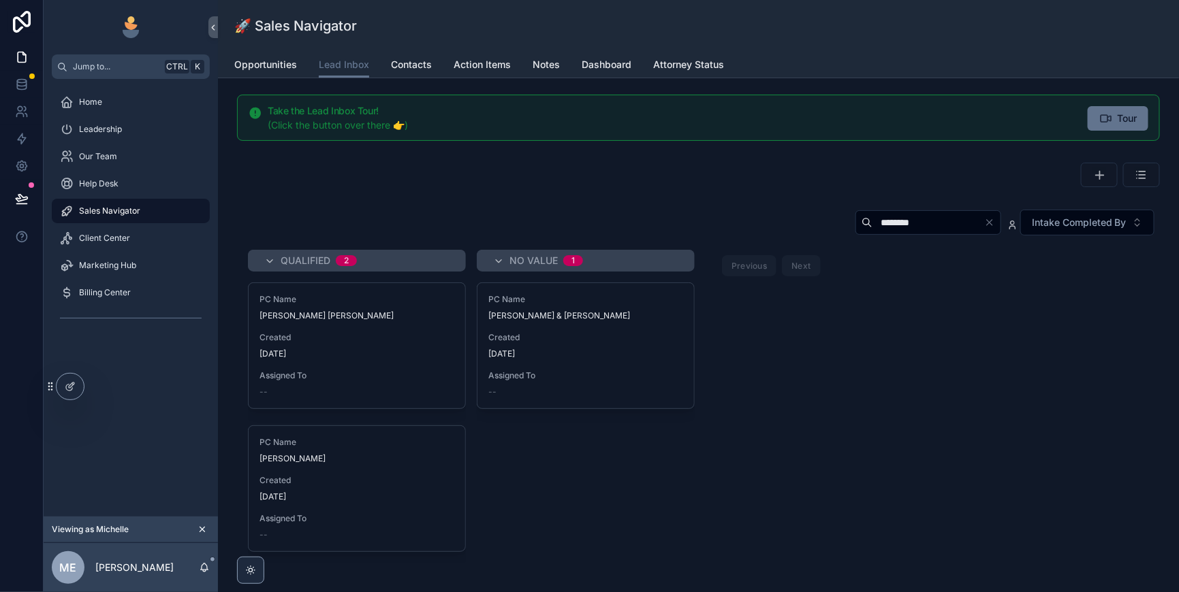
type input "********"
click at [667, 409] on div "PC Name [PERSON_NAME] & [PERSON_NAME] Created [DATE] Assigned To --" at bounding box center [585, 345] width 217 height 125
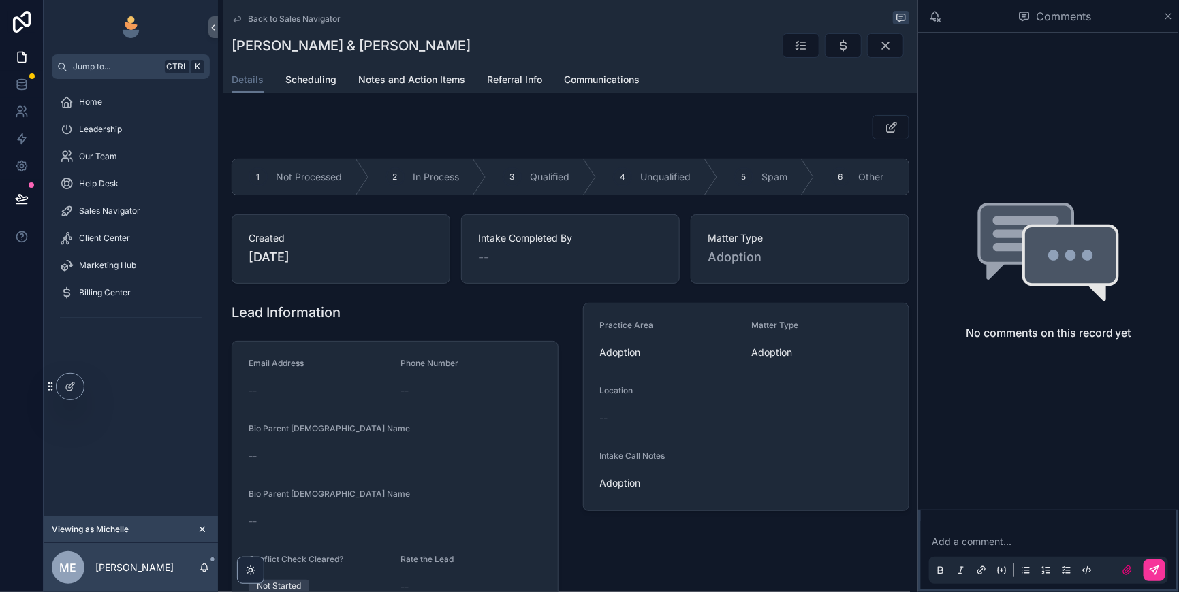
click at [589, 195] on div "3 Qualified" at bounding box center [541, 176] width 110 height 35
click at [836, 48] on icon "scrollable content" at bounding box center [843, 46] width 14 height 14
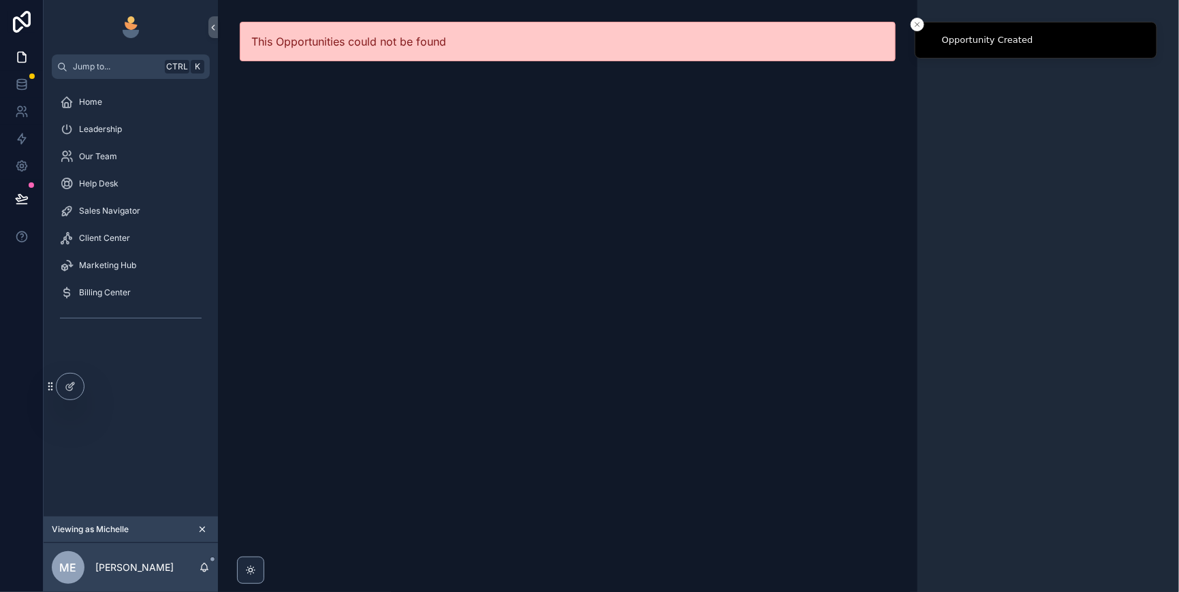
click at [129, 217] on span "Sales Navigator" at bounding box center [109, 211] width 61 height 11
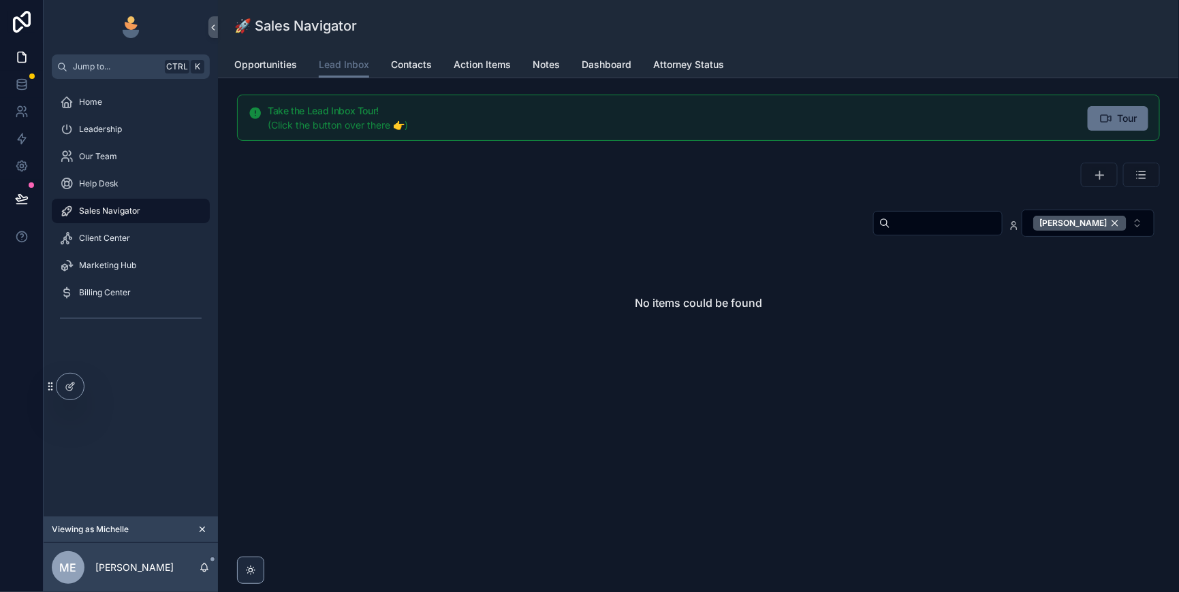
click at [1106, 231] on div "[PERSON_NAME]" at bounding box center [1079, 223] width 93 height 15
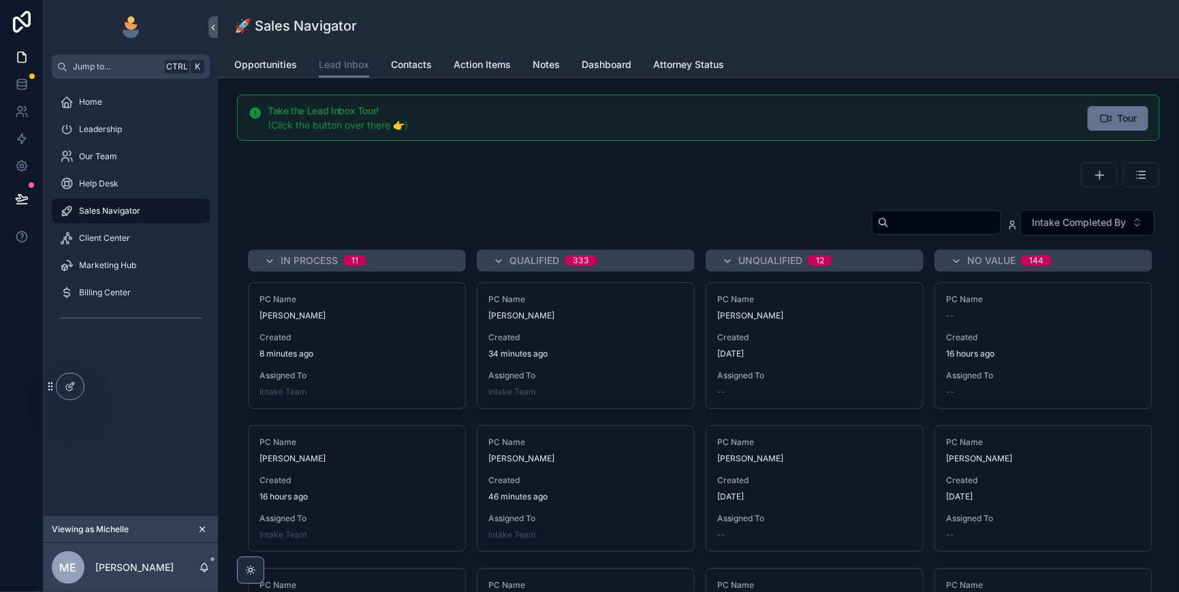
click at [889, 232] on input "scrollable content" at bounding box center [945, 222] width 112 height 19
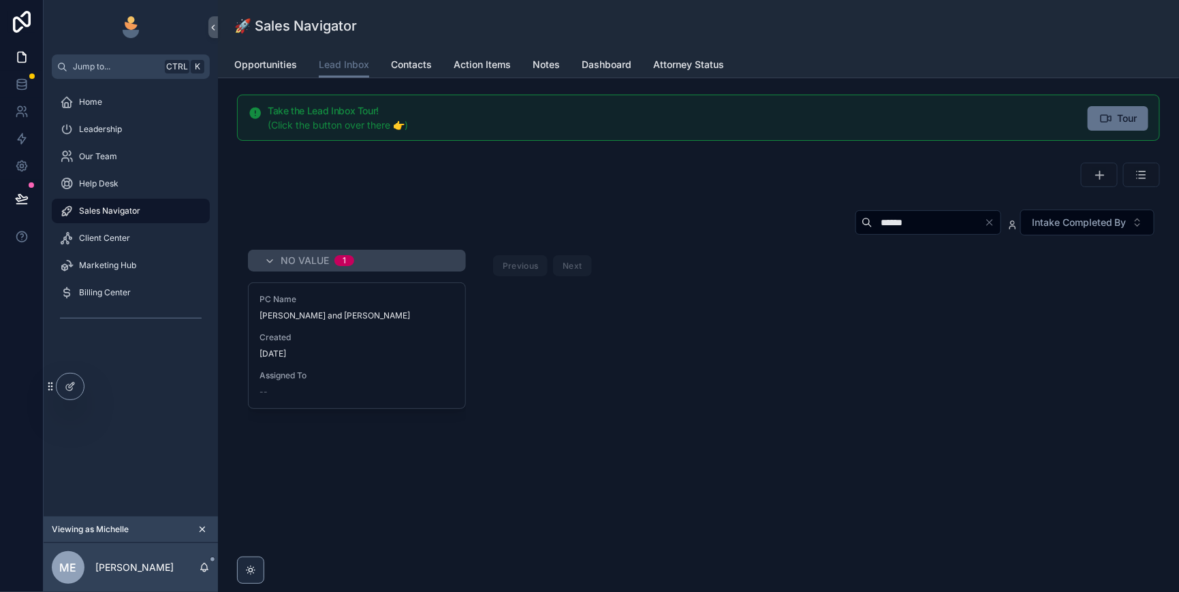
type input "******"
click at [465, 363] on div "PC Name [PERSON_NAME] and [PERSON_NAME] Created [DATE] Assigned To --" at bounding box center [357, 345] width 217 height 125
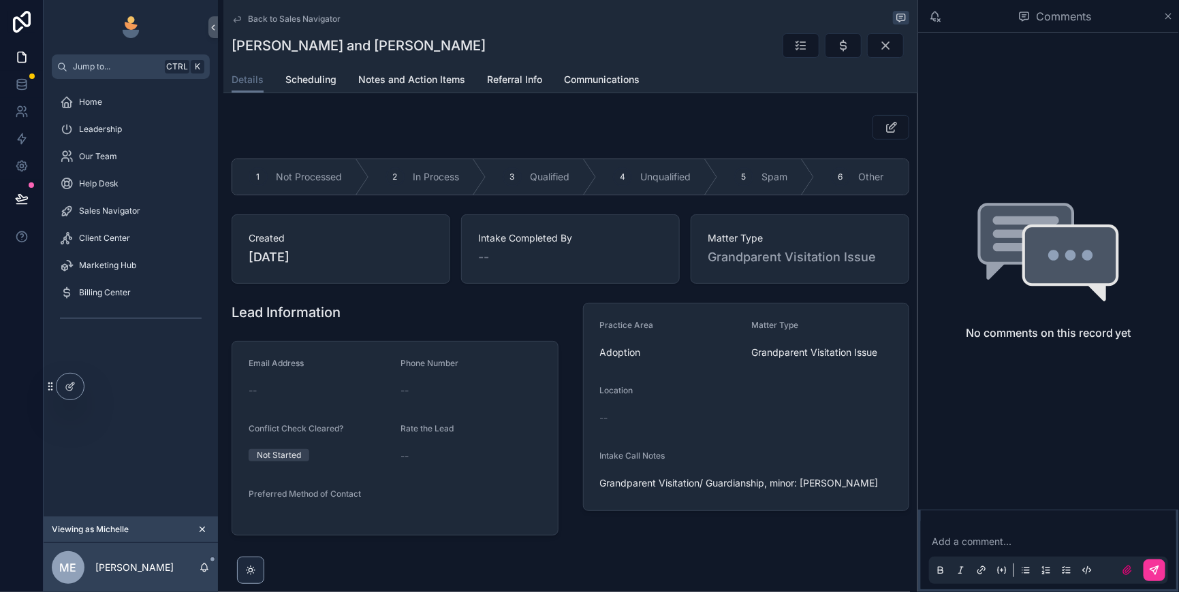
click at [1168, 18] on icon "scrollable content" at bounding box center [1168, 16] width 5 height 5
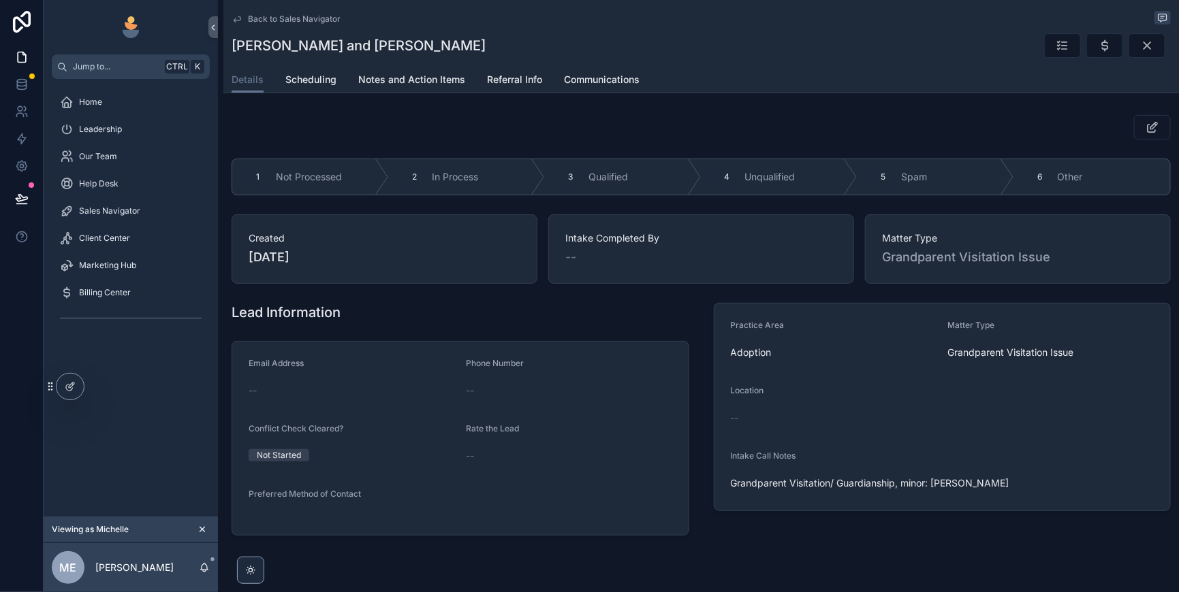
click at [625, 184] on span "Qualified" at bounding box center [607, 177] width 39 height 14
click at [1098, 50] on icon "scrollable content" at bounding box center [1105, 46] width 14 height 14
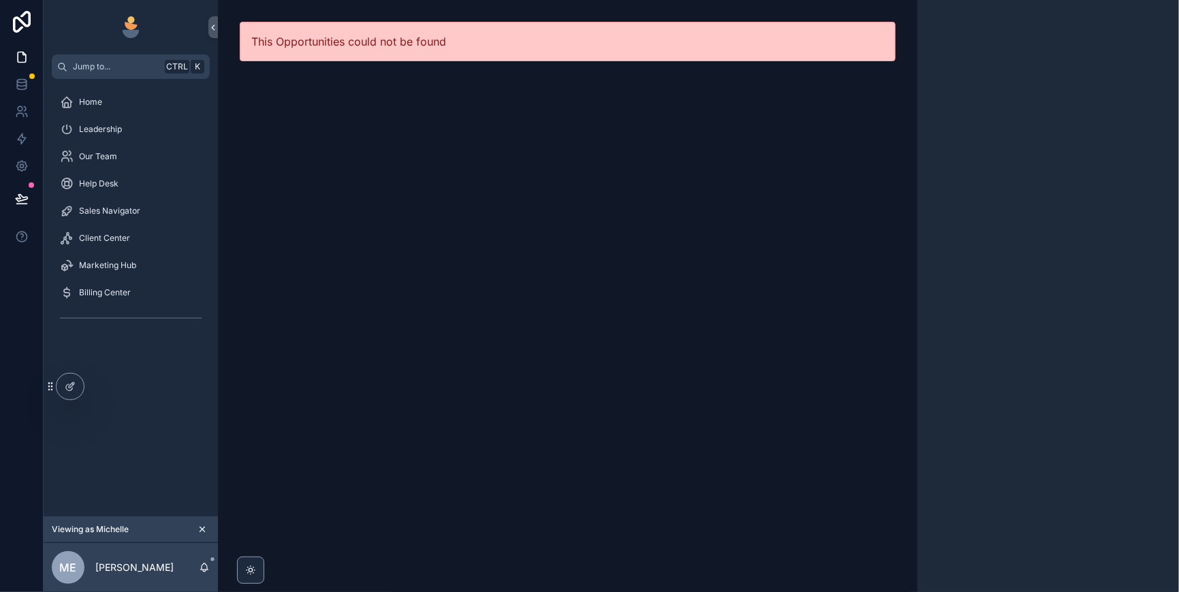
click at [129, 217] on span "Sales Navigator" at bounding box center [109, 211] width 61 height 11
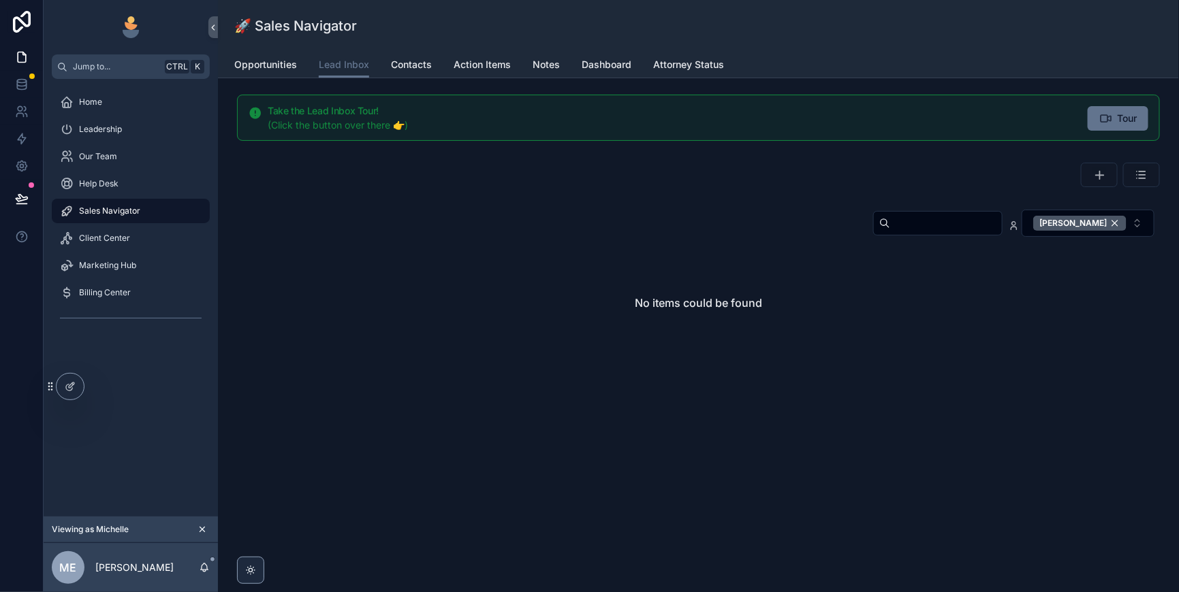
click at [1106, 231] on div "[PERSON_NAME]" at bounding box center [1079, 223] width 93 height 15
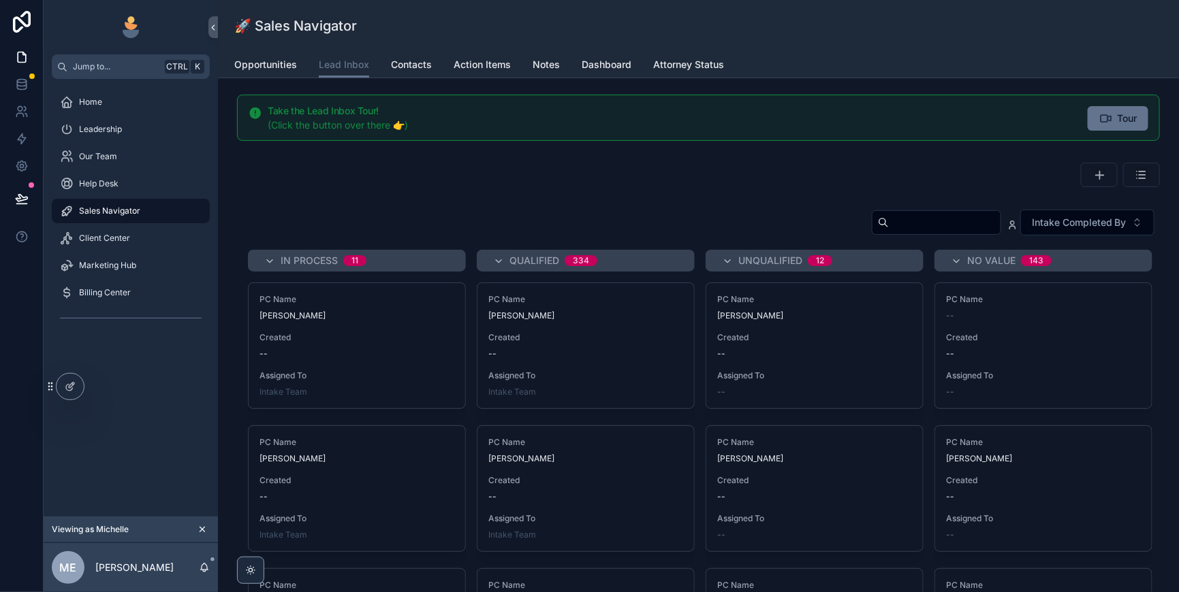
click at [889, 232] on input "scrollable content" at bounding box center [945, 222] width 112 height 19
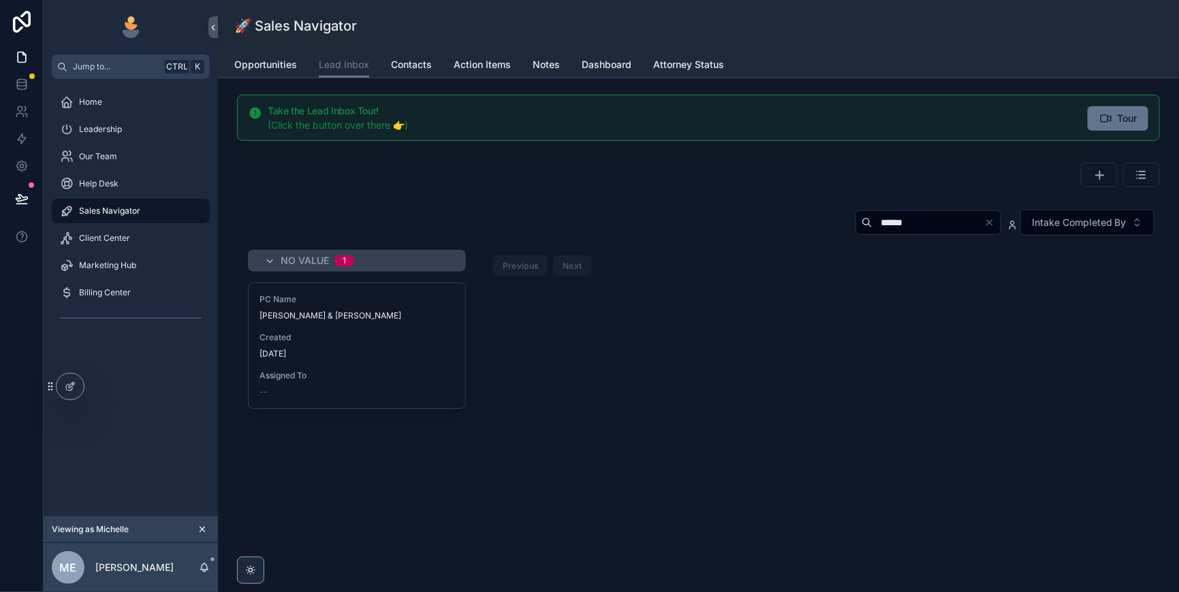
type input "******"
click at [465, 404] on div "PC Name [PERSON_NAME] & [PERSON_NAME] Created [DATE] Assigned To --" at bounding box center [357, 345] width 217 height 125
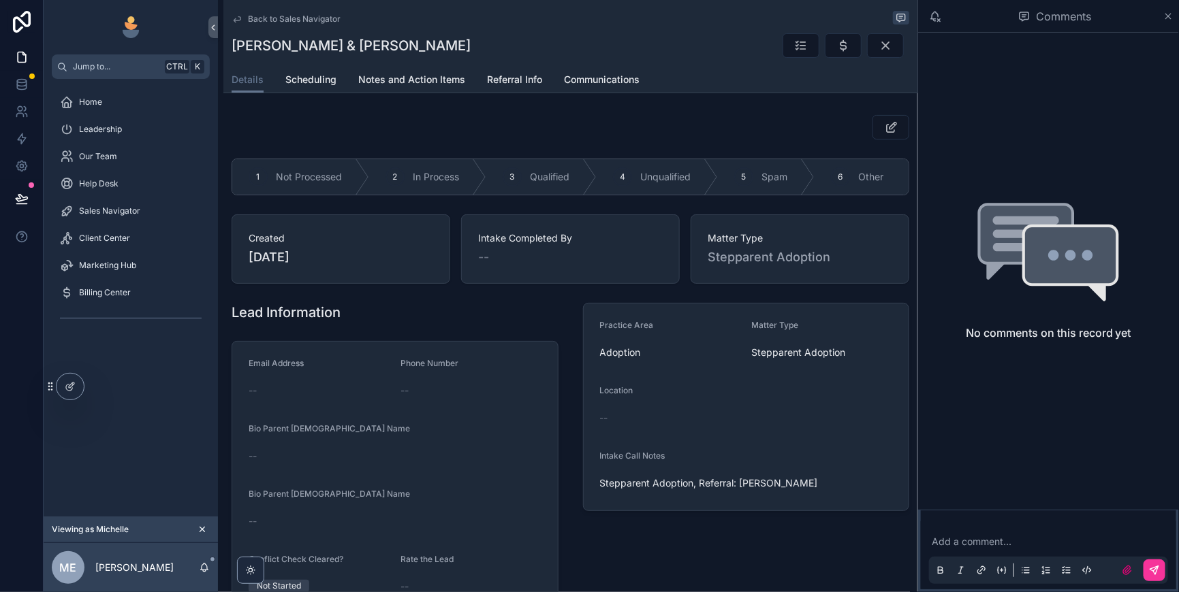
click at [0, 0] on icon "scrollable content" at bounding box center [0, 0] width 0 height 0
click at [836, 52] on icon "scrollable content" at bounding box center [843, 46] width 14 height 14
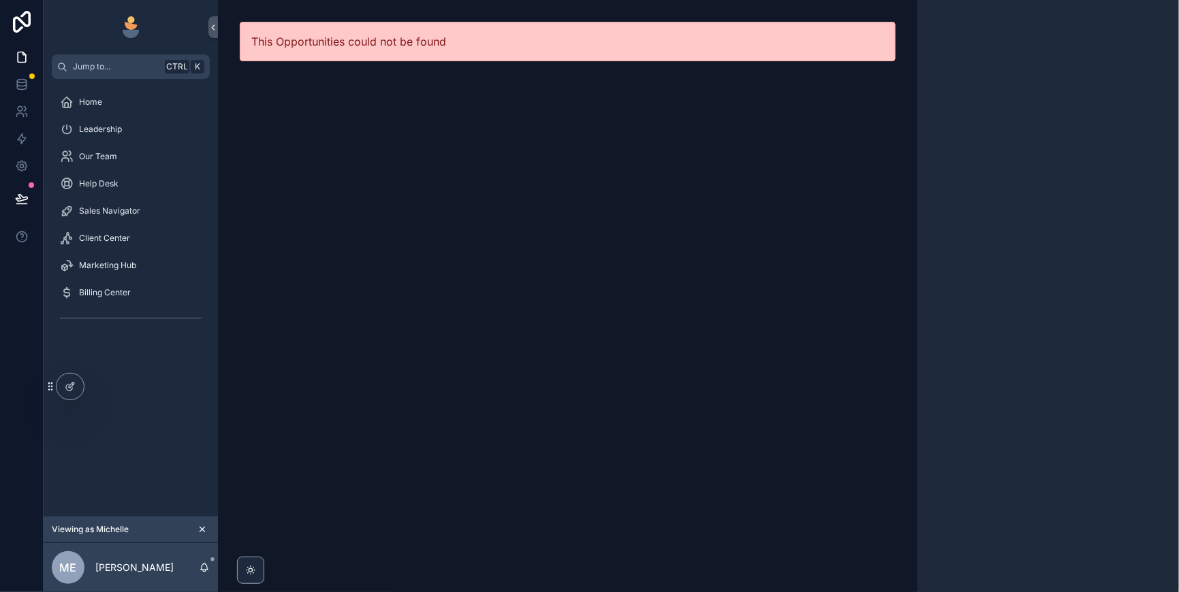
drag, startPoint x: 111, startPoint y: 233, endPoint x: 189, endPoint y: 245, distance: 79.3
click at [111, 217] on span "Sales Navigator" at bounding box center [109, 211] width 61 height 11
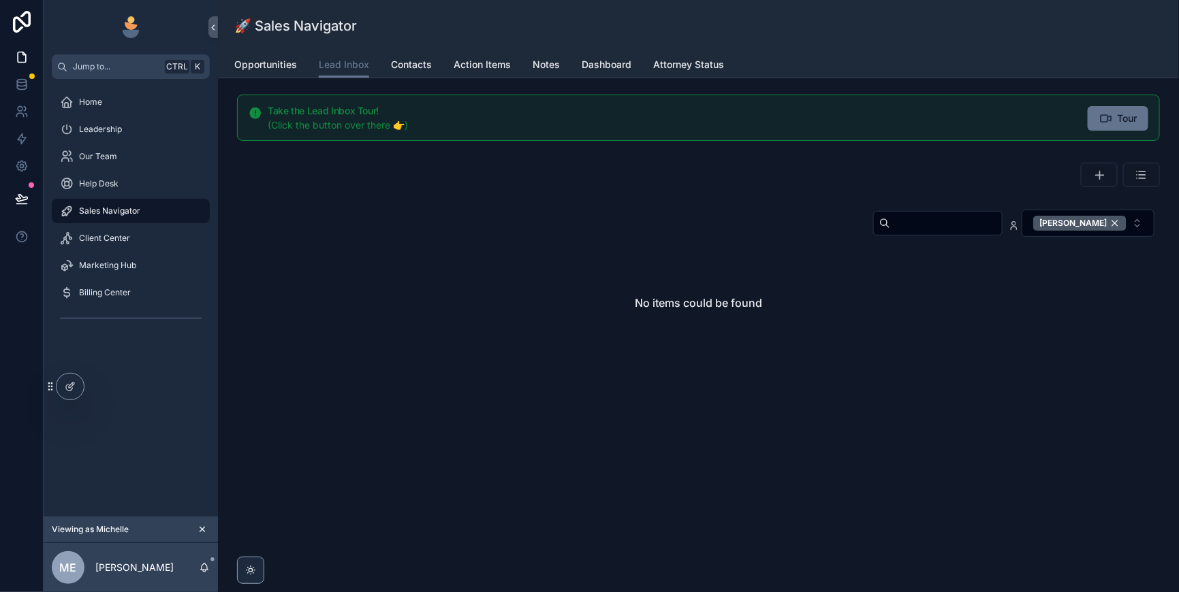
click at [1108, 231] on div "[PERSON_NAME]" at bounding box center [1079, 223] width 93 height 15
click at [890, 233] on input "scrollable content" at bounding box center [946, 223] width 112 height 19
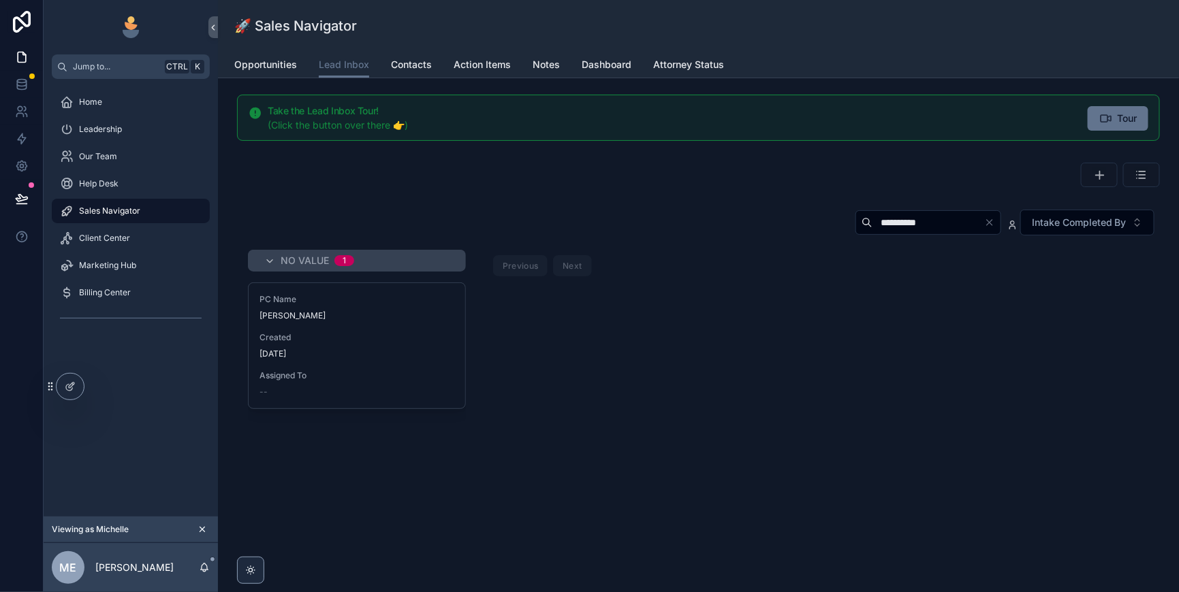
type input "**********"
click at [397, 343] on span "Created" at bounding box center [356, 337] width 195 height 11
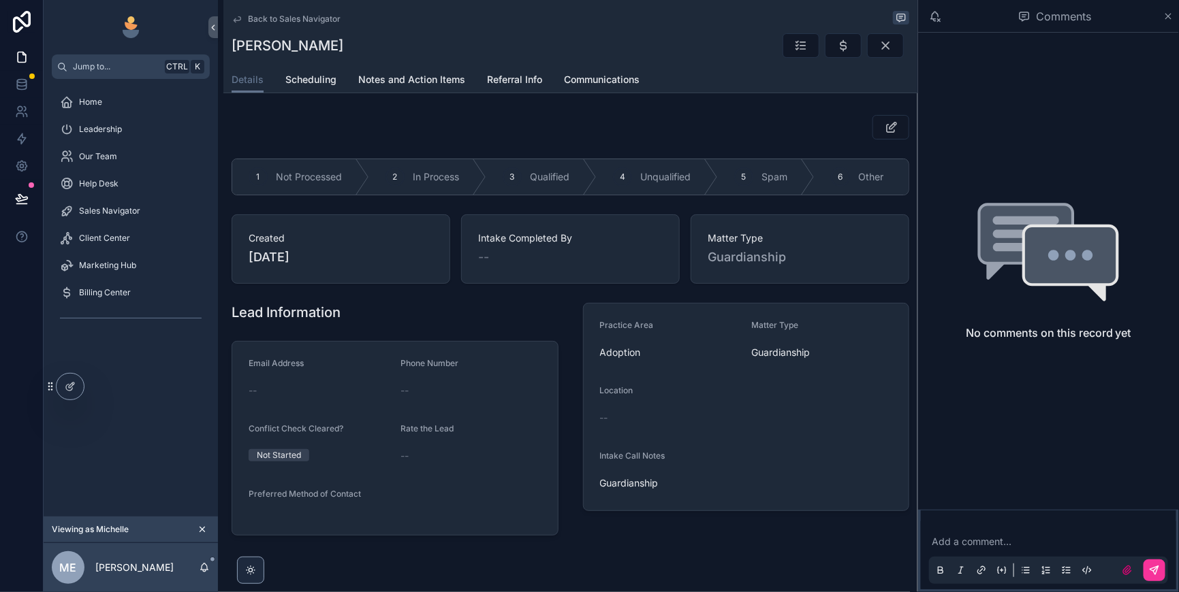
click at [0, 0] on icon "scrollable content" at bounding box center [0, 0] width 0 height 0
click at [825, 54] on button "scrollable content" at bounding box center [843, 45] width 37 height 25
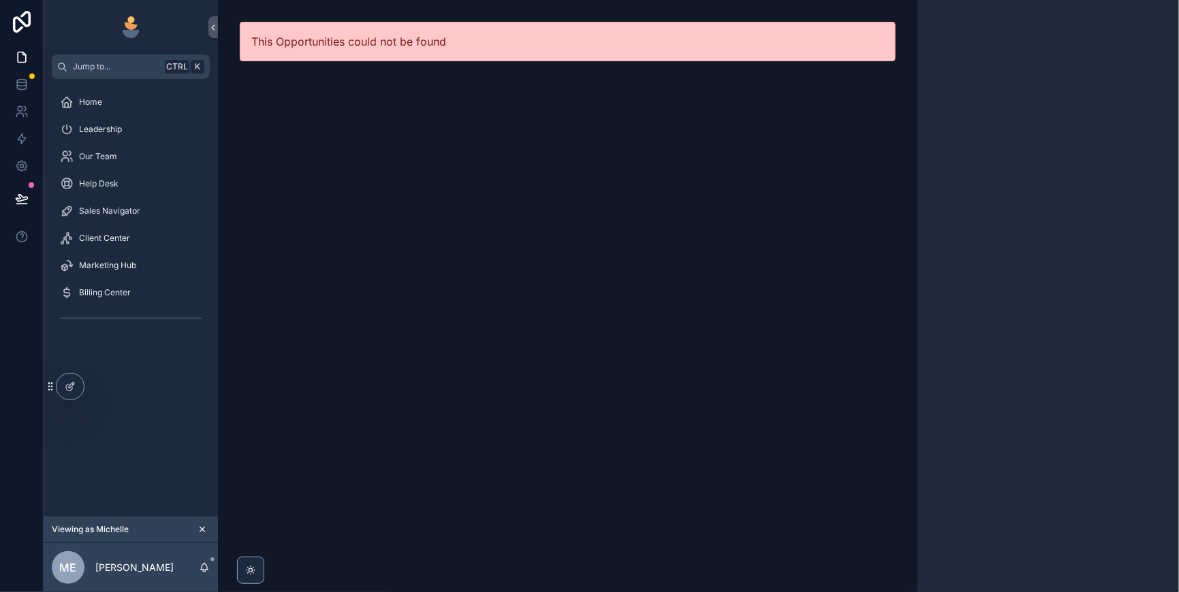
drag, startPoint x: 129, startPoint y: 232, endPoint x: 169, endPoint y: 232, distance: 39.5
click at [129, 217] on span "Sales Navigator" at bounding box center [109, 211] width 61 height 11
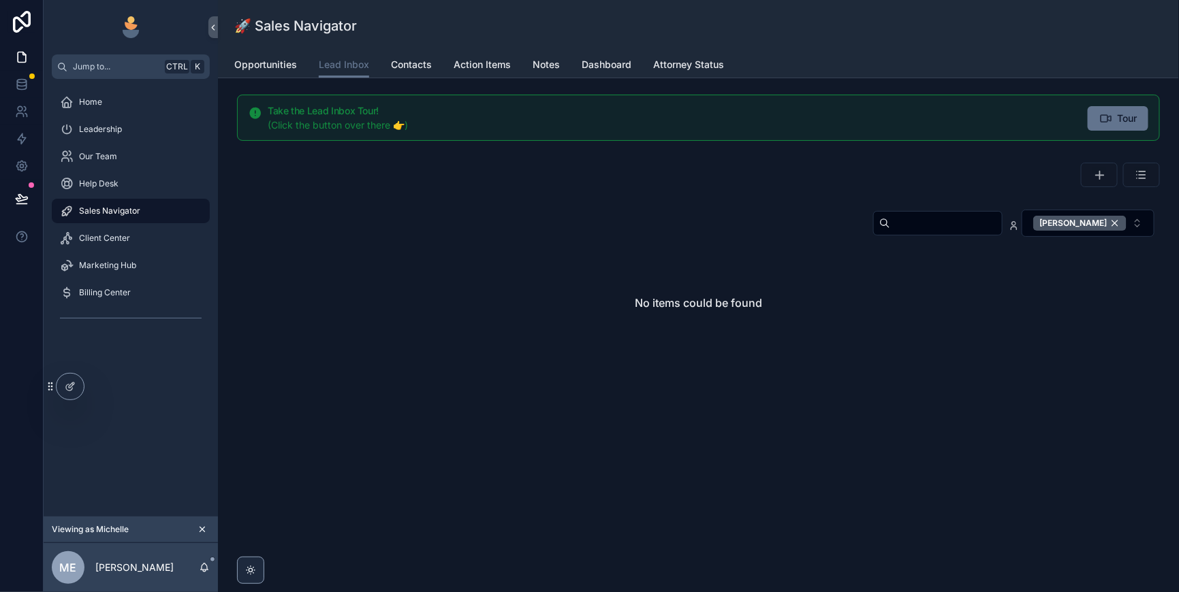
click at [1106, 231] on div "[PERSON_NAME]" at bounding box center [1079, 223] width 93 height 15
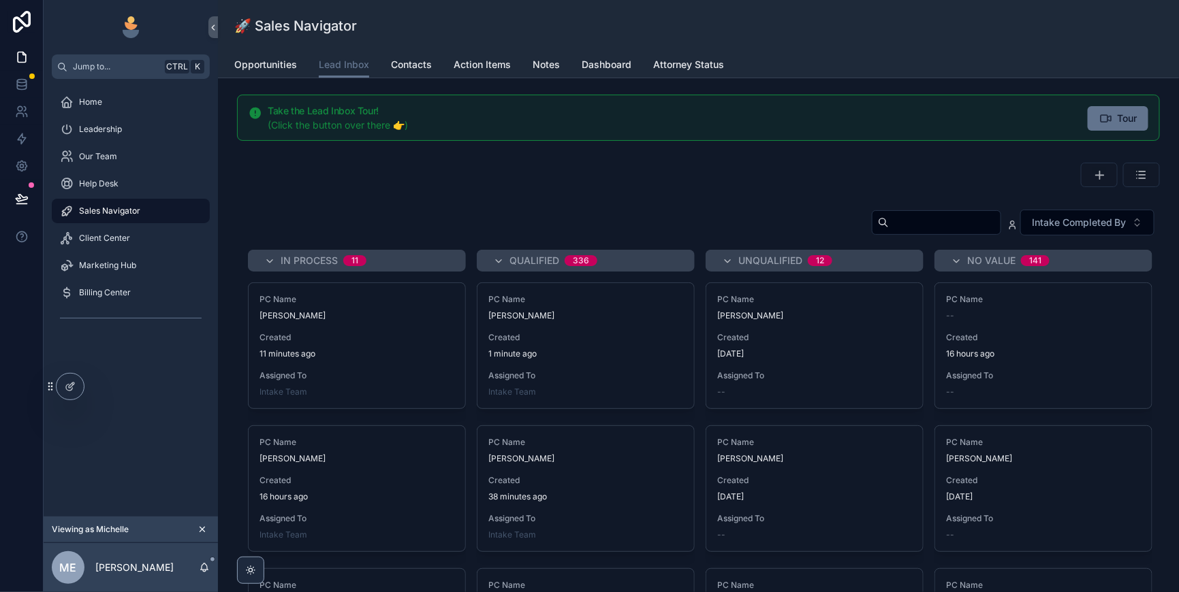
click at [889, 232] on input "scrollable content" at bounding box center [945, 222] width 112 height 19
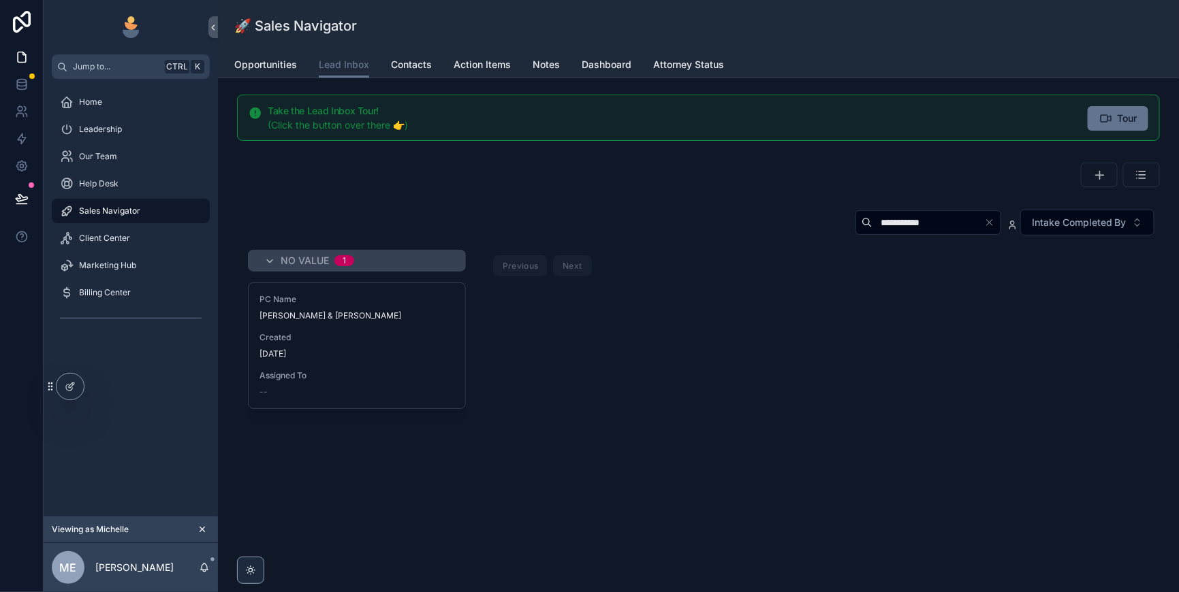
type input "**********"
click at [451, 360] on div "[DATE]" at bounding box center [356, 354] width 195 height 11
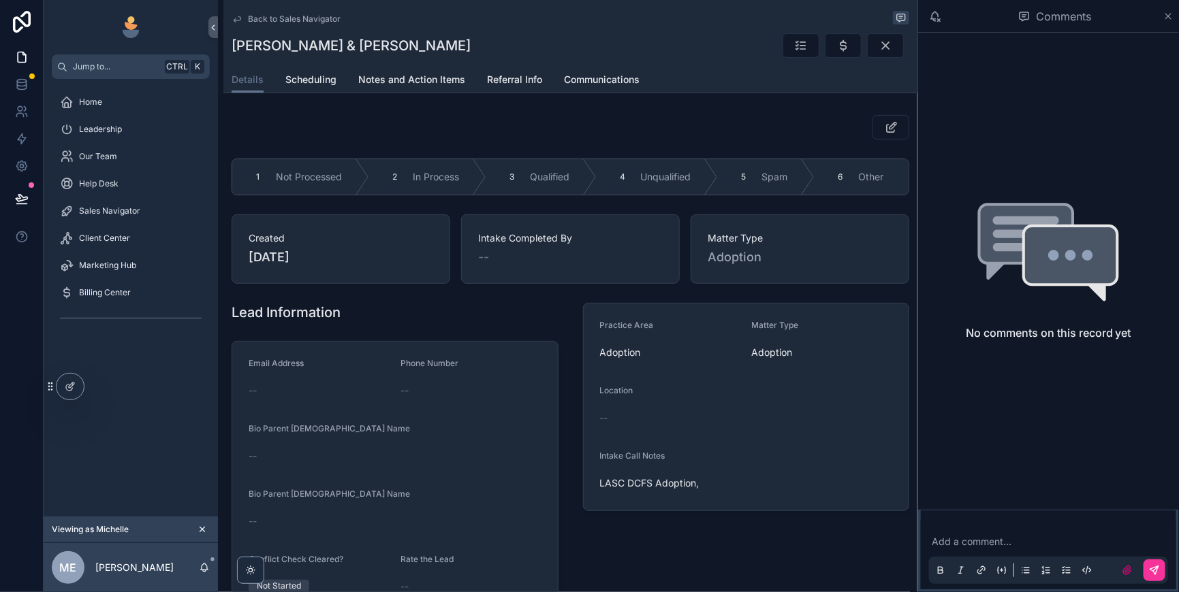
click at [594, 195] on div "3 Qualified" at bounding box center [541, 176] width 110 height 35
click at [836, 52] on icon "scrollable content" at bounding box center [843, 46] width 14 height 14
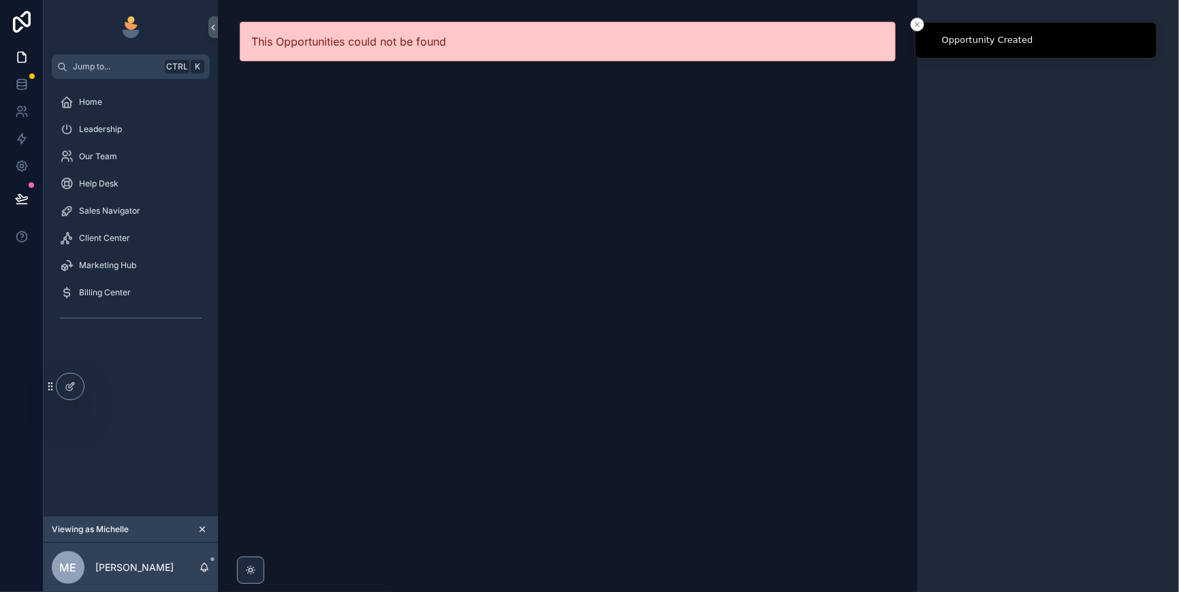
drag, startPoint x: 146, startPoint y: 231, endPoint x: 171, endPoint y: 232, distance: 25.2
click at [140, 217] on span "Sales Navigator" at bounding box center [109, 211] width 61 height 11
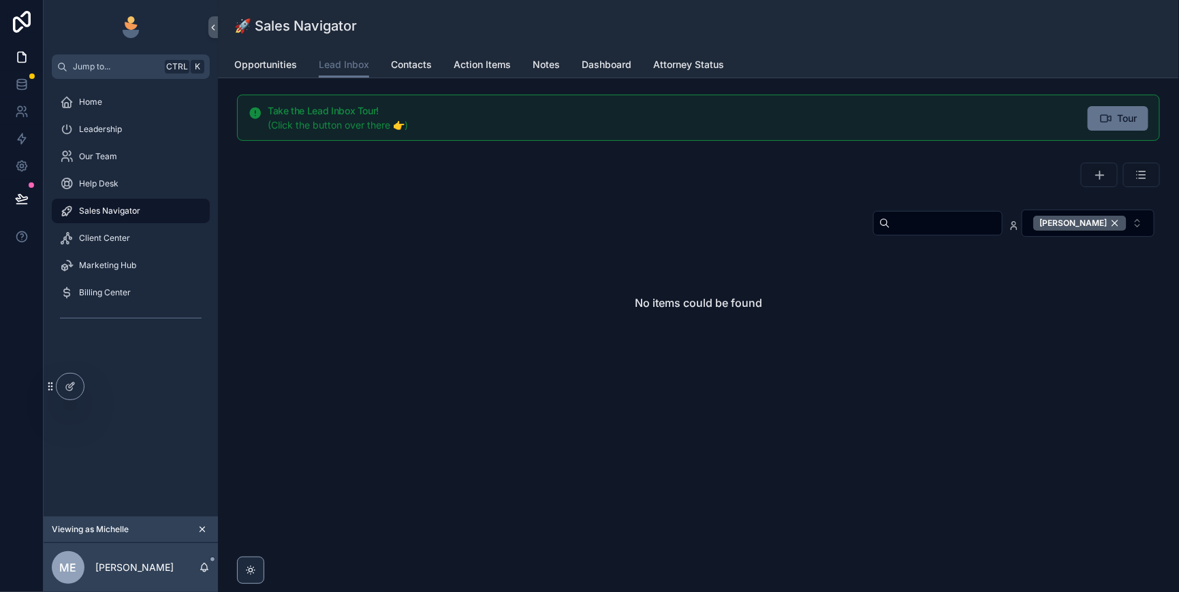
click at [1106, 231] on div "[PERSON_NAME]" at bounding box center [1079, 223] width 93 height 15
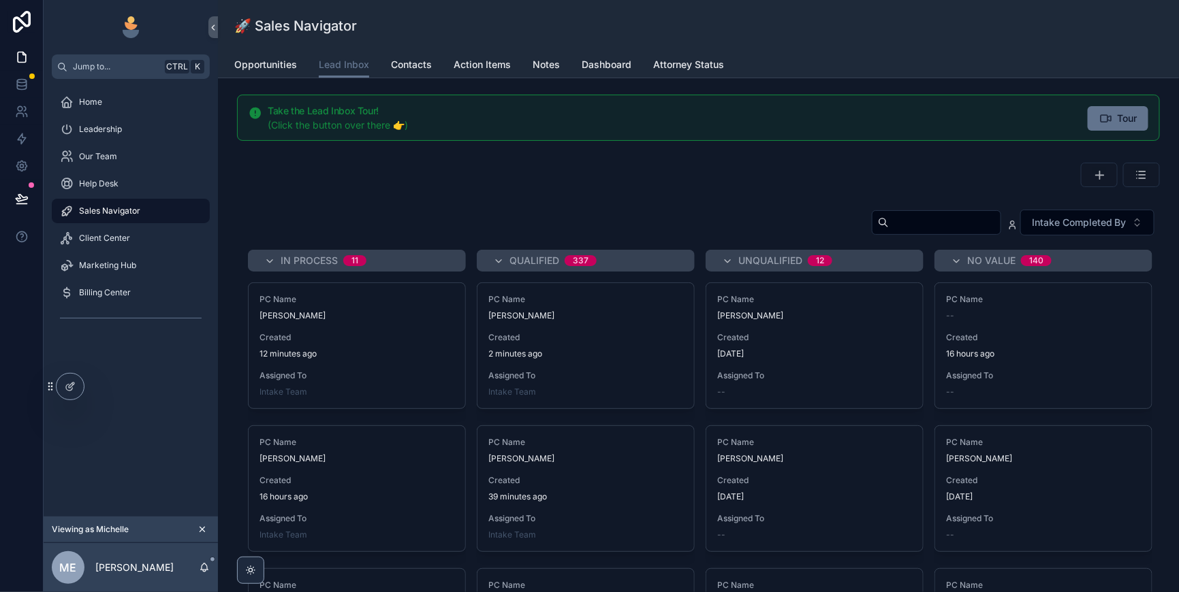
click at [733, 267] on icon "scrollable content" at bounding box center [727, 261] width 11 height 11
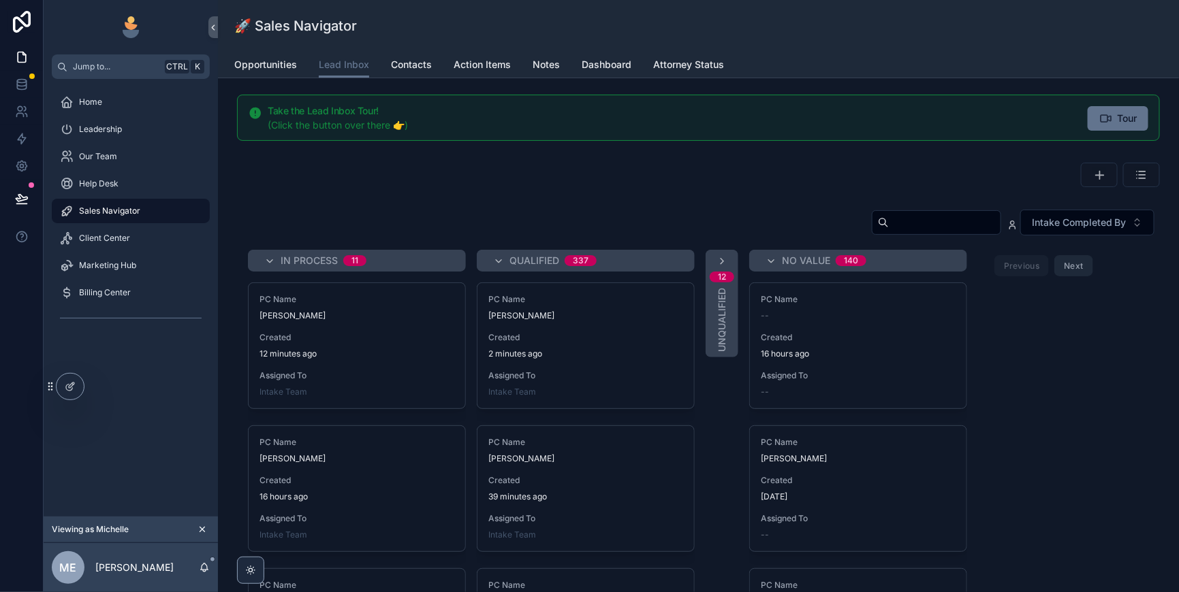
click at [889, 232] on input "scrollable content" at bounding box center [945, 222] width 112 height 19
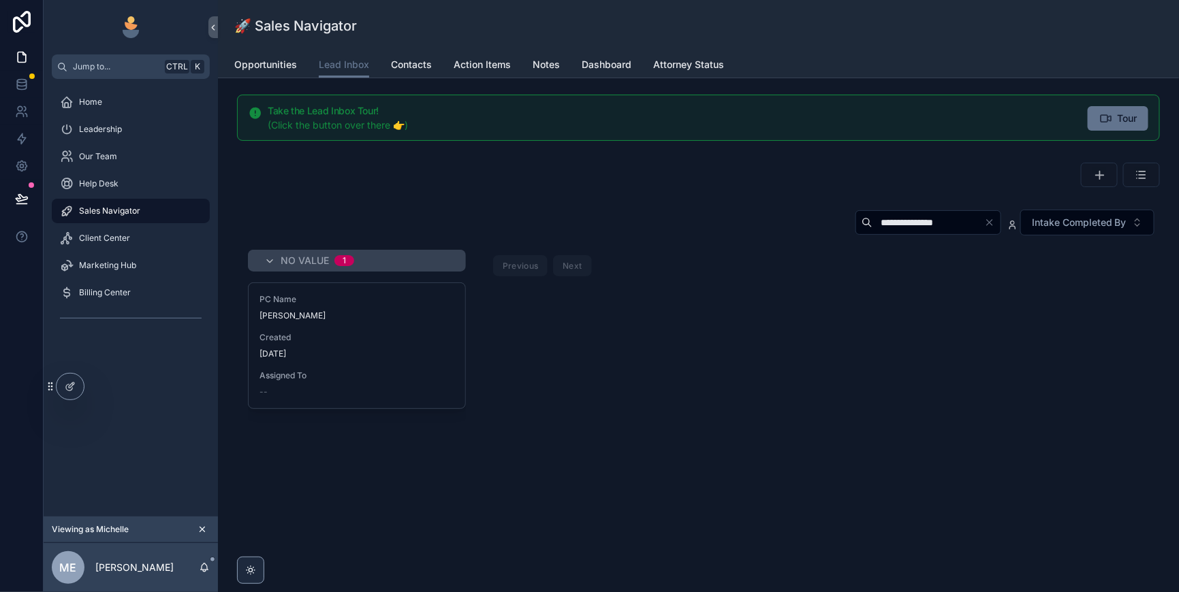
type input "**********"
click at [400, 360] on div "[DATE]" at bounding box center [356, 354] width 195 height 11
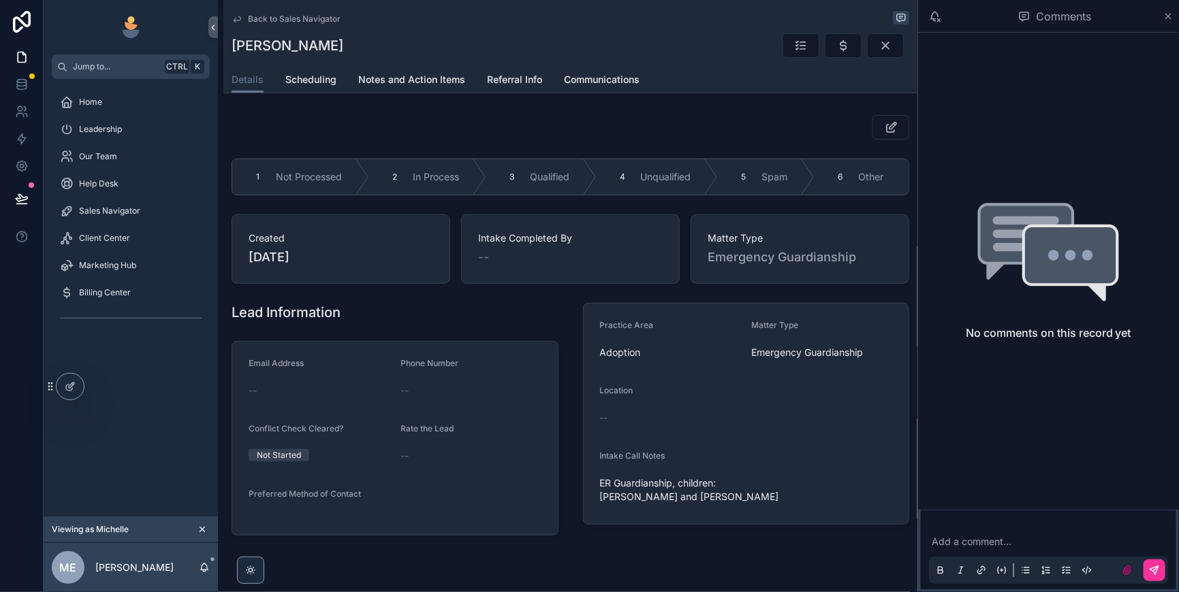
click at [569, 184] on span "Qualified" at bounding box center [549, 177] width 39 height 14
click at [836, 52] on icon "scrollable content" at bounding box center [843, 46] width 14 height 14
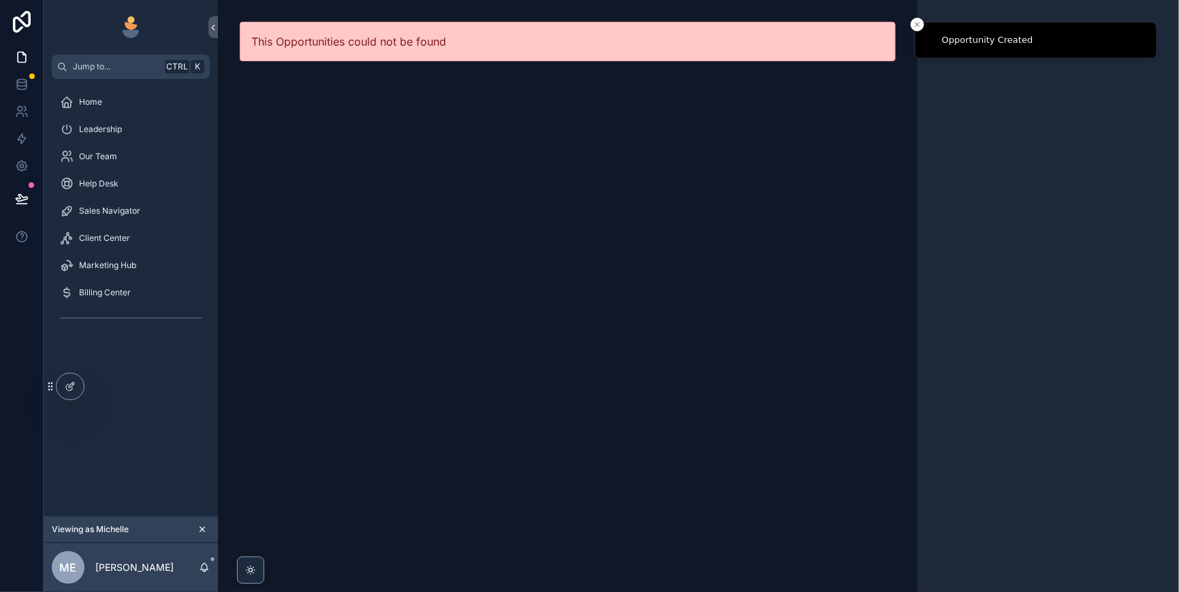
click at [115, 217] on span "Sales Navigator" at bounding box center [109, 211] width 61 height 11
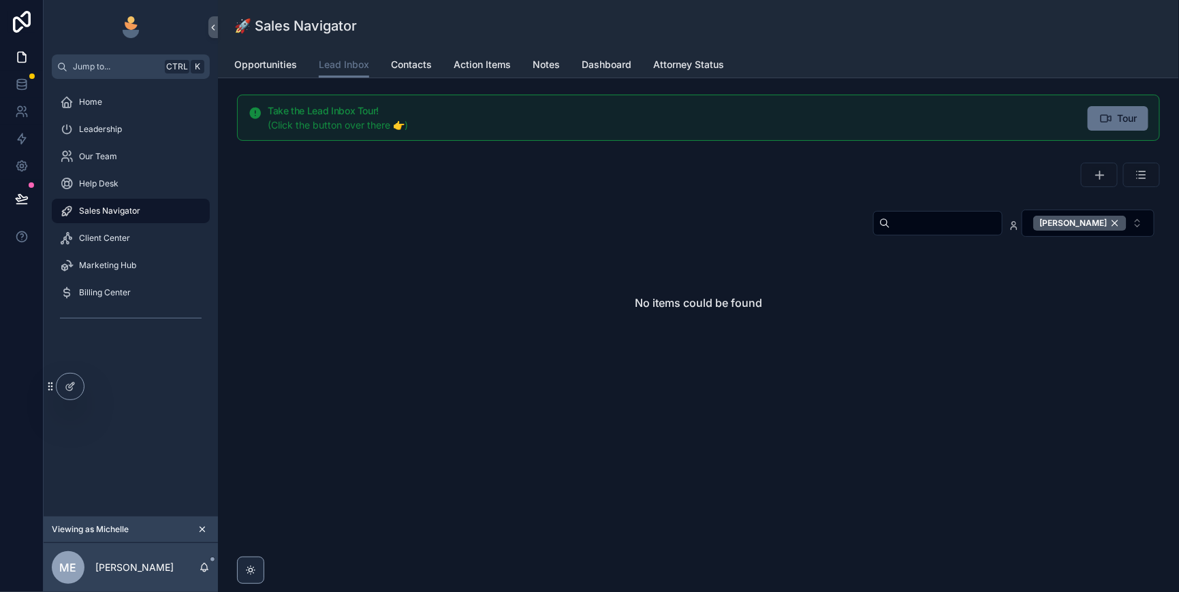
drag, startPoint x: 1106, startPoint y: 245, endPoint x: 870, endPoint y: 252, distance: 236.4
click at [1106, 231] on div "[PERSON_NAME]" at bounding box center [1079, 223] width 93 height 15
click at [890, 233] on input "scrollable content" at bounding box center [946, 223] width 112 height 19
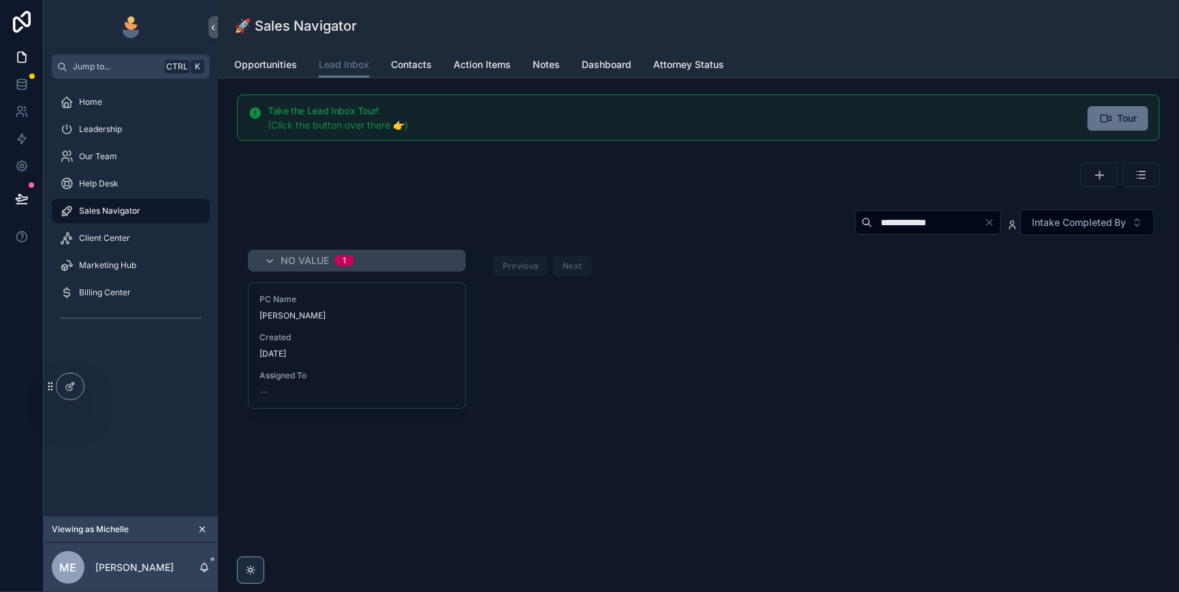
type input "**********"
click at [449, 363] on div "PC Name [PERSON_NAME] Created [DATE] Assigned To --" at bounding box center [357, 345] width 217 height 125
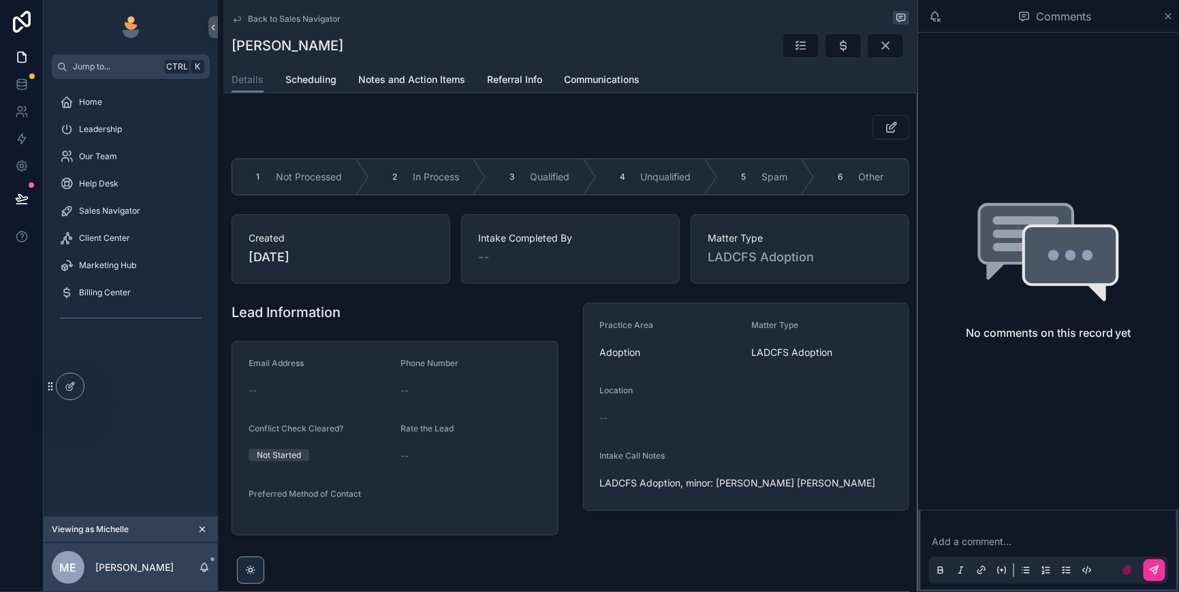
click at [569, 184] on span "Qualified" at bounding box center [549, 177] width 39 height 14
click at [836, 52] on icon "scrollable content" at bounding box center [843, 46] width 14 height 14
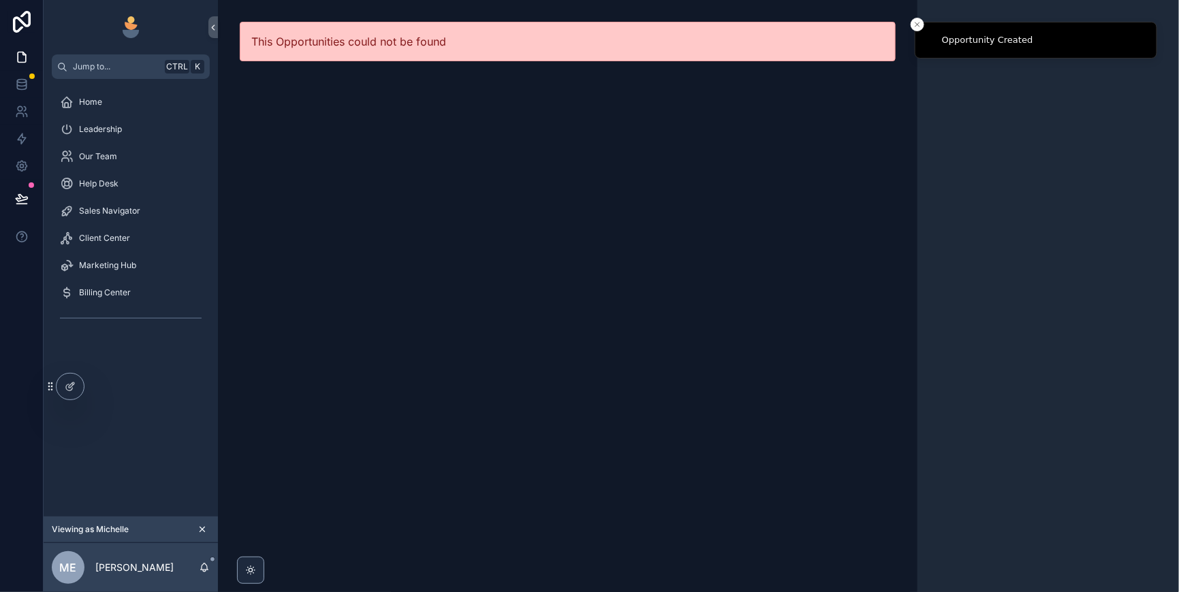
click at [105, 217] on span "Sales Navigator" at bounding box center [109, 211] width 61 height 11
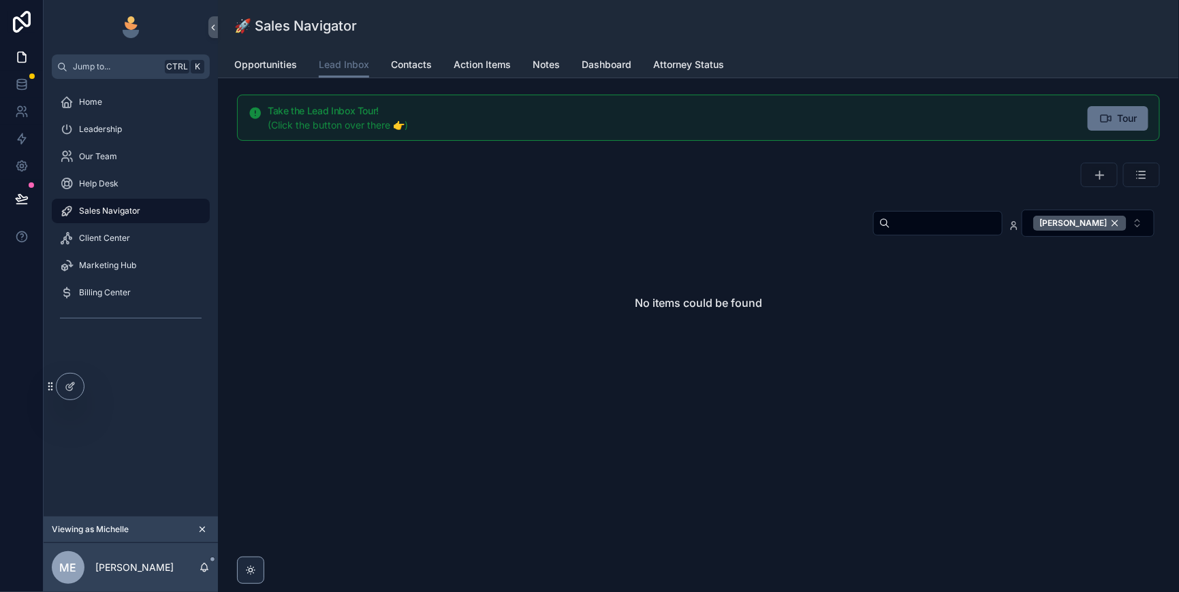
click at [1106, 231] on div "[PERSON_NAME]" at bounding box center [1079, 223] width 93 height 15
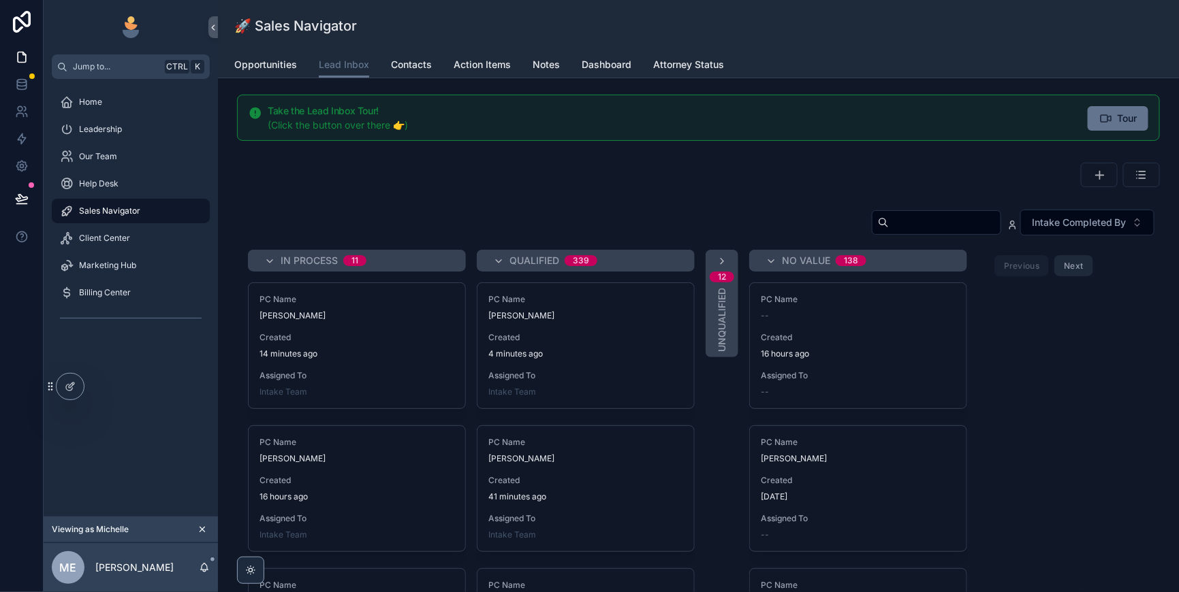
click at [889, 232] on input "scrollable content" at bounding box center [945, 222] width 112 height 19
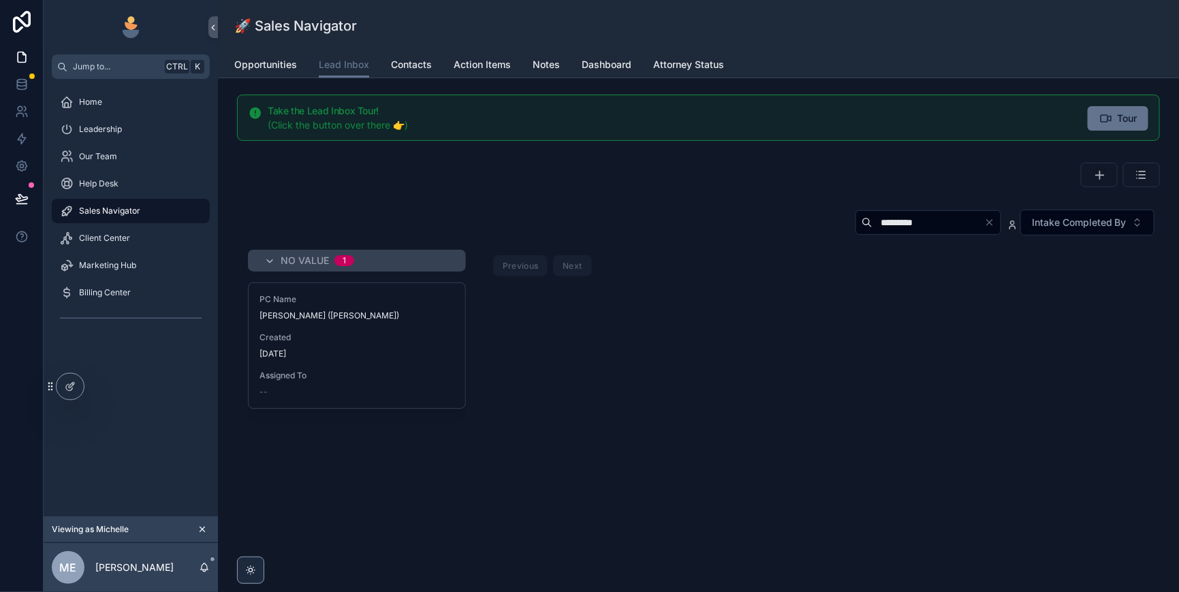
type input "*********"
click at [438, 343] on span "Created" at bounding box center [356, 337] width 195 height 11
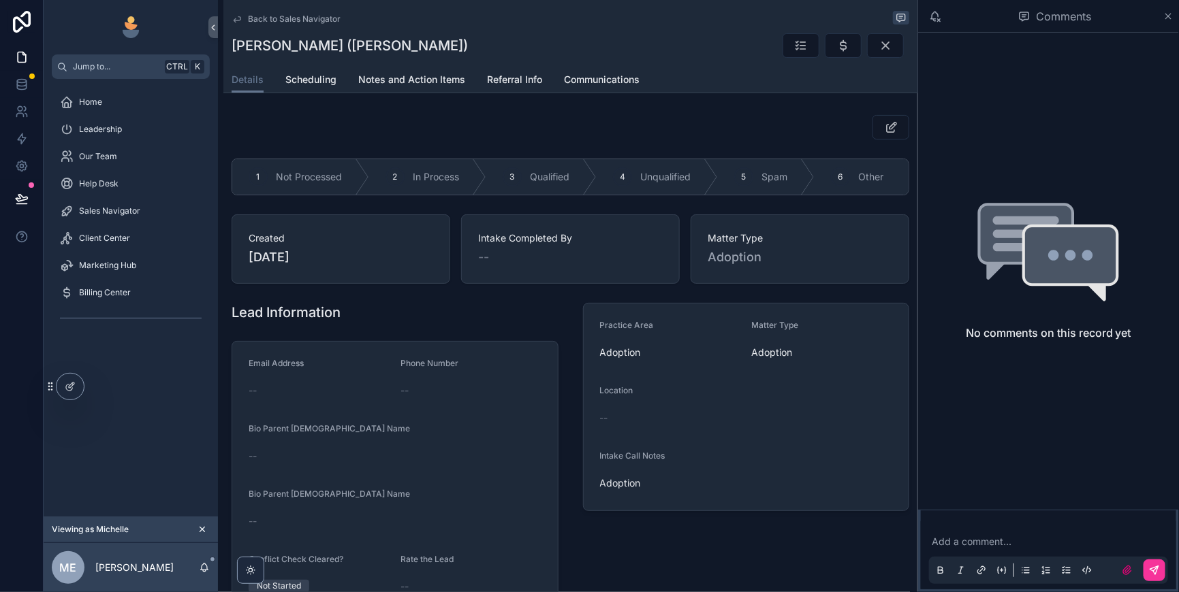
click at [569, 184] on span "Qualified" at bounding box center [549, 177] width 39 height 14
click at [825, 58] on button "scrollable content" at bounding box center [843, 45] width 37 height 25
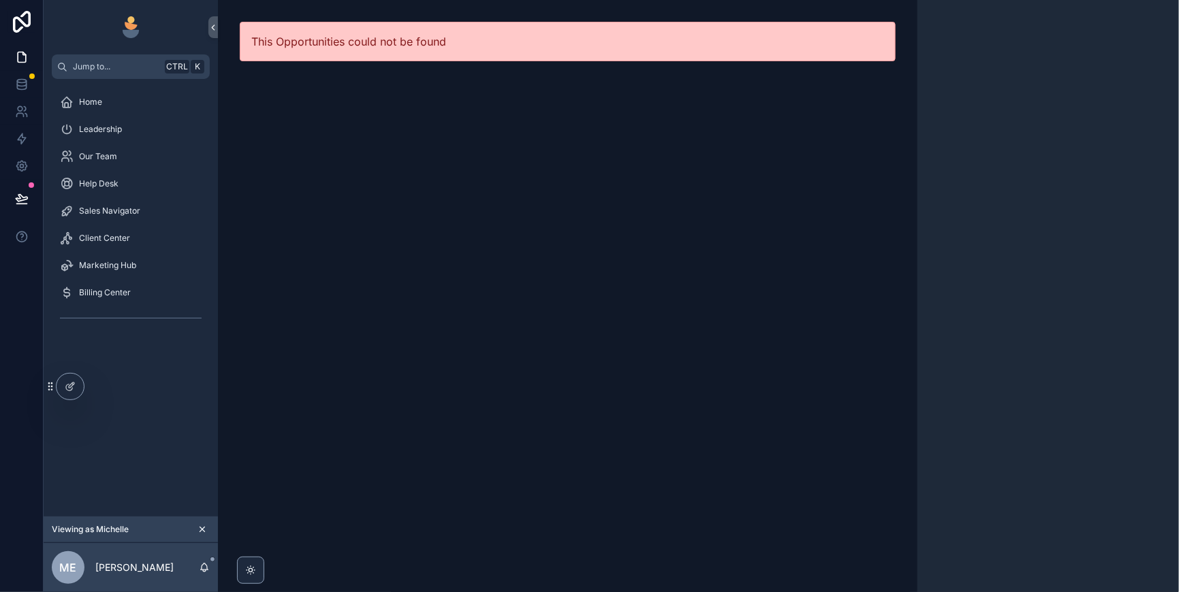
drag, startPoint x: 113, startPoint y: 234, endPoint x: 257, endPoint y: 264, distance: 146.9
click at [113, 217] on span "Sales Navigator" at bounding box center [109, 211] width 61 height 11
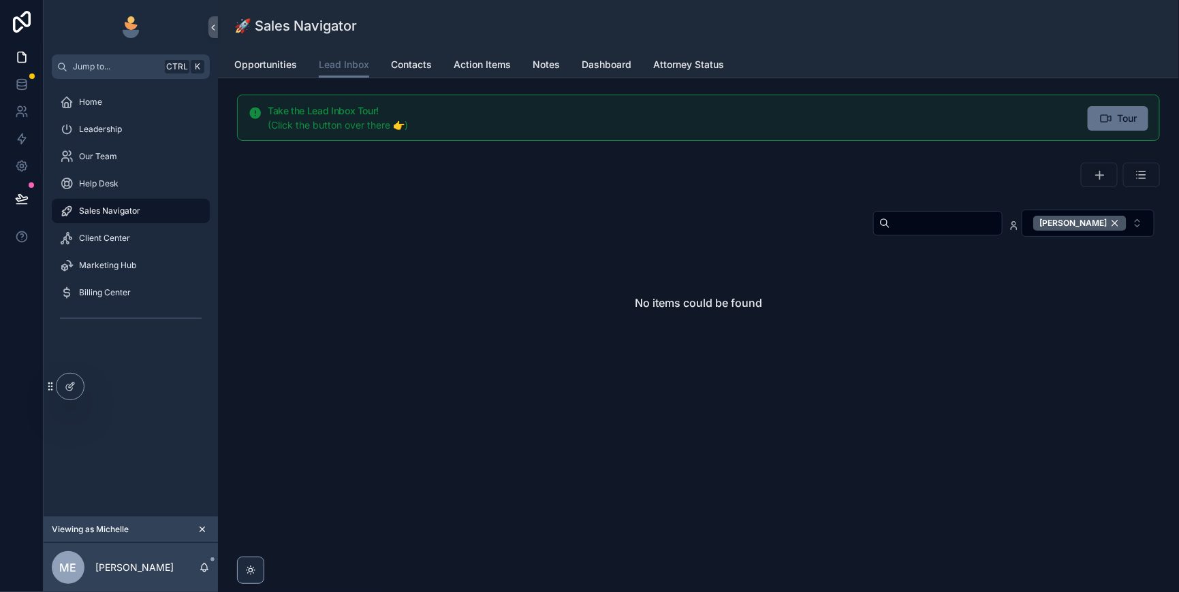
click at [1110, 231] on div "[PERSON_NAME]" at bounding box center [1079, 223] width 93 height 15
click at [890, 233] on input "scrollable content" at bounding box center [946, 223] width 112 height 19
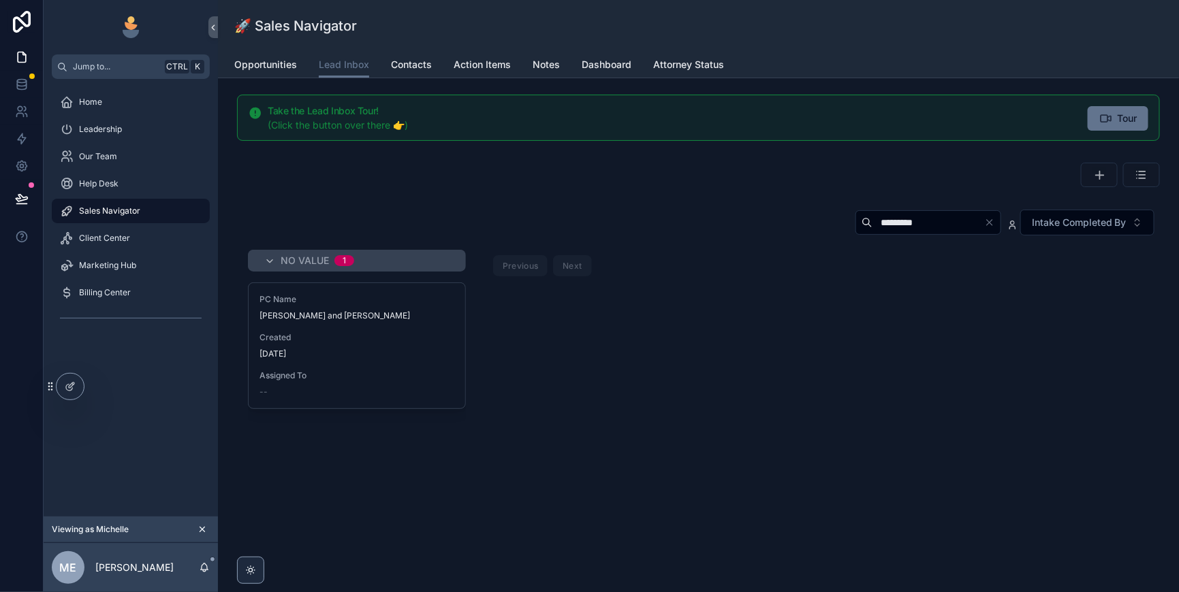
type input "*********"
click at [422, 360] on div "[DATE]" at bounding box center [356, 354] width 195 height 11
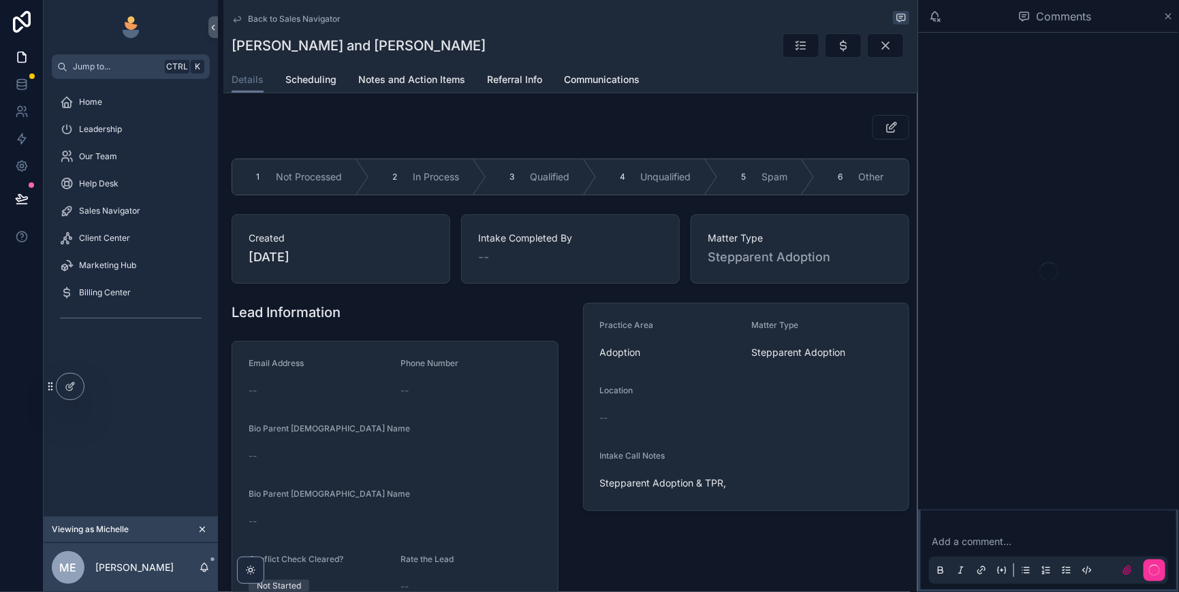
click at [522, 187] on div "3" at bounding box center [511, 176] width 19 height 19
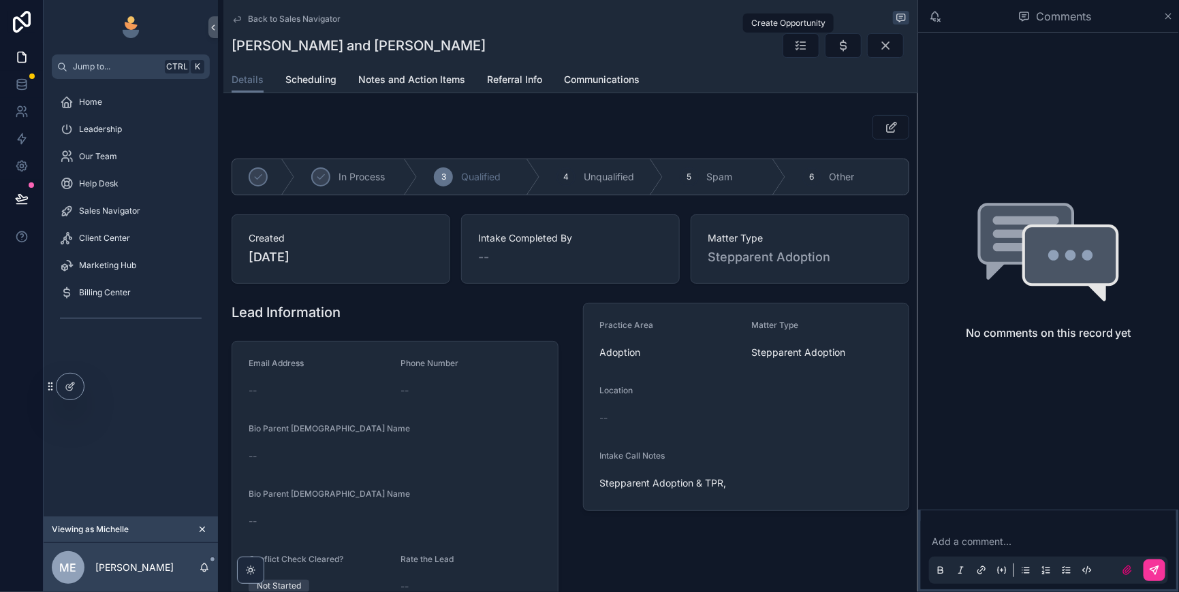
click at [836, 52] on icon "scrollable content" at bounding box center [843, 46] width 14 height 14
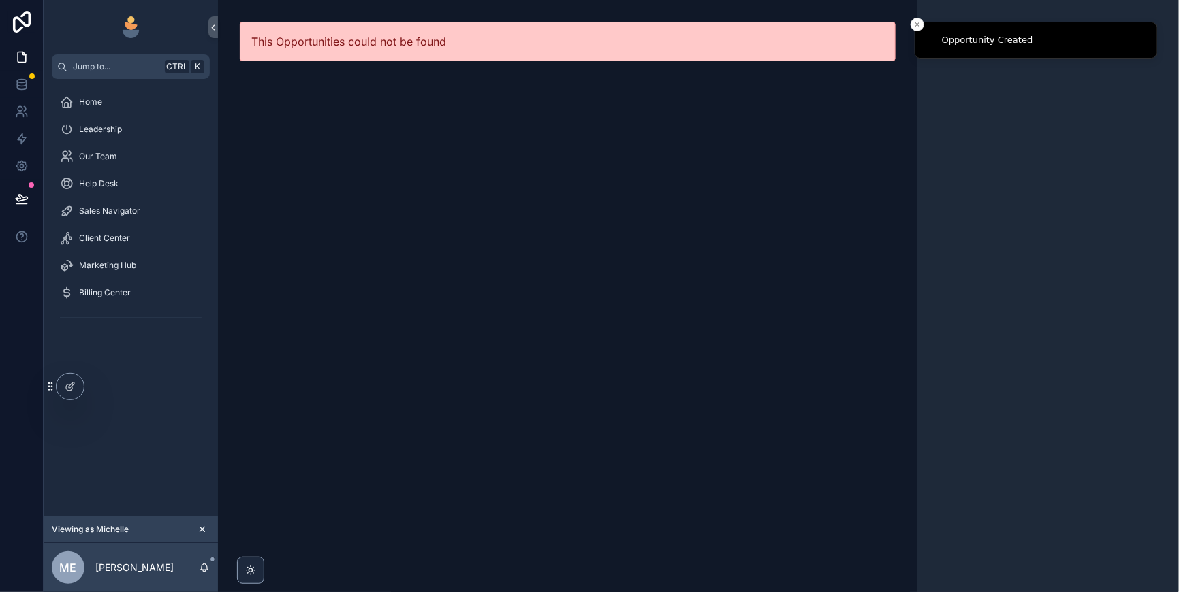
click at [113, 217] on span "Sales Navigator" at bounding box center [109, 211] width 61 height 11
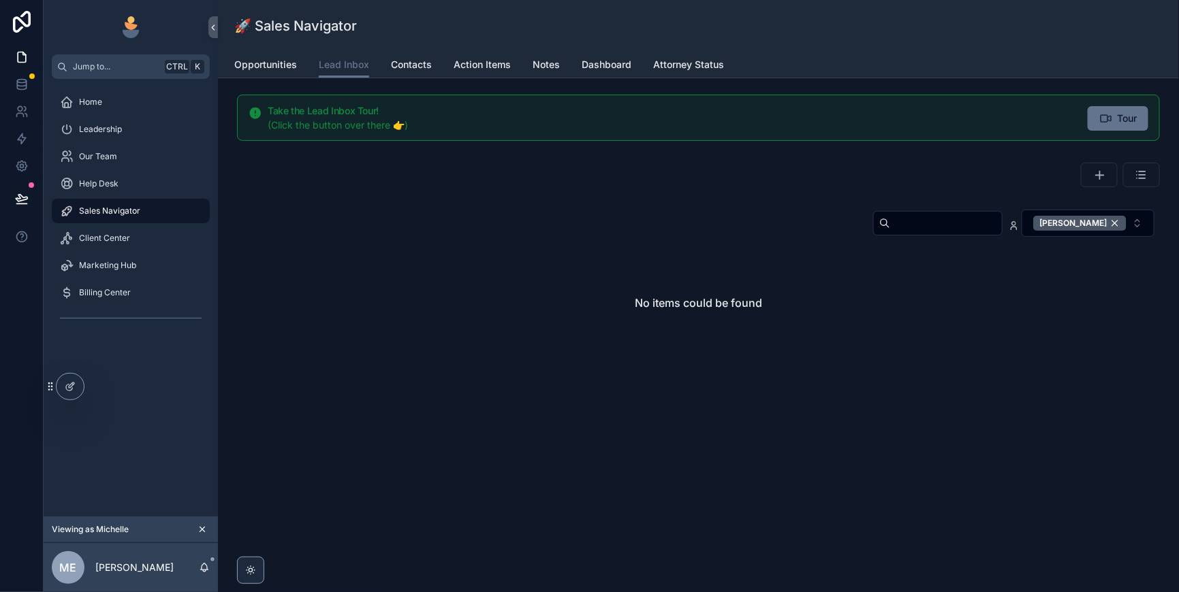
click at [1111, 231] on div "[PERSON_NAME]" at bounding box center [1079, 223] width 93 height 15
click at [890, 233] on input "scrollable content" at bounding box center [946, 223] width 112 height 19
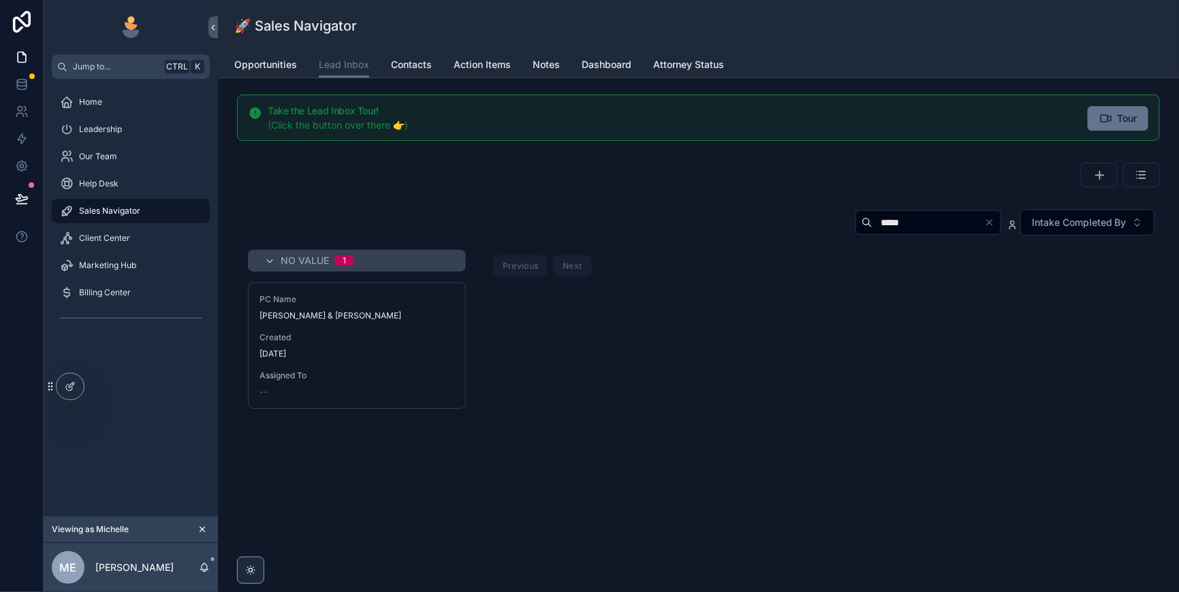
type input "*****"
click at [421, 343] on span "Created" at bounding box center [356, 337] width 195 height 11
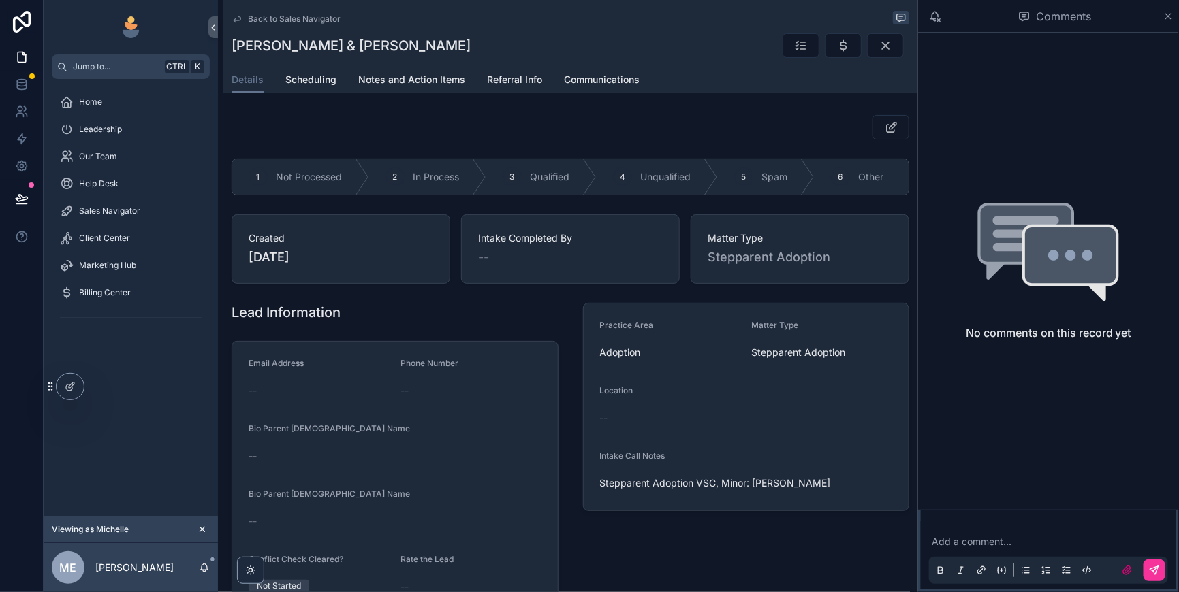
click at [581, 195] on div "3 Qualified" at bounding box center [541, 176] width 110 height 35
click at [836, 52] on icon "scrollable content" at bounding box center [843, 46] width 14 height 14
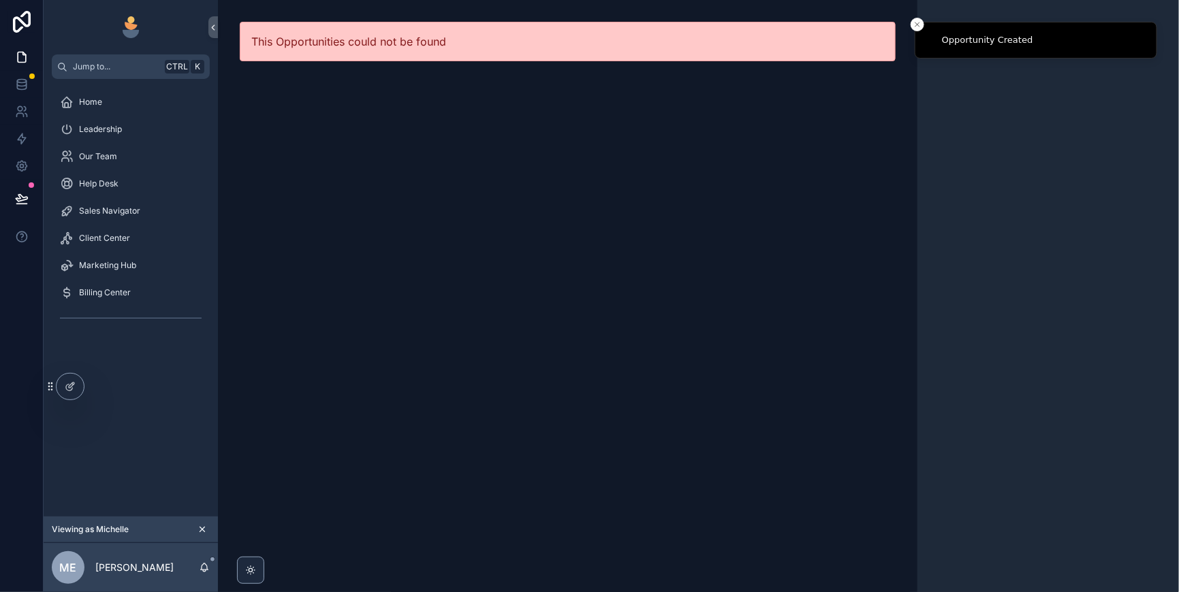
click at [133, 217] on span "Sales Navigator" at bounding box center [109, 211] width 61 height 11
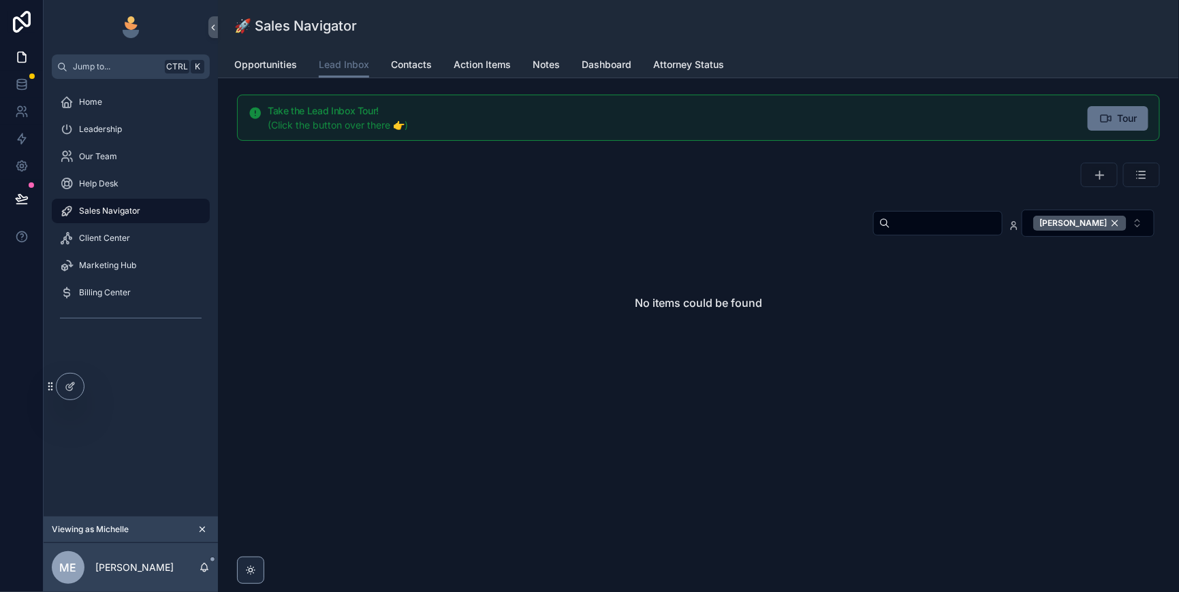
click at [1106, 231] on div "[PERSON_NAME]" at bounding box center [1079, 223] width 93 height 15
click at [891, 233] on input "scrollable content" at bounding box center [946, 223] width 112 height 19
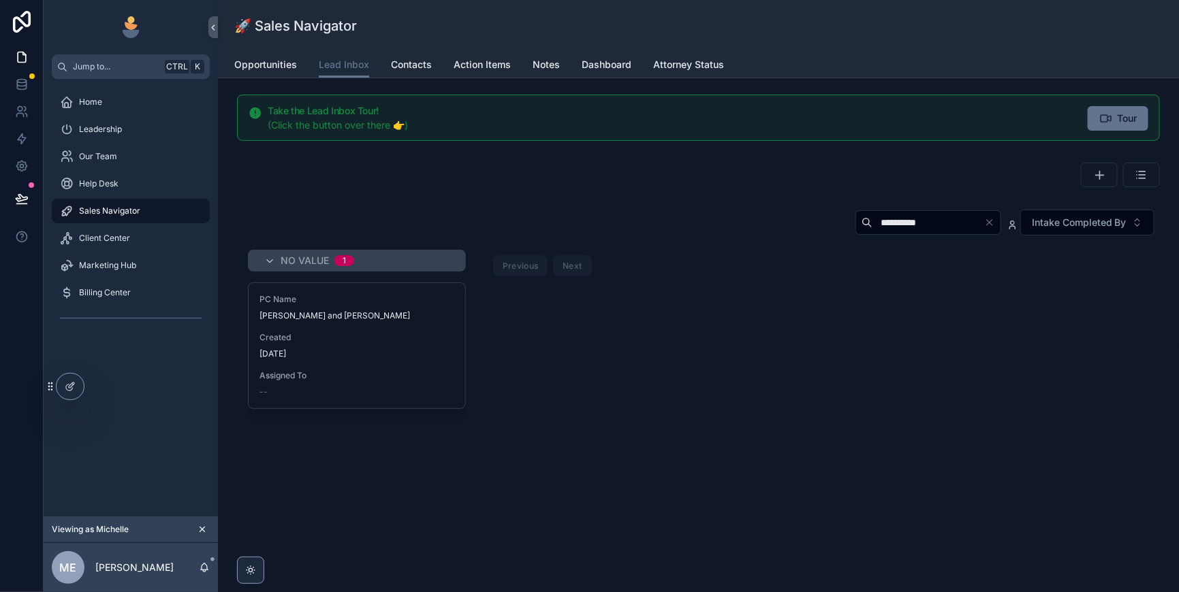
type input "**********"
click at [454, 360] on div "Created [DATE]" at bounding box center [356, 345] width 195 height 27
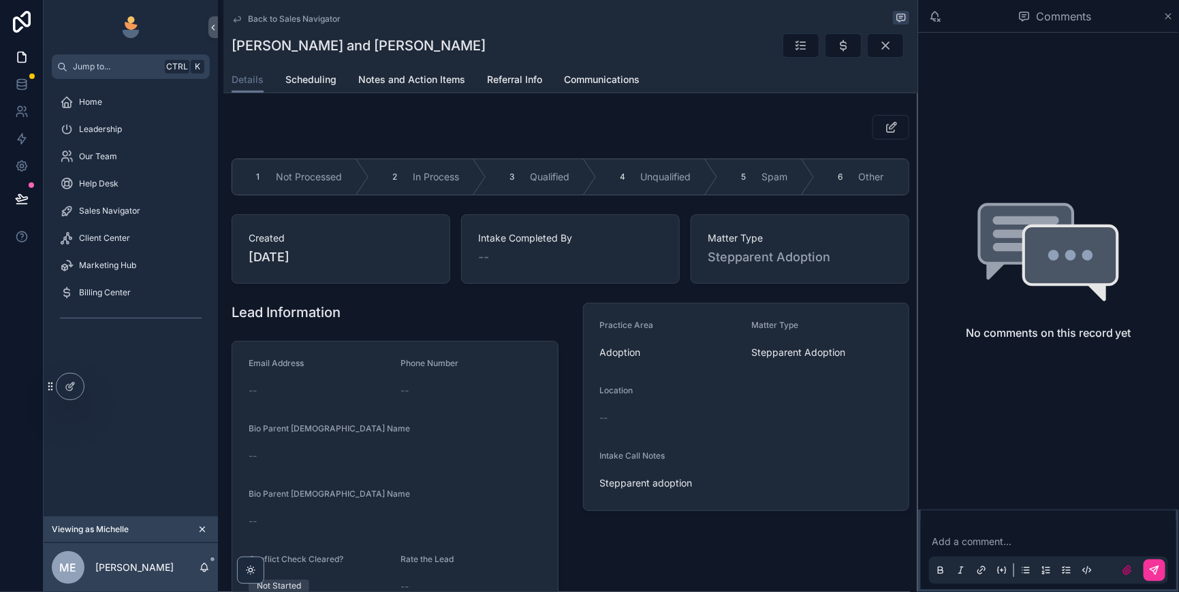
click at [569, 184] on span "Qualified" at bounding box center [549, 177] width 39 height 14
click at [836, 52] on icon "scrollable content" at bounding box center [843, 46] width 14 height 14
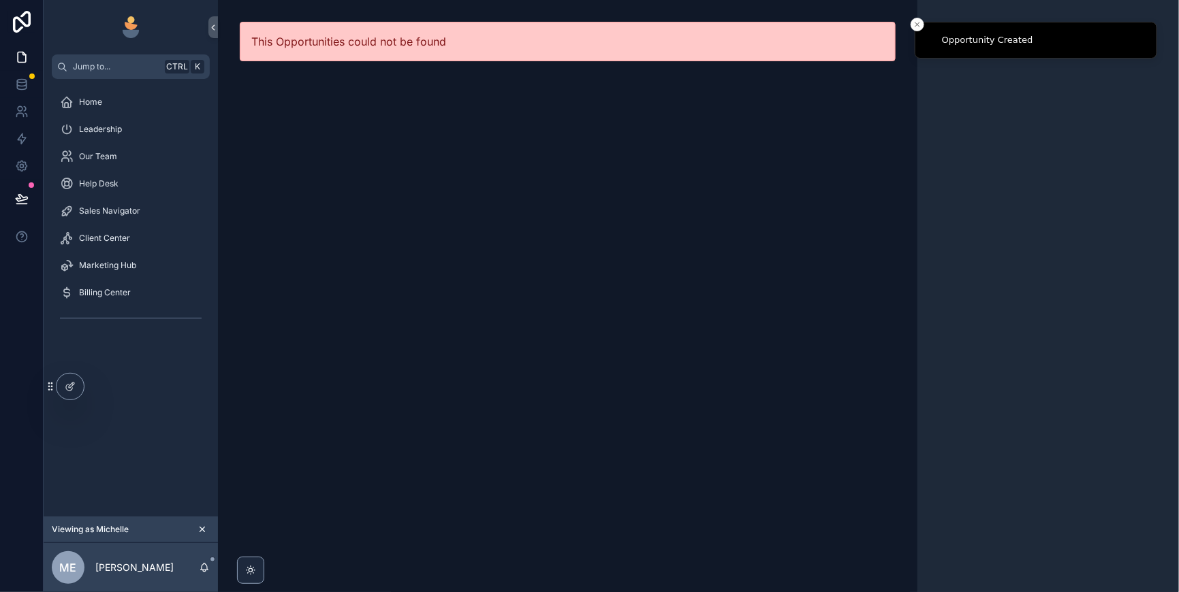
click at [113, 217] on span "Sales Navigator" at bounding box center [109, 211] width 61 height 11
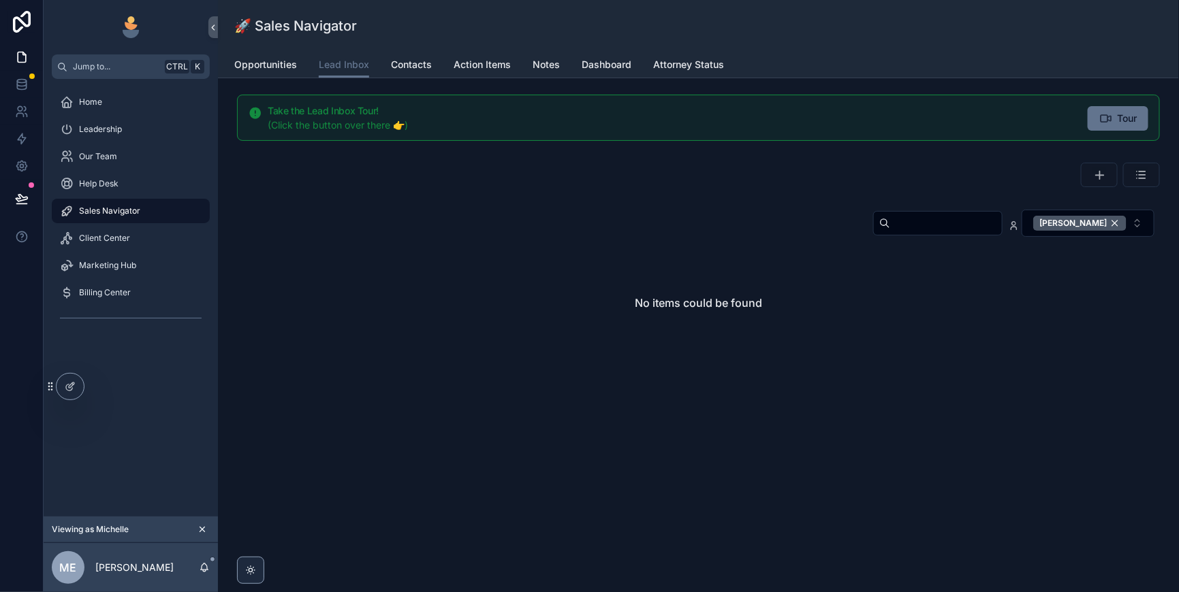
click at [1104, 231] on div "[PERSON_NAME]" at bounding box center [1079, 223] width 93 height 15
click at [899, 233] on input "scrollable content" at bounding box center [946, 223] width 112 height 19
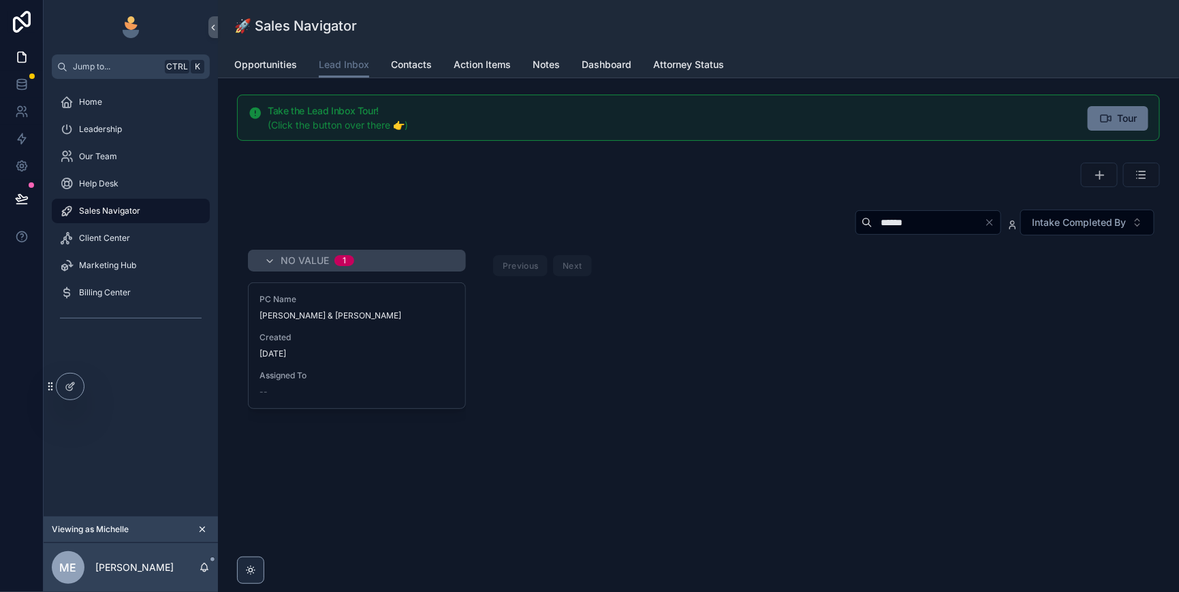
type input "******"
click at [453, 360] on div "[DATE]" at bounding box center [356, 354] width 195 height 11
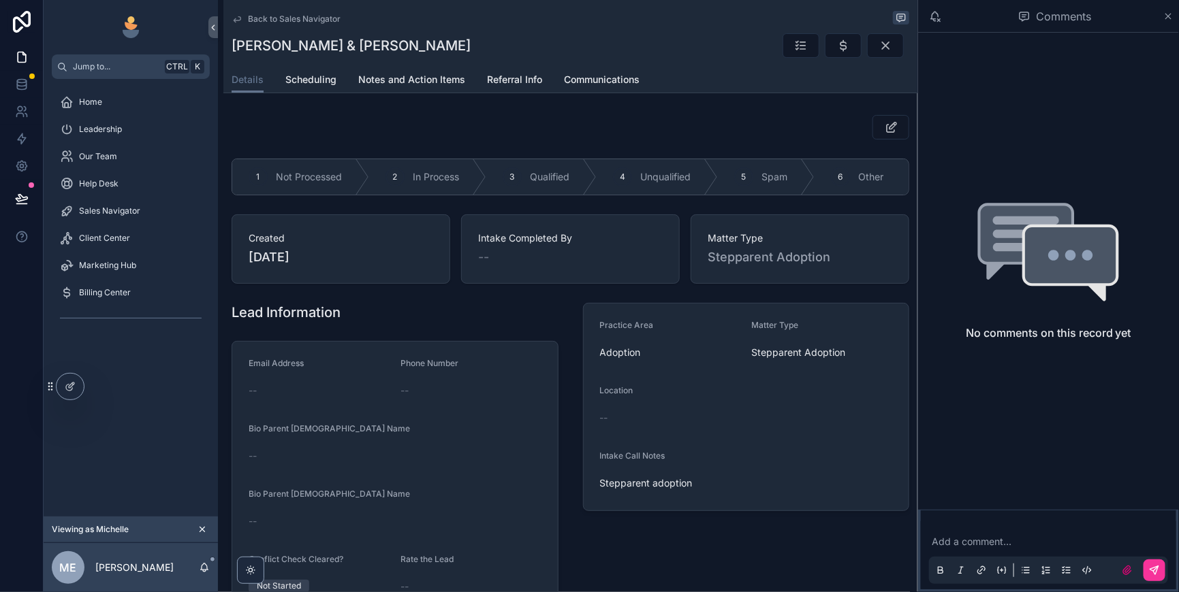
click at [594, 195] on div "3 Qualified" at bounding box center [541, 176] width 110 height 35
click at [836, 52] on icon "scrollable content" at bounding box center [843, 46] width 14 height 14
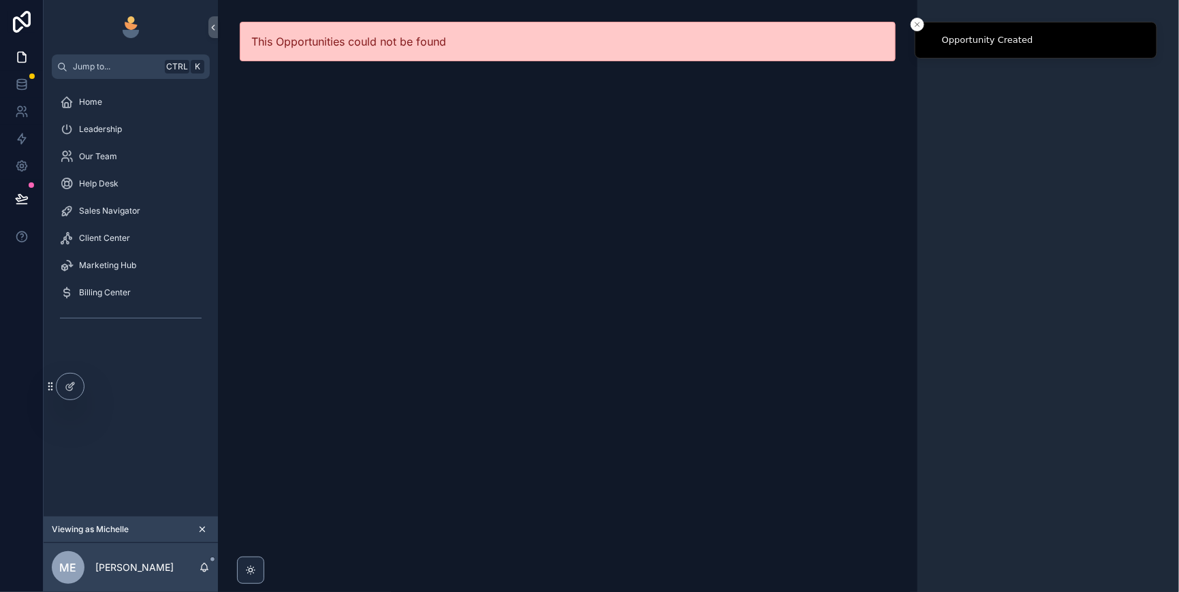
click at [130, 217] on span "Sales Navigator" at bounding box center [109, 211] width 61 height 11
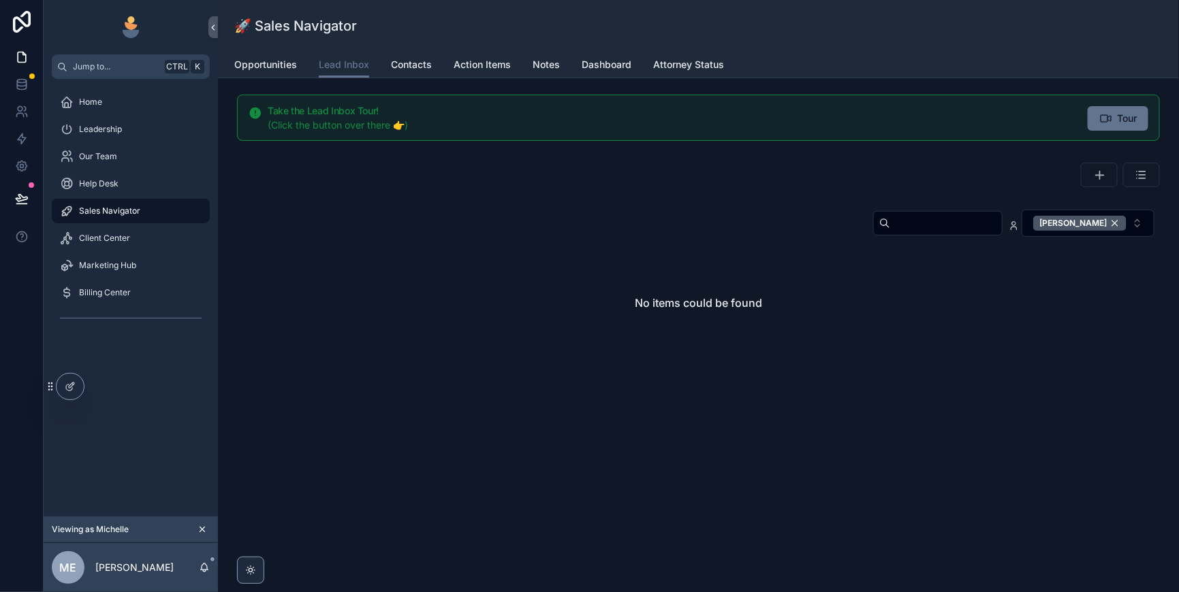
click at [1109, 231] on div "[PERSON_NAME]" at bounding box center [1079, 223] width 93 height 15
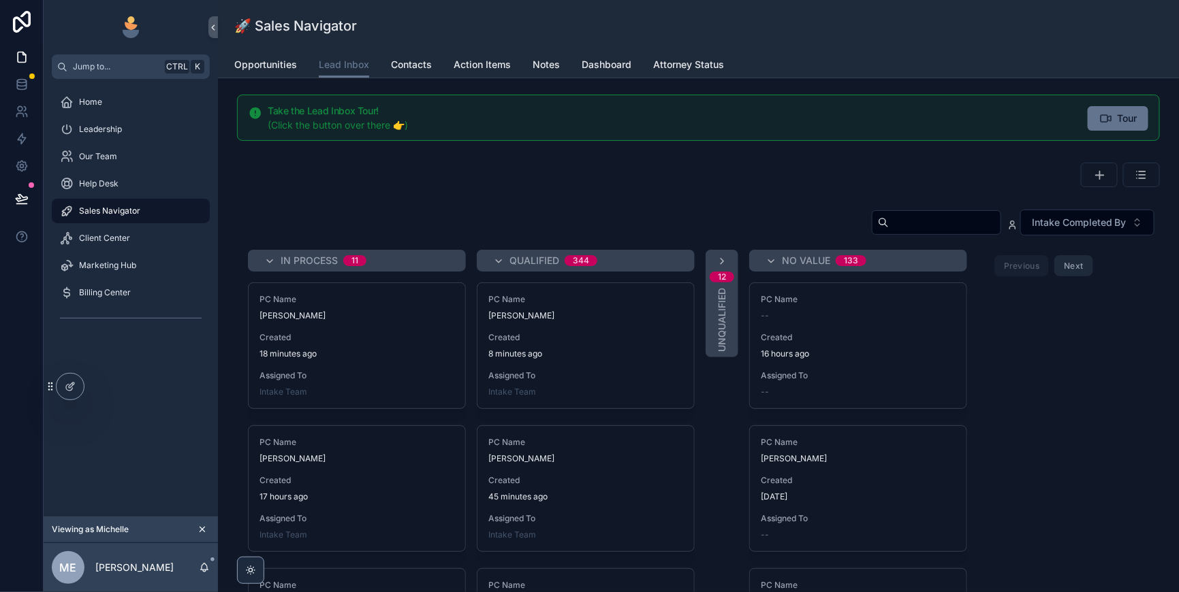
click at [906, 232] on input "scrollable content" at bounding box center [945, 222] width 112 height 19
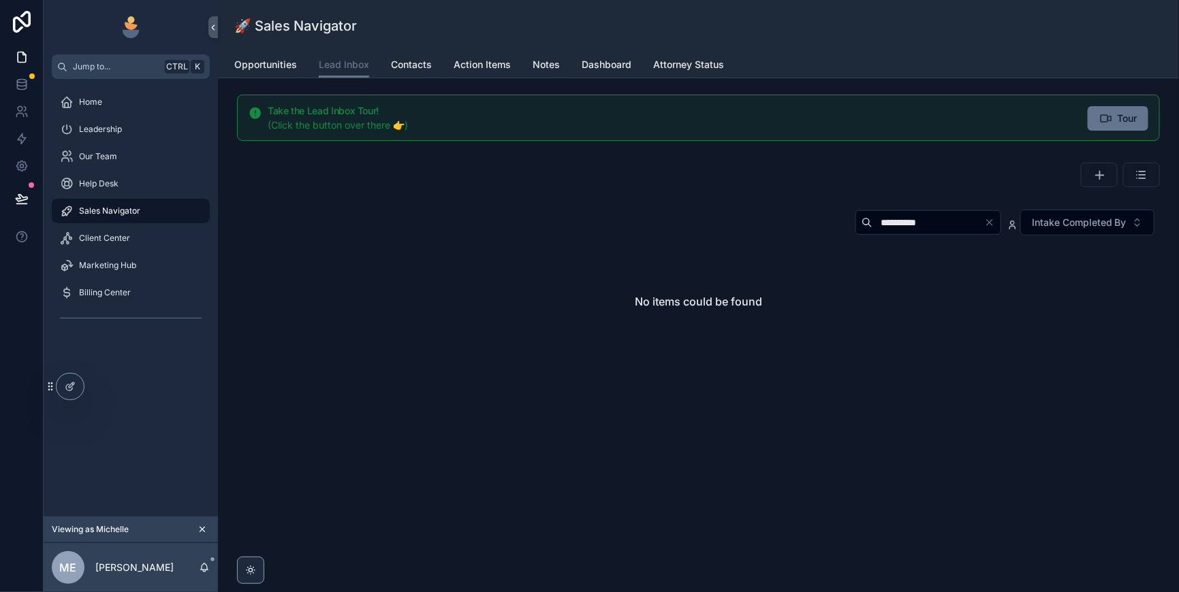
click at [872, 232] on input "**********" at bounding box center [928, 222] width 112 height 19
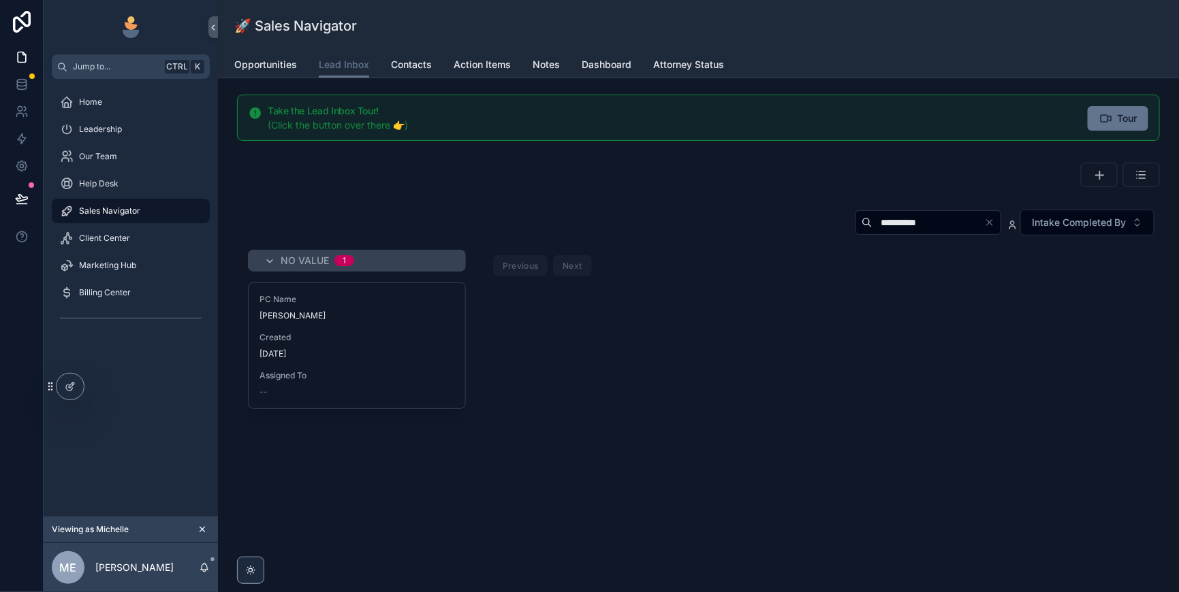
type input "**********"
click at [379, 363] on div "PC Name [PERSON_NAME] Created [DATE] Assigned To --" at bounding box center [357, 345] width 217 height 125
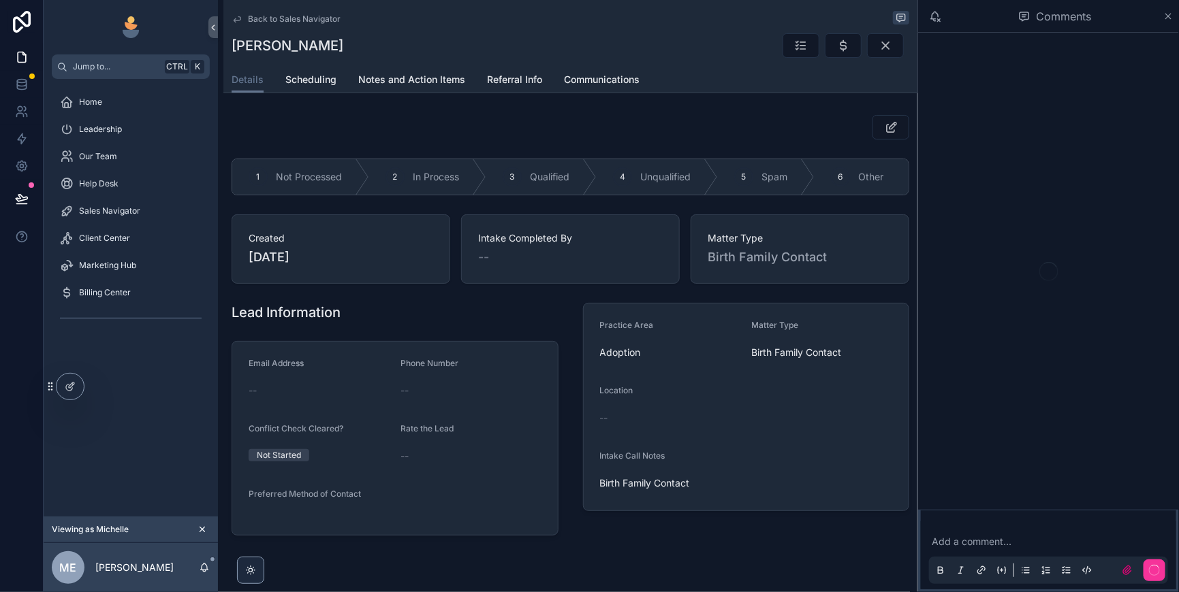
click at [586, 195] on div "3 Qualified" at bounding box center [541, 176] width 110 height 35
click at [836, 48] on icon "scrollable content" at bounding box center [843, 46] width 14 height 14
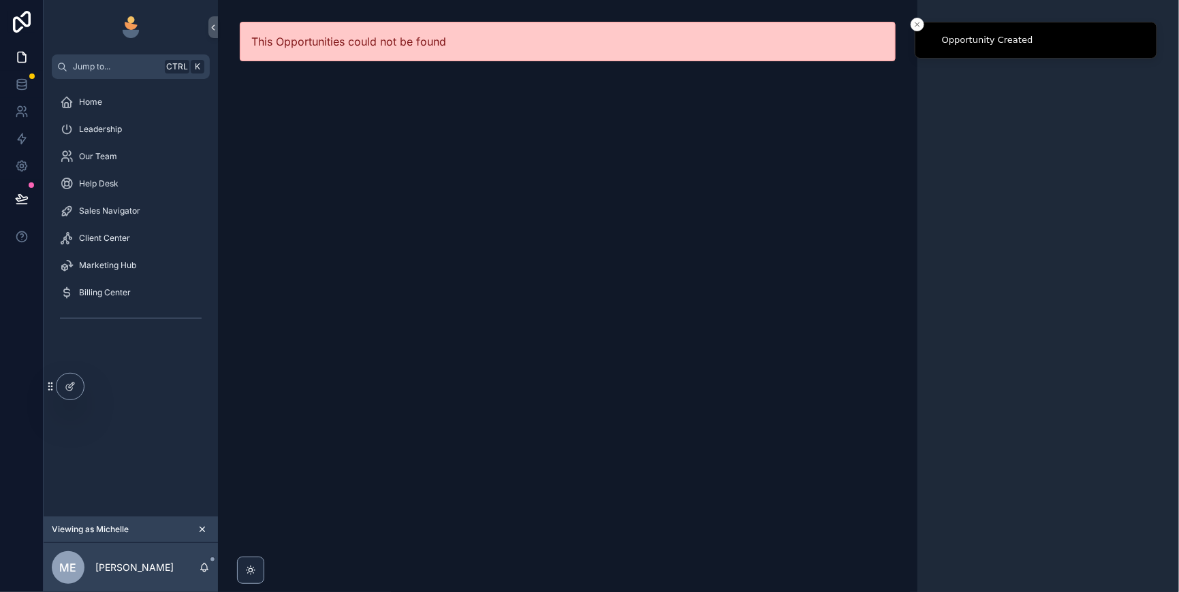
click at [137, 217] on span "Sales Navigator" at bounding box center [109, 211] width 61 height 11
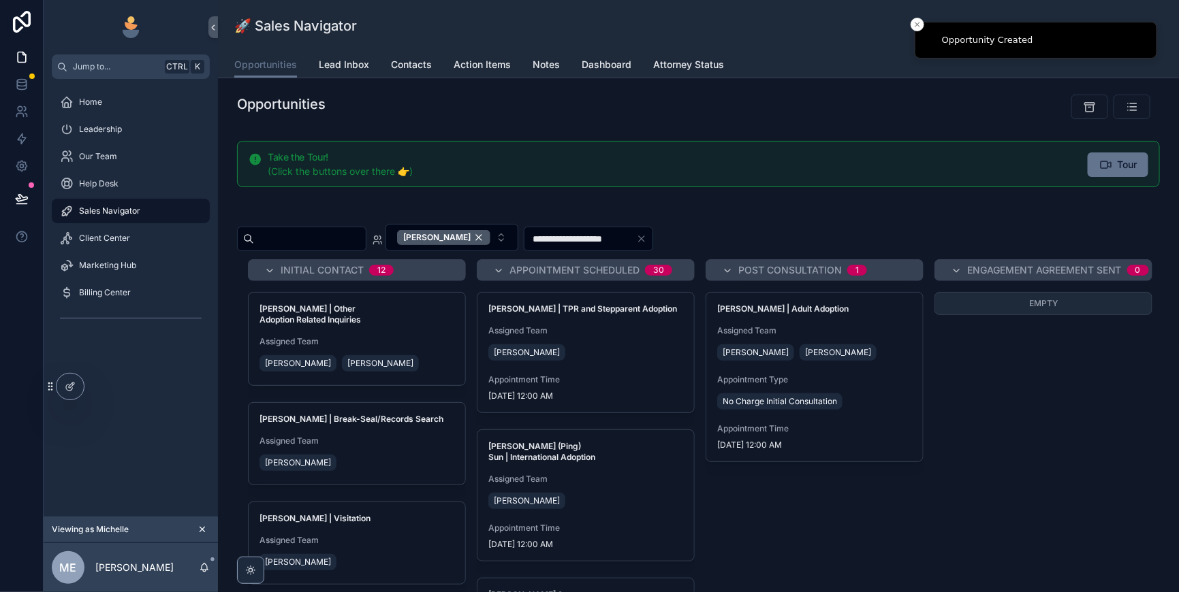
click at [369, 71] on span "Lead Inbox" at bounding box center [344, 65] width 50 height 14
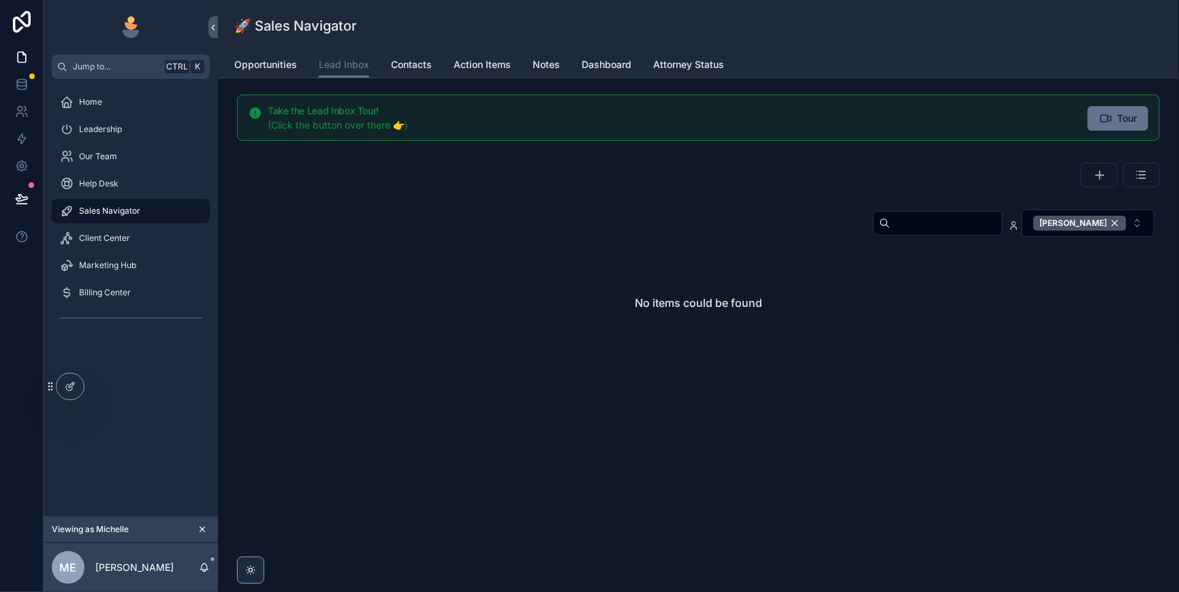
click at [1108, 231] on div "[PERSON_NAME]" at bounding box center [1079, 223] width 93 height 15
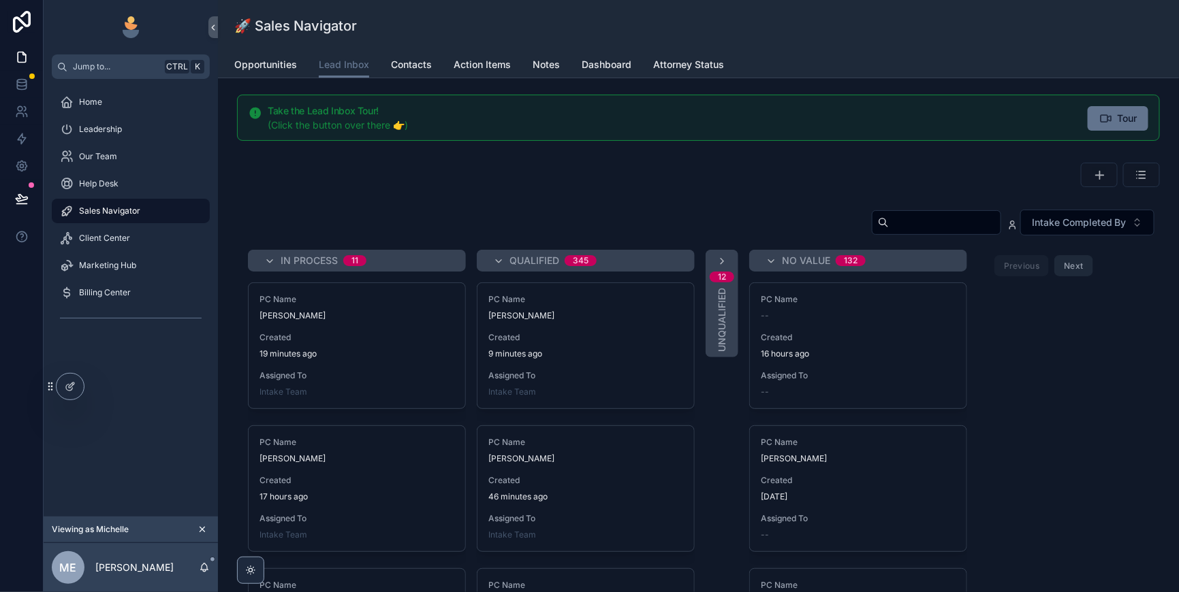
click at [889, 232] on input "scrollable content" at bounding box center [945, 222] width 112 height 19
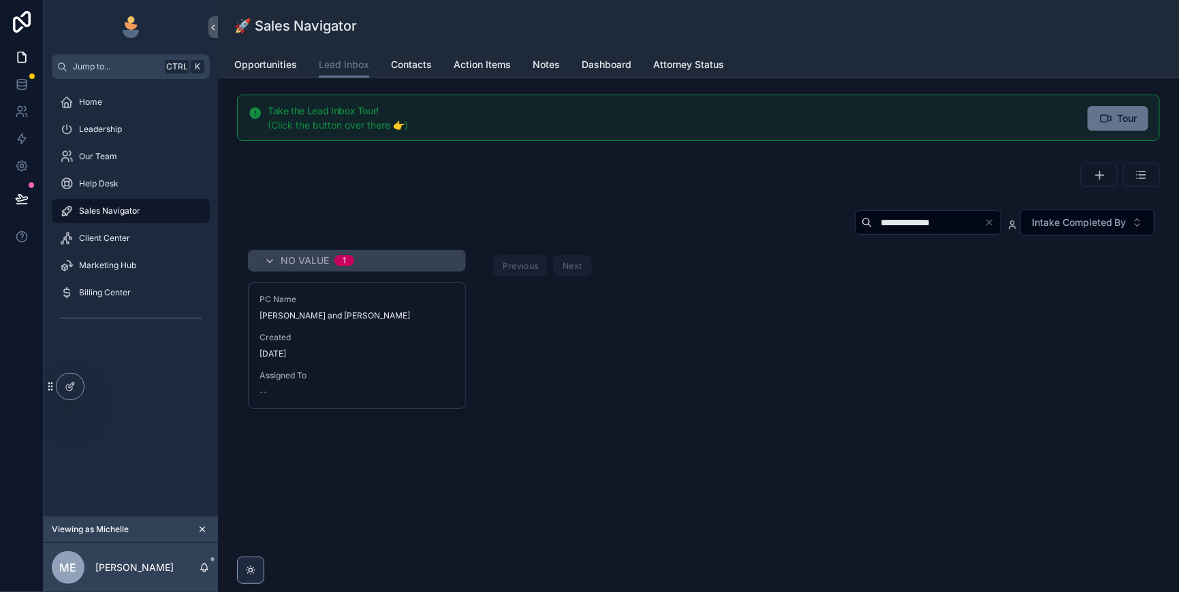
type input "**********"
click at [454, 321] on span "[PERSON_NAME] and [PERSON_NAME]" at bounding box center [356, 315] width 195 height 11
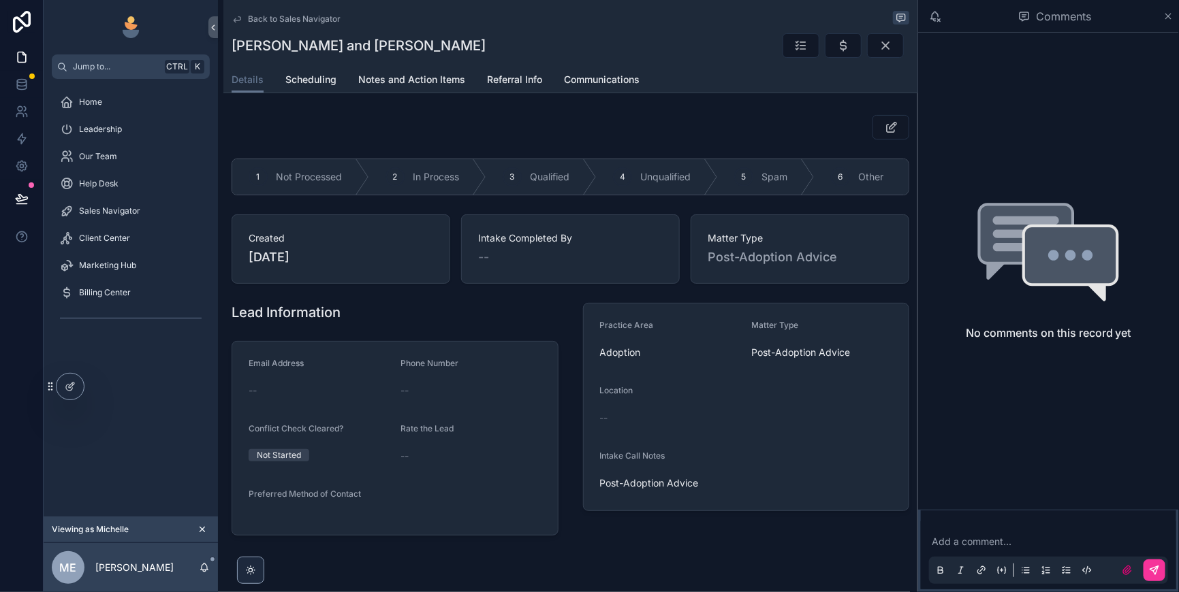
click at [569, 184] on span "Qualified" at bounding box center [549, 177] width 39 height 14
click at [836, 49] on icon "scrollable content" at bounding box center [843, 46] width 14 height 14
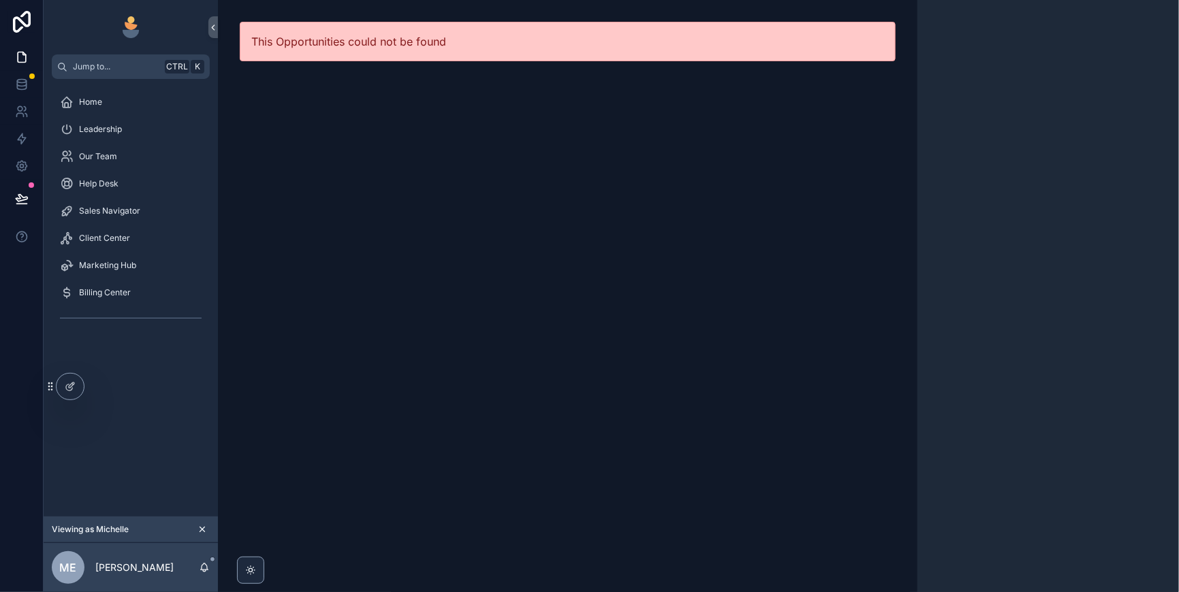
drag, startPoint x: 103, startPoint y: 235, endPoint x: 179, endPoint y: 251, distance: 77.3
click at [103, 217] on span "Sales Navigator" at bounding box center [109, 211] width 61 height 11
